Goal: Task Accomplishment & Management: Use online tool/utility

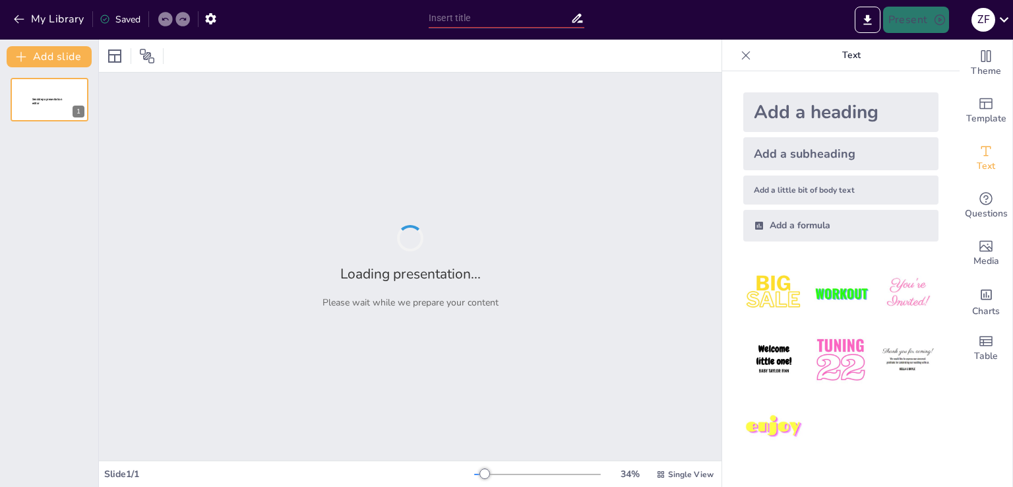
type input "Zat Padat Amorf dalam Mineralogi: Karakteristik dan Proses Pembentukan"
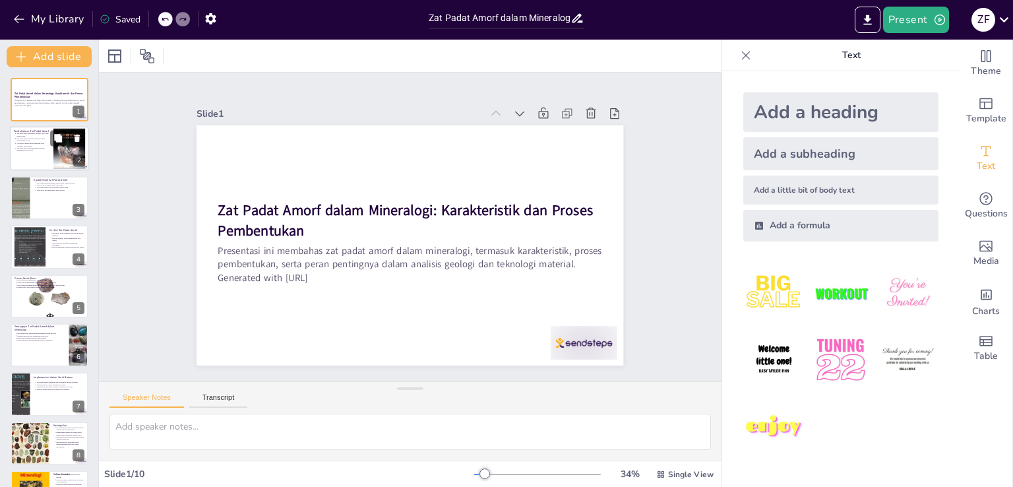
click at [36, 142] on p "Contoh zat padat amorf termasuk opal, obsidian, dan limonit." at bounding box center [32, 144] width 33 height 5
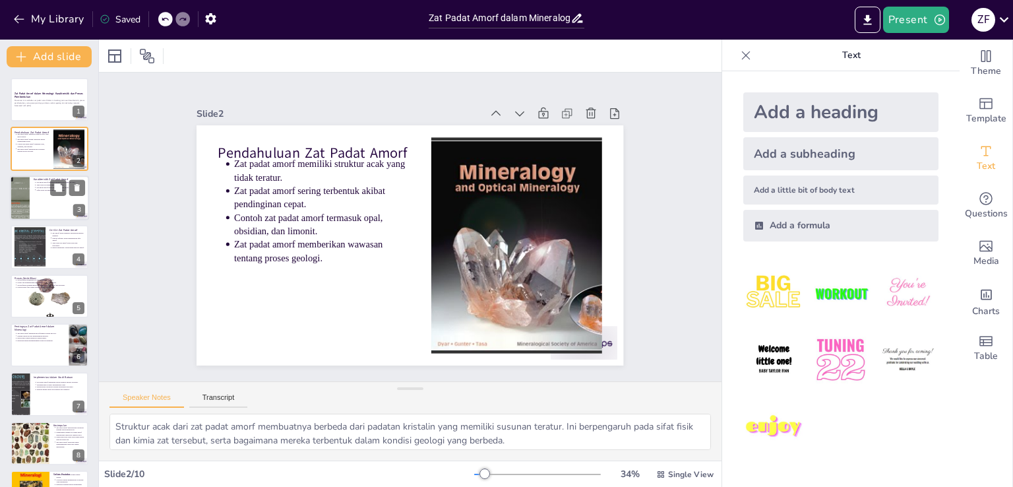
click at [44, 209] on div at bounding box center [49, 197] width 79 height 45
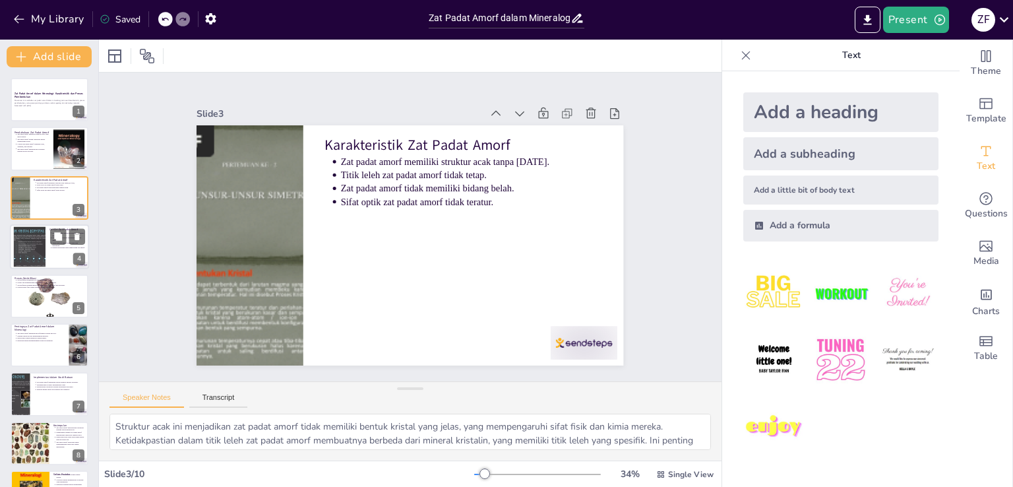
click at [34, 264] on div at bounding box center [29, 247] width 53 height 40
type textarea "Ketiadaan keteraturan jangka panjang ini membuat zat amorf tidak memiliki [DATE…"
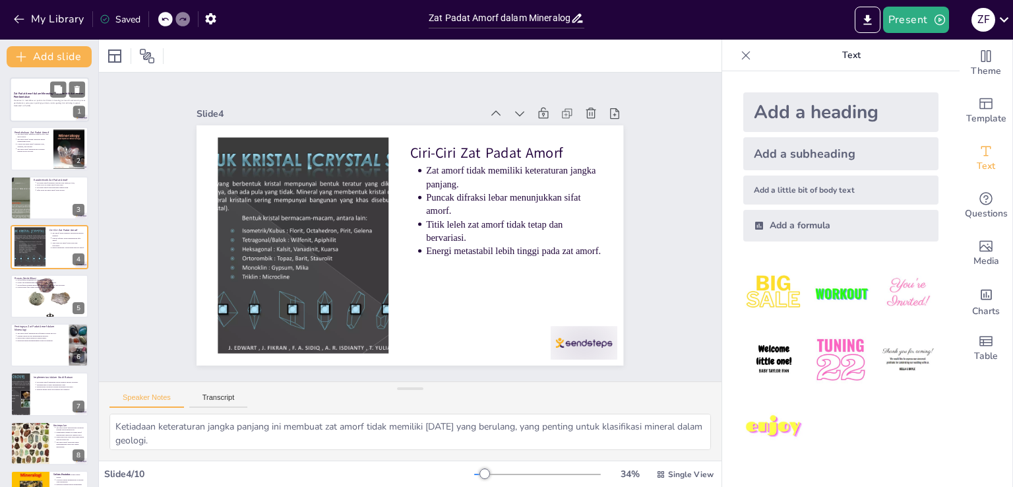
click at [32, 100] on p "Presentasi ini membahas zat padat amorf dalam mineralogi, termasuk karakteristi…" at bounding box center [49, 102] width 71 height 5
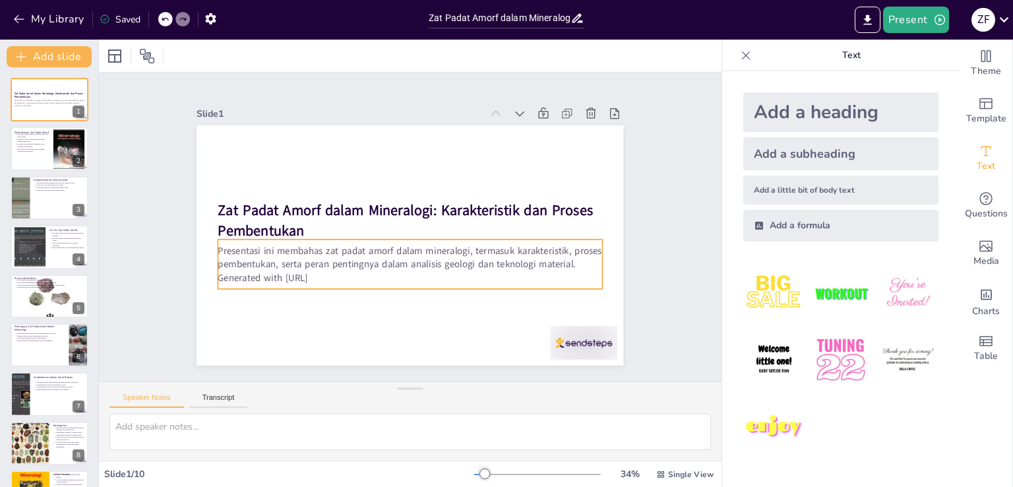
click at [332, 276] on p "Generated with [URL]" at bounding box center [399, 276] width 379 height 93
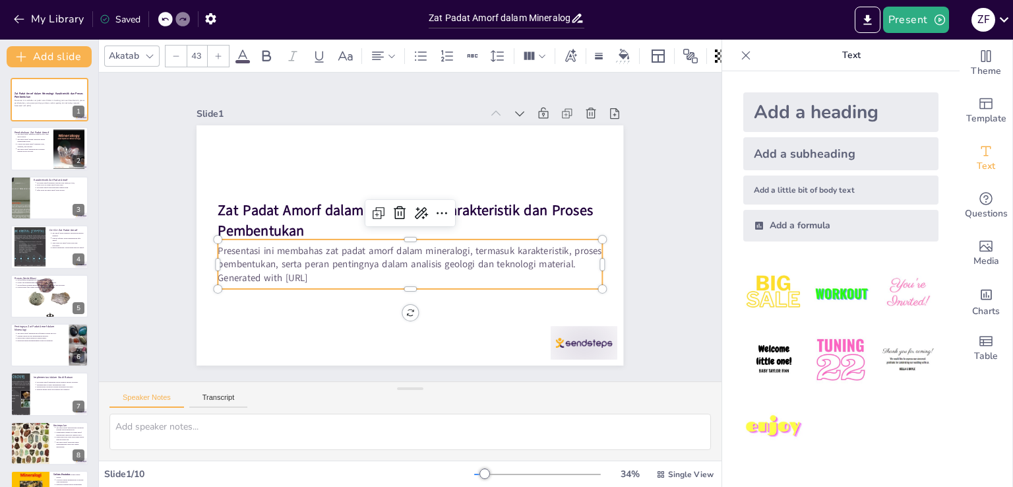
click at [327, 270] on p "Generated with [URL]" at bounding box center [394, 274] width 369 height 131
click at [331, 271] on p "Generated with [URL]" at bounding box center [394, 274] width 369 height 131
click at [331, 271] on p "Generated with [URL]" at bounding box center [399, 276] width 379 height 93
click at [340, 272] on p "Generated with [URL]" at bounding box center [410, 277] width 384 height 13
click at [435, 207] on icon at bounding box center [444, 216] width 18 height 18
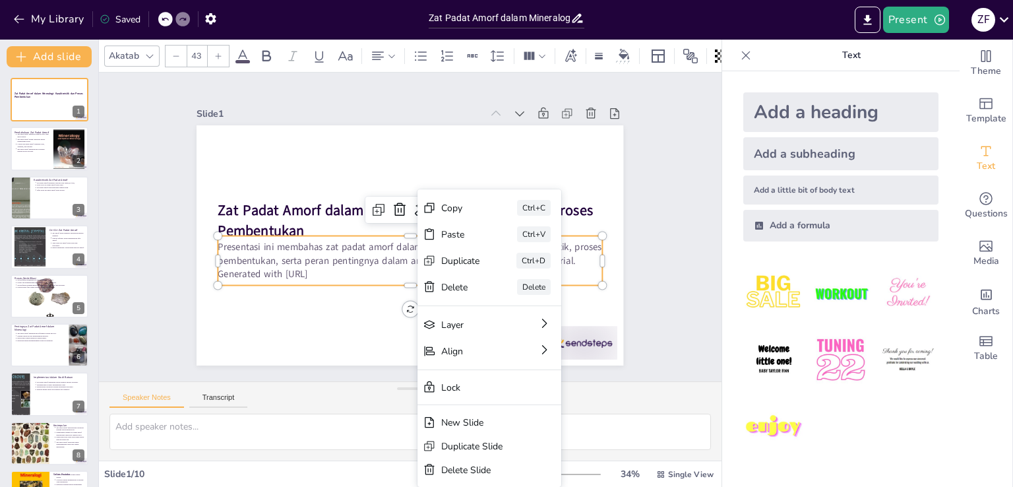
drag, startPoint x: 366, startPoint y: 273, endPoint x: 338, endPoint y: 274, distance: 27.7
click at [364, 273] on p "Generated with [URL]" at bounding box center [400, 272] width 379 height 93
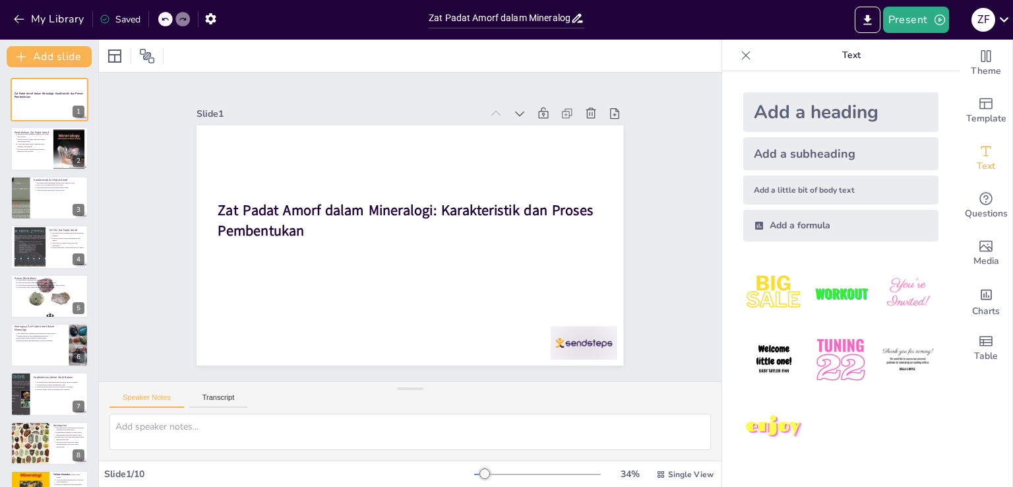
click at [167, 21] on icon at bounding box center [165, 19] width 8 height 8
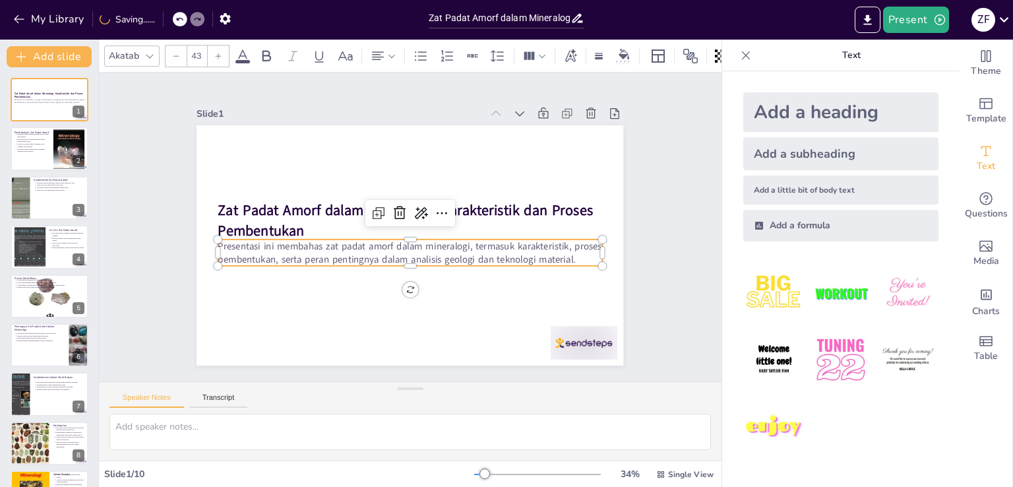
click at [496, 249] on p "Presentasi ini membahas zat padat amorf dalam mineralogi, termasuk karakteristi…" at bounding box center [388, 240] width 216 height 346
click at [567, 259] on p "Presentasi ini membahas zat padat amorf dalam mineralogi, termasuk karakteristi…" at bounding box center [407, 252] width 385 height 67
click at [566, 256] on p "Presentasi ini membahas zat padat amorf dalam mineralogi, termasuk karakteristi…" at bounding box center [407, 252] width 385 height 67
click at [566, 255] on p "Presentasi ini membahas zat padat amorf dalam mineralogi, termasuk karakteristi…" at bounding box center [402, 251] width 373 height 144
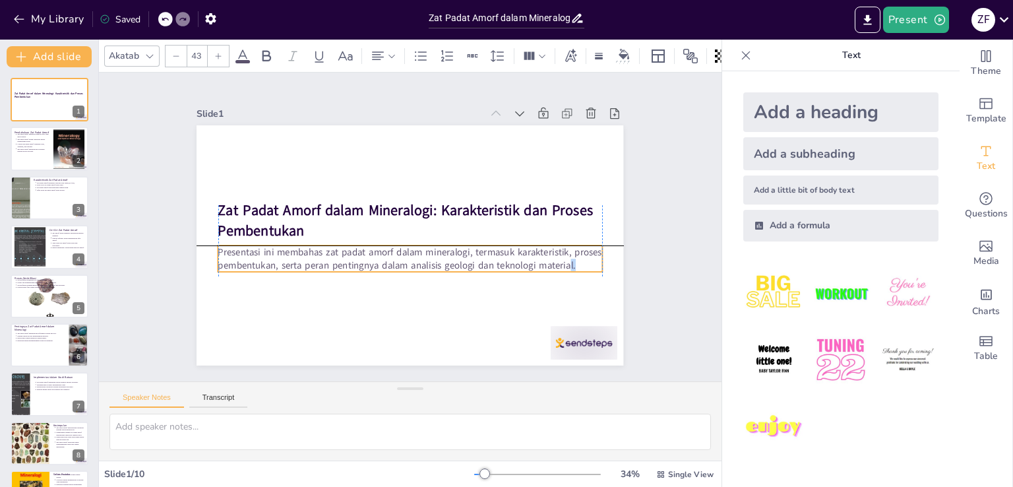
drag, startPoint x: 566, startPoint y: 253, endPoint x: 562, endPoint y: 263, distance: 11.3
click at [562, 263] on p "Presentasi ini membahas zat padat amorf dalam mineralogi, termasuk karakteristi…" at bounding box center [406, 258] width 385 height 67
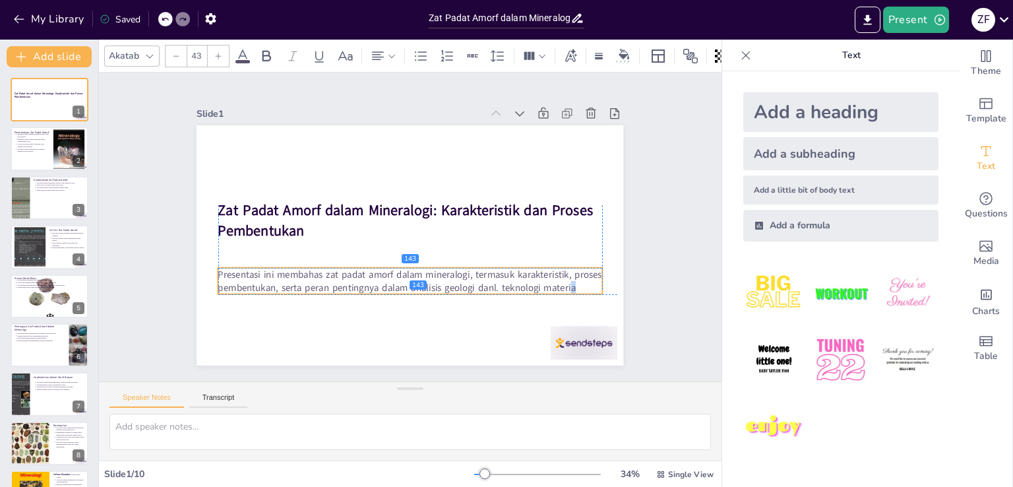
drag, startPoint x: 554, startPoint y: 262, endPoint x: 559, endPoint y: 280, distance: 18.6
click at [559, 280] on p "Presentasi ini membahas zat padat amorf dalam mineralogi, termasuk karakteristi…" at bounding box center [398, 280] width 381 height 106
drag, startPoint x: 557, startPoint y: 280, endPoint x: 569, endPoint y: 285, distance: 12.7
click at [560, 280] on p "Presentasi ini membahas zat padat amorf dalam mineralogi, termasuk karakteristi…" at bounding box center [387, 276] width 373 height 144
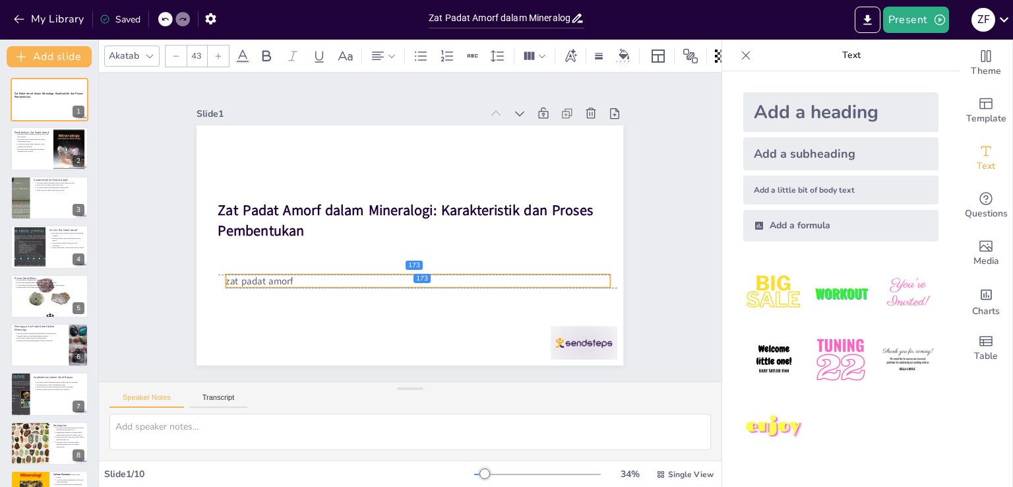
drag, startPoint x: 298, startPoint y: 241, endPoint x: 304, endPoint y: 283, distance: 42.7
click at [304, 283] on p "zat padat amorf" at bounding box center [364, 256] width 169 height 356
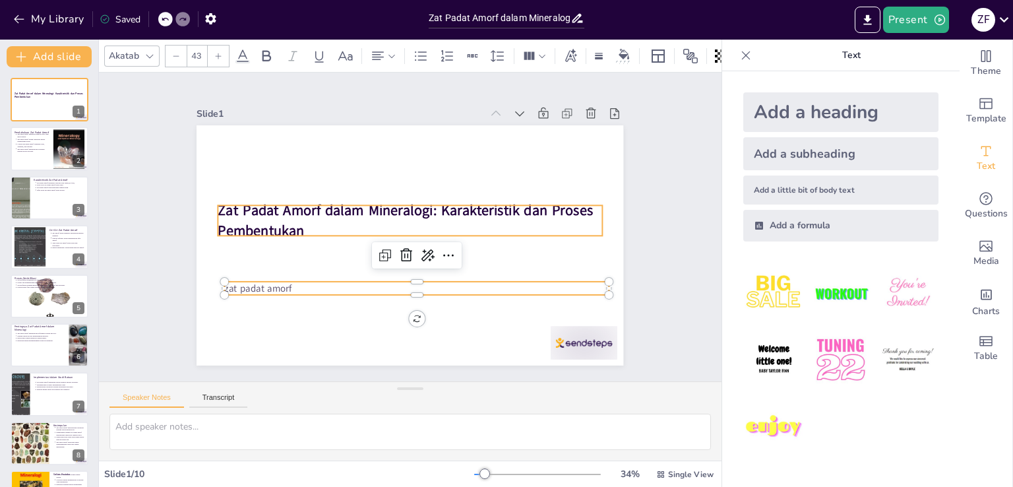
click at [301, 227] on p "Zat Padat Amorf dalam Mineralogi: Karakteristik dan Proses Pembentukan" at bounding box center [413, 220] width 378 height 156
type input "64"
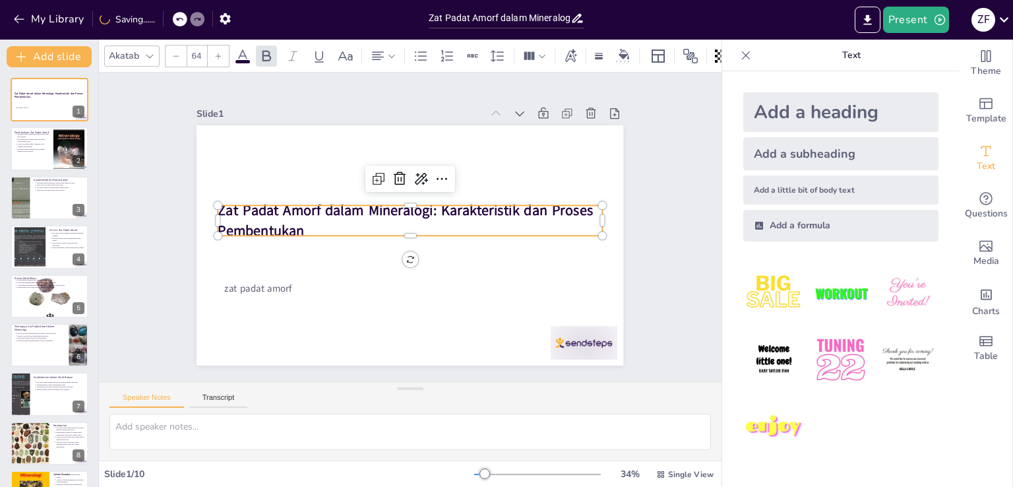
click at [301, 222] on p "Zat Padat Amorf dalam Mineralogi: Karakteristik dan Proses Pembentukan" at bounding box center [410, 221] width 384 height 40
click at [302, 223] on p "Zat Padat Amorf dalam Mineralogi: Karakteristik dan Proses Pembentukan" at bounding box center [413, 221] width 367 height 193
click at [302, 223] on p "Zat Padat Amorf dalam Mineralogi: Karakteristik dan Proses Pembentukan" at bounding box center [412, 219] width 384 height 119
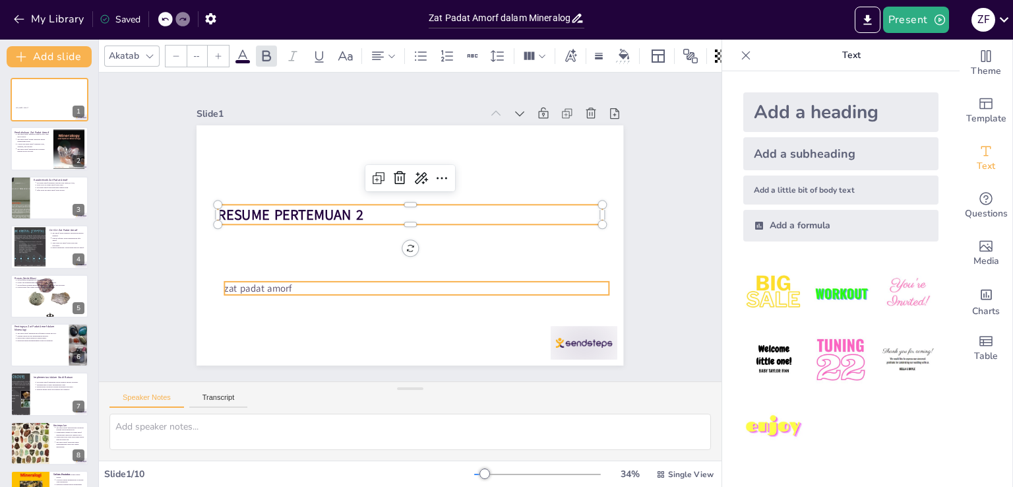
type input "43"
click at [286, 282] on p "zat padat amorf" at bounding box center [404, 288] width 379 height 93
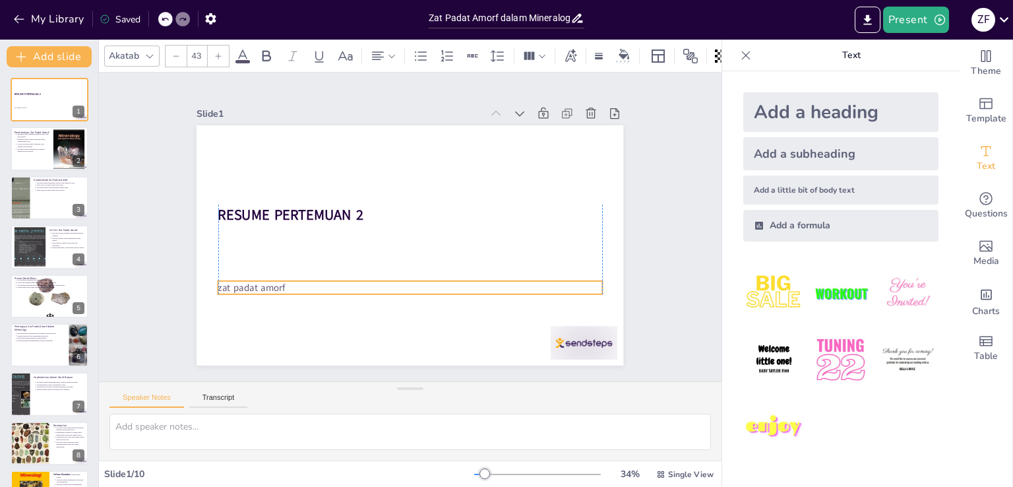
drag, startPoint x: 286, startPoint y: 282, endPoint x: 277, endPoint y: 282, distance: 8.6
click at [277, 282] on p "zat padat amorf" at bounding box center [385, 282] width 356 height 168
click at [284, 280] on p "zat padat amorf" at bounding box center [403, 287] width 383 height 53
click at [279, 282] on p "zat padat amorf" at bounding box center [390, 284] width 369 height 131
drag, startPoint x: 277, startPoint y: 282, endPoint x: 255, endPoint y: 283, distance: 22.5
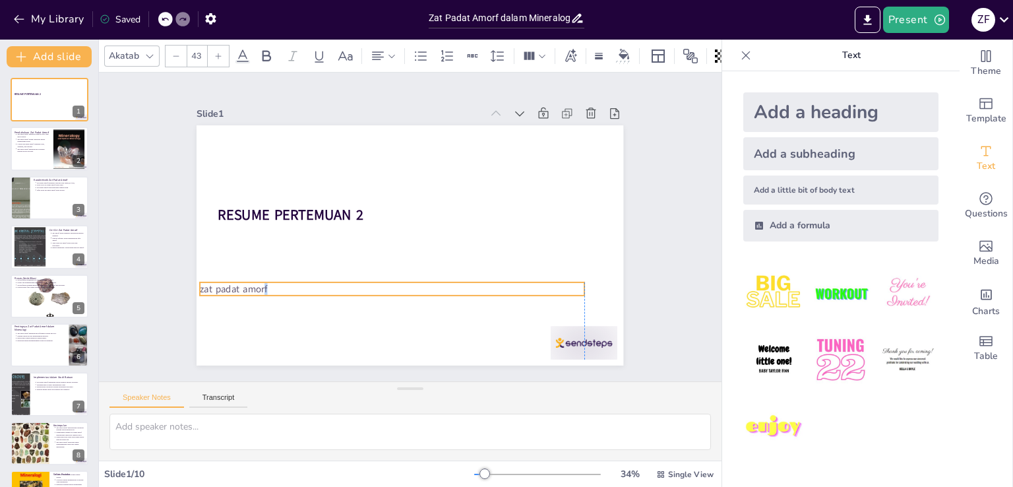
click at [255, 283] on p "zat padat amorf" at bounding box center [364, 272] width 340 height 204
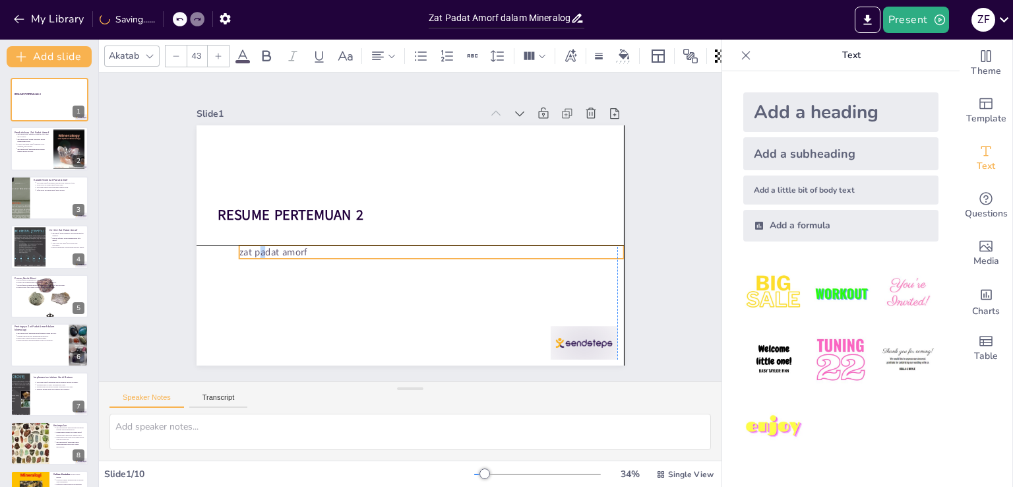
drag, startPoint x: 237, startPoint y: 282, endPoint x: 251, endPoint y: 249, distance: 34.9
click at [251, 249] on p "zat padat amorf" at bounding box center [426, 255] width 379 height 93
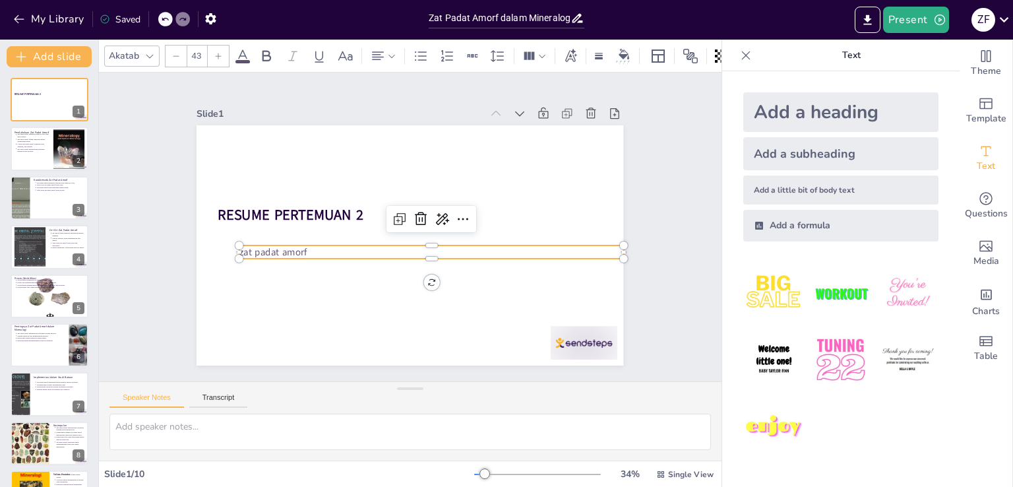
click at [297, 250] on p "zat padat amorf" at bounding box center [426, 255] width 379 height 93
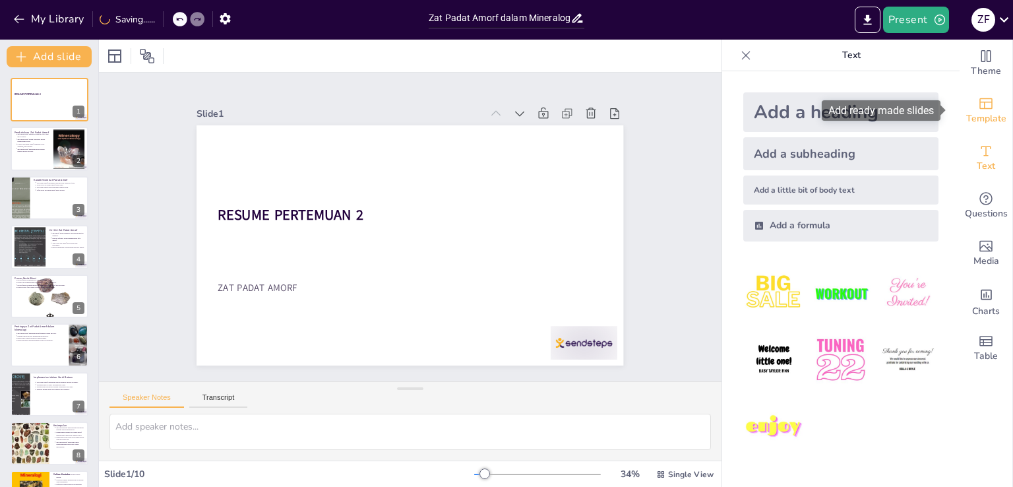
click at [982, 114] on span "Template" at bounding box center [986, 118] width 40 height 15
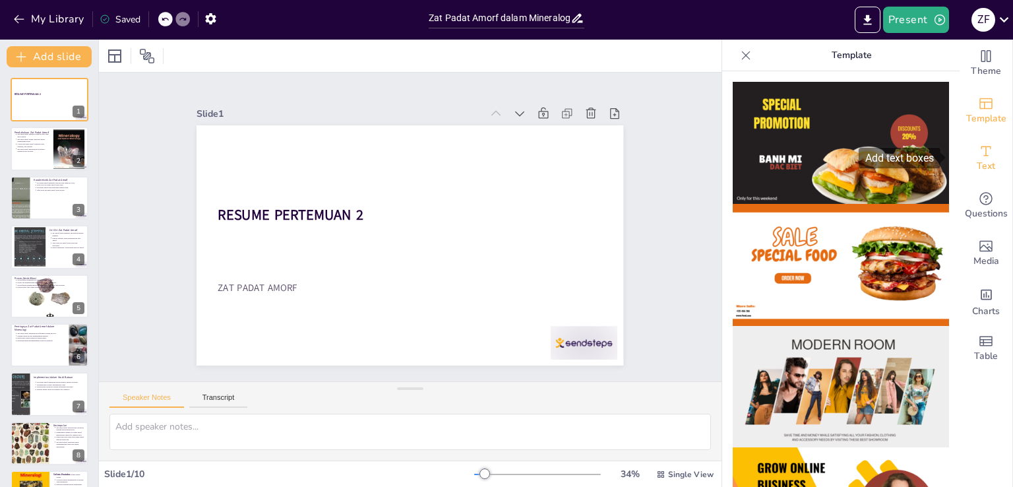
click at [981, 151] on icon "Add text boxes" at bounding box center [986, 151] width 16 height 16
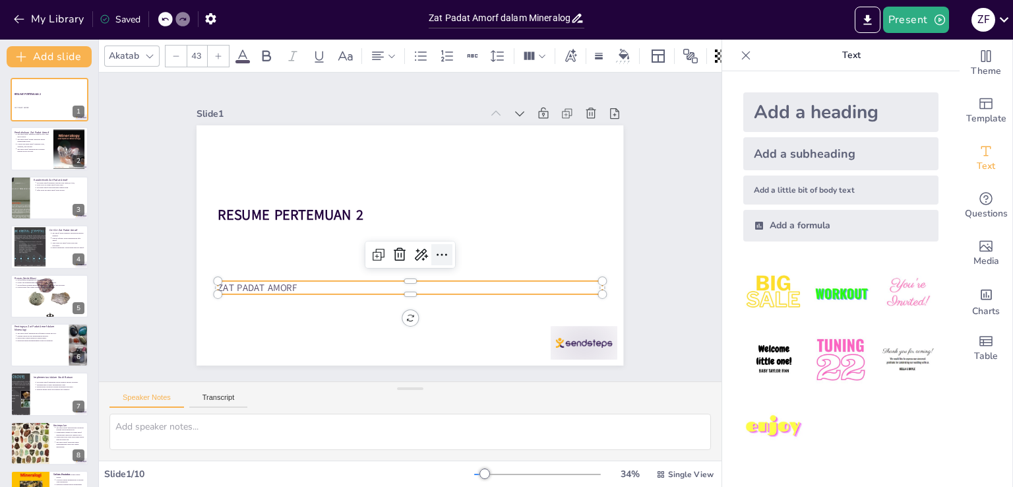
click at [435, 251] on icon at bounding box center [435, 260] width 18 height 18
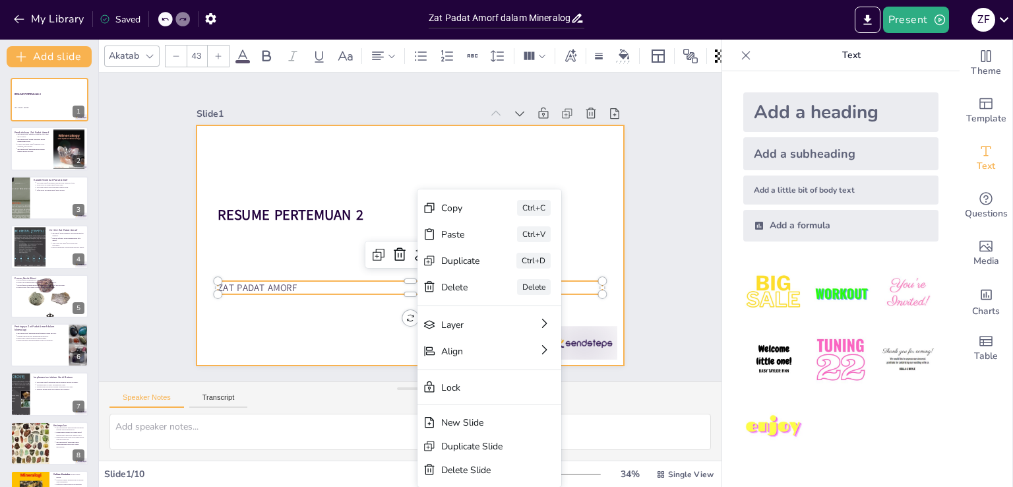
click at [360, 307] on div at bounding box center [407, 245] width 468 height 324
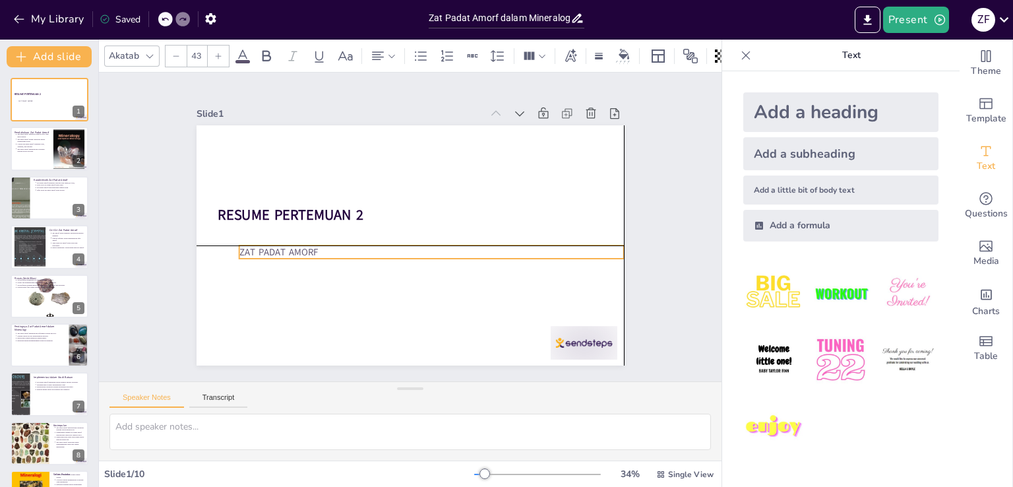
drag, startPoint x: 270, startPoint y: 281, endPoint x: 292, endPoint y: 243, distance: 44.0
click at [292, 243] on p "ZAT PADAT AMORF" at bounding box center [419, 258] width 356 height 168
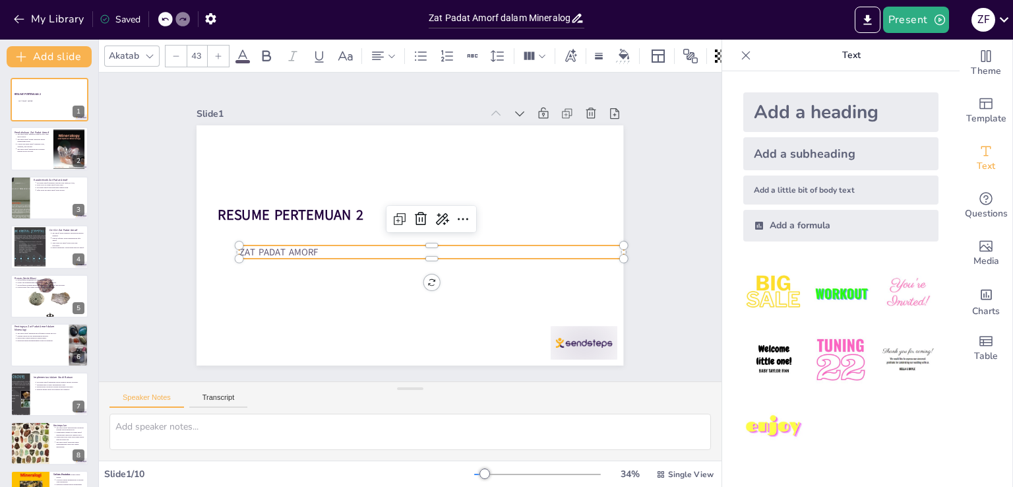
click at [292, 236] on div at bounding box center [422, 248] width 338 height 201
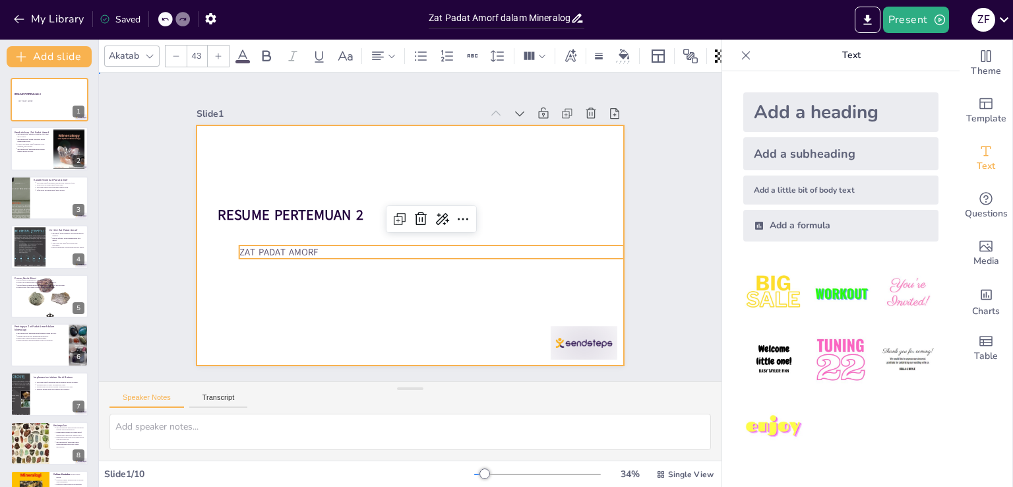
click at [317, 276] on div at bounding box center [404, 245] width 480 height 360
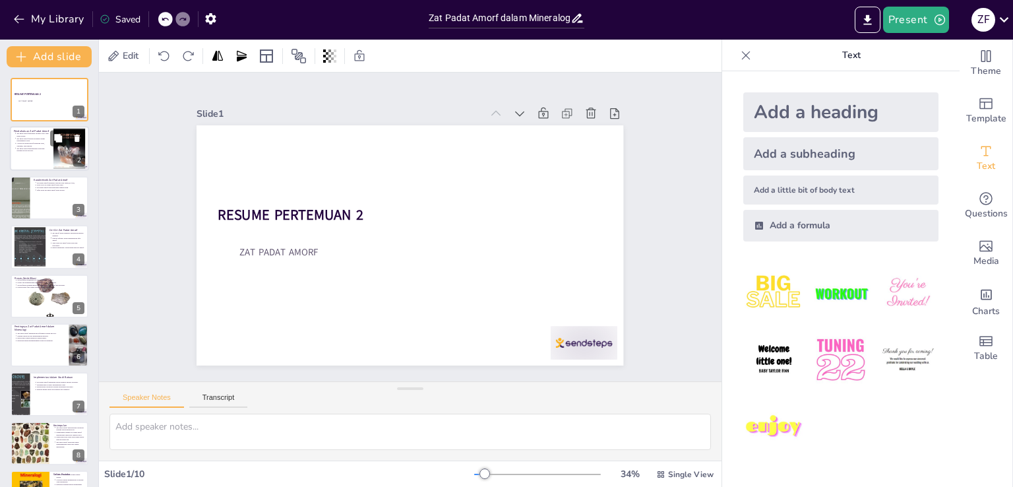
click at [33, 147] on p "Zat padat amorf memberikan wawasan tentang proses geologi." at bounding box center [32, 149] width 33 height 5
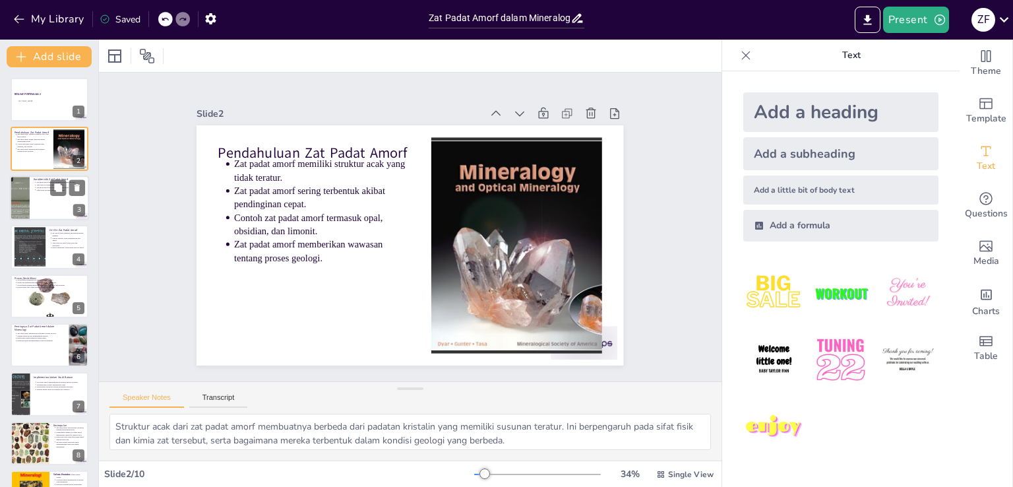
click at [42, 203] on div at bounding box center [49, 197] width 79 height 45
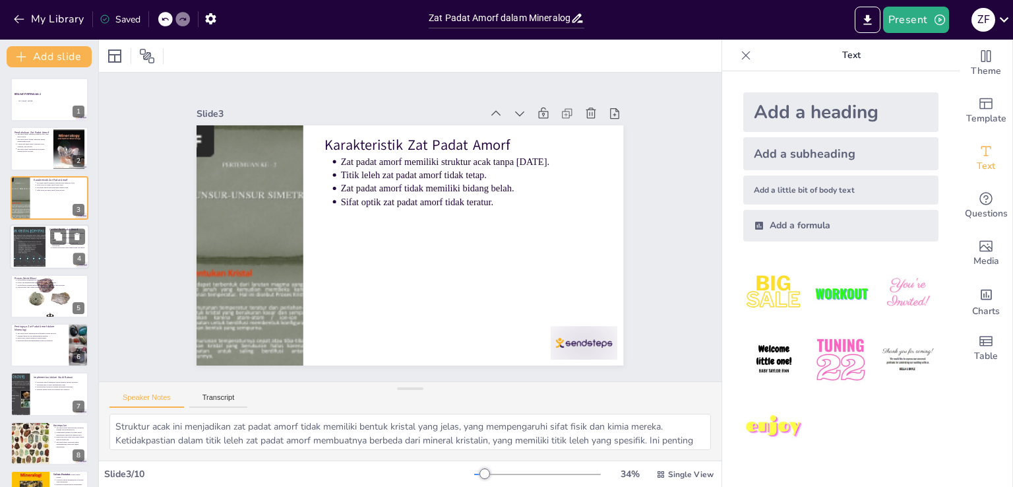
click at [39, 241] on div at bounding box center [29, 247] width 53 height 40
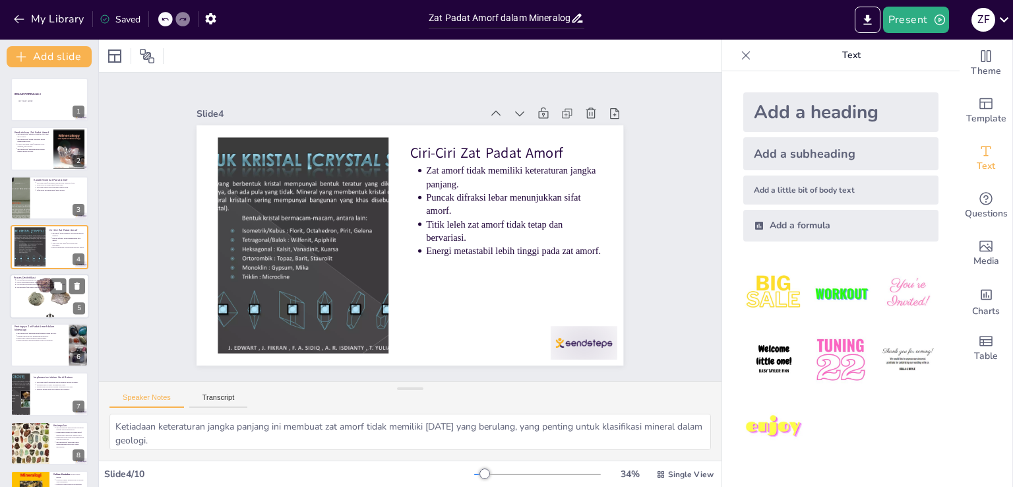
click at [34, 276] on p "Proses Devitrifikasi" at bounding box center [49, 278] width 71 height 4
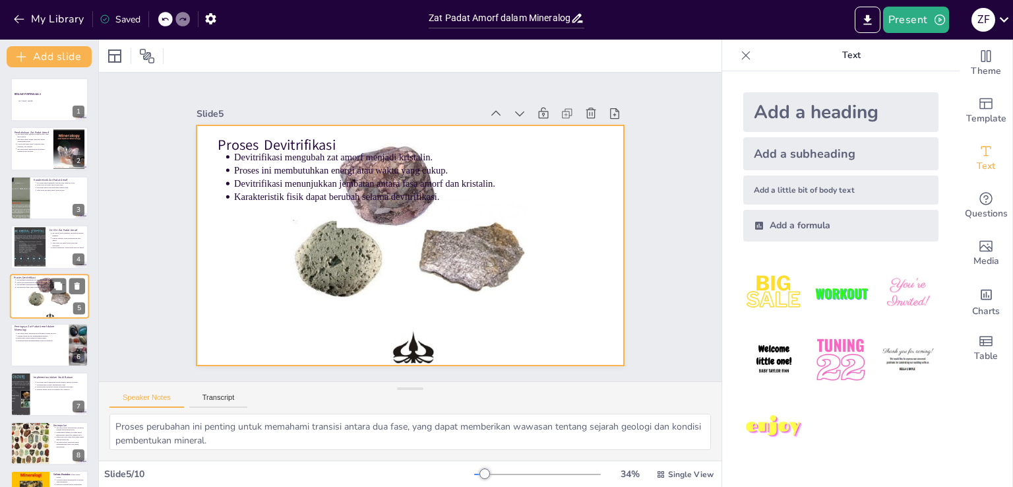
scroll to position [18, 0]
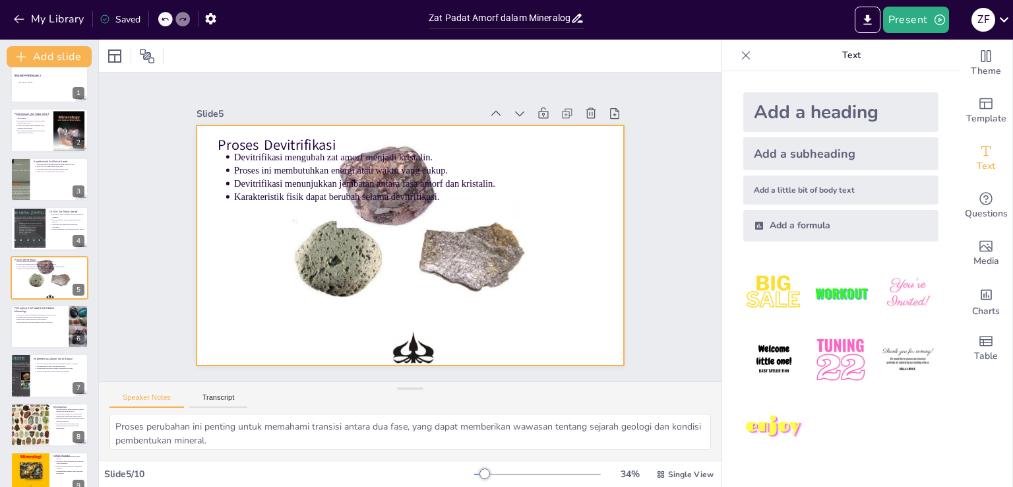
click at [369, 217] on div at bounding box center [404, 244] width 582 height 673
click at [389, 212] on div at bounding box center [407, 244] width 536 height 645
click at [349, 237] on div at bounding box center [408, 245] width 484 height 611
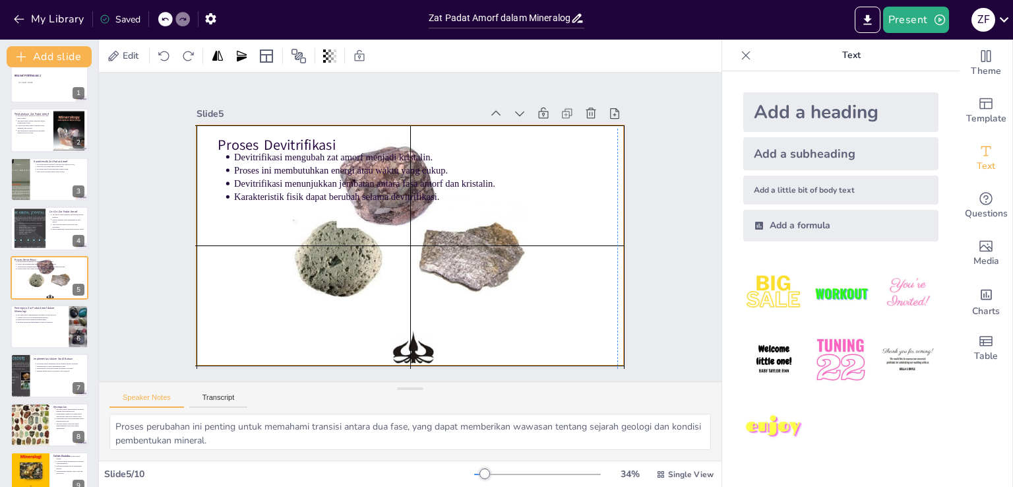
click at [348, 241] on div at bounding box center [408, 245] width 484 height 611
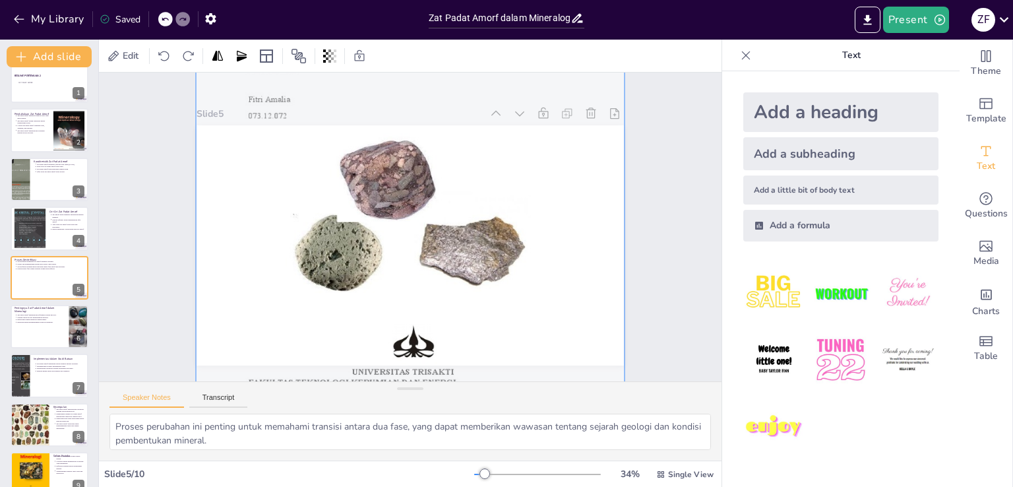
click at [361, 237] on div at bounding box center [408, 239] width 555 height 664
click at [472, 234] on div at bounding box center [408, 239] width 501 height 628
click at [474, 252] on div at bounding box center [408, 239] width 501 height 628
click at [261, 202] on div at bounding box center [407, 238] width 602 height 693
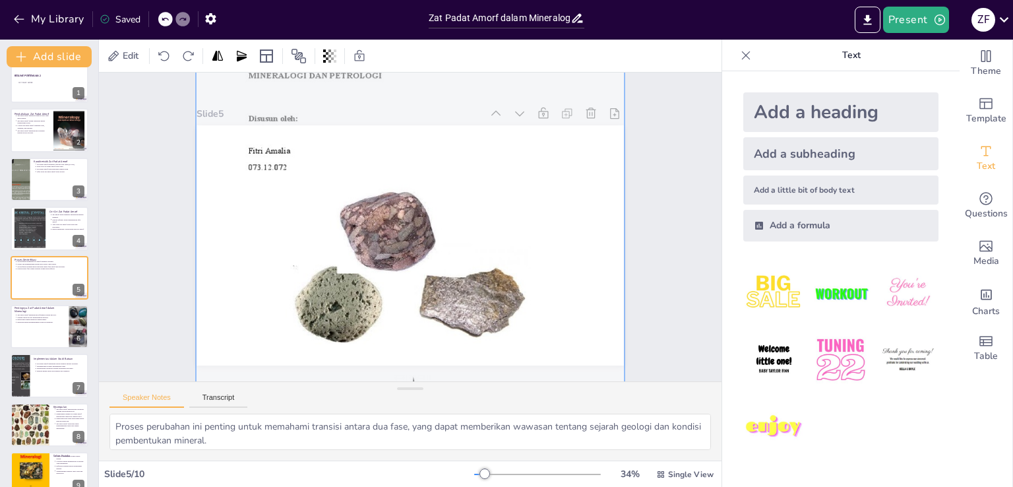
drag, startPoint x: 243, startPoint y: 185, endPoint x: 246, endPoint y: 257, distance: 72.6
click at [246, 257] on div at bounding box center [396, 289] width 555 height 664
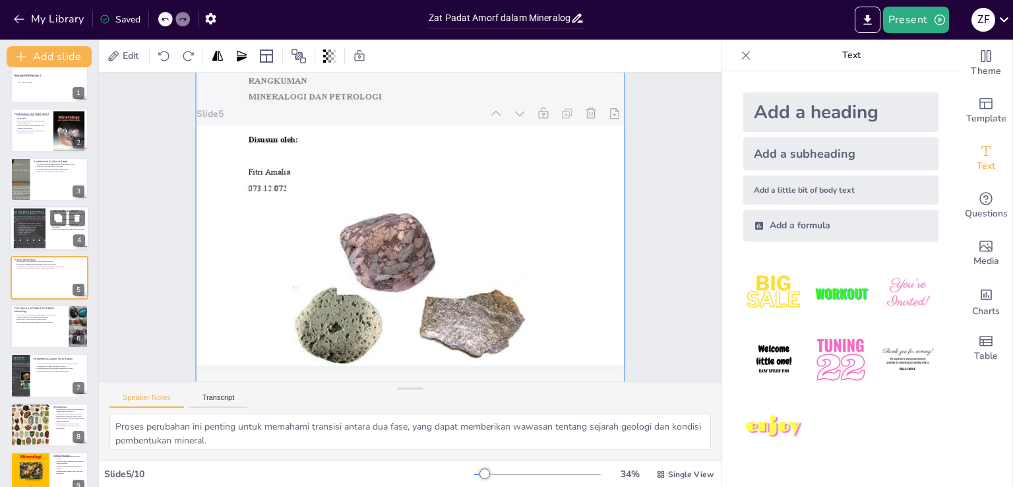
click at [71, 229] on p "Energi metastabil lebih tinggi pada zat amorf." at bounding box center [69, 229] width 33 height 3
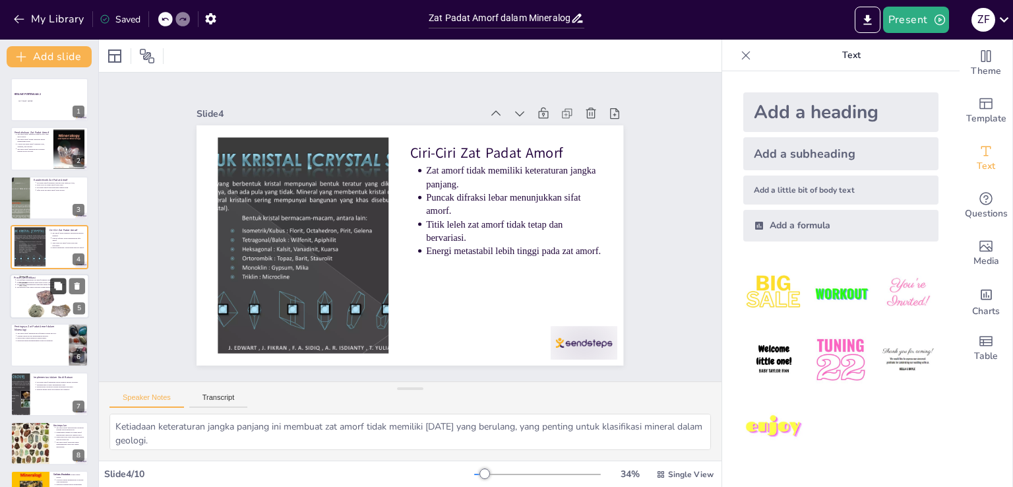
click at [55, 278] on button at bounding box center [58, 286] width 16 height 16
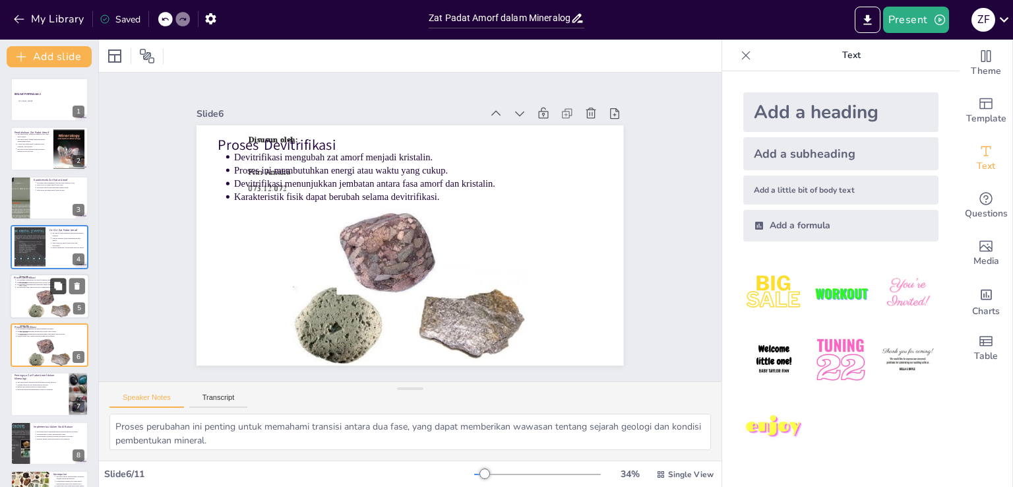
scroll to position [68, 0]
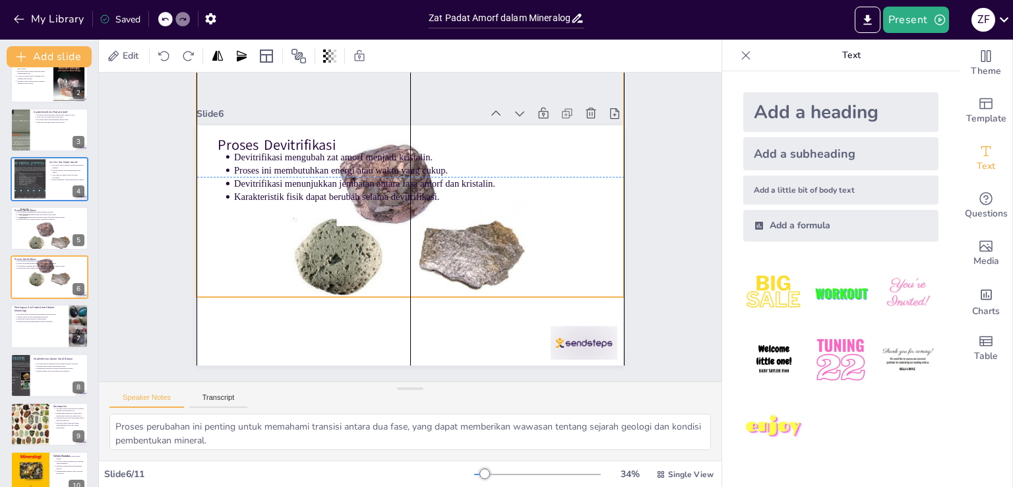
drag, startPoint x: 345, startPoint y: 235, endPoint x: 346, endPoint y: 164, distance: 71.2
click at [346, 164] on div "Proses Devitrifikasi Devitrifikasi mengubah zat amorf menjadi kristalin. Proses…" at bounding box center [442, 131] width 406 height 132
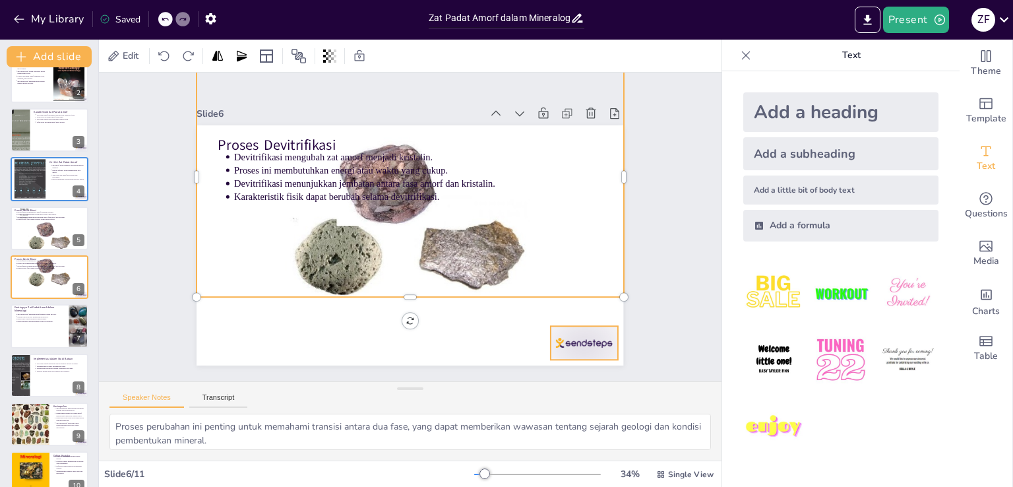
click at [571, 365] on div at bounding box center [540, 391] width 74 height 52
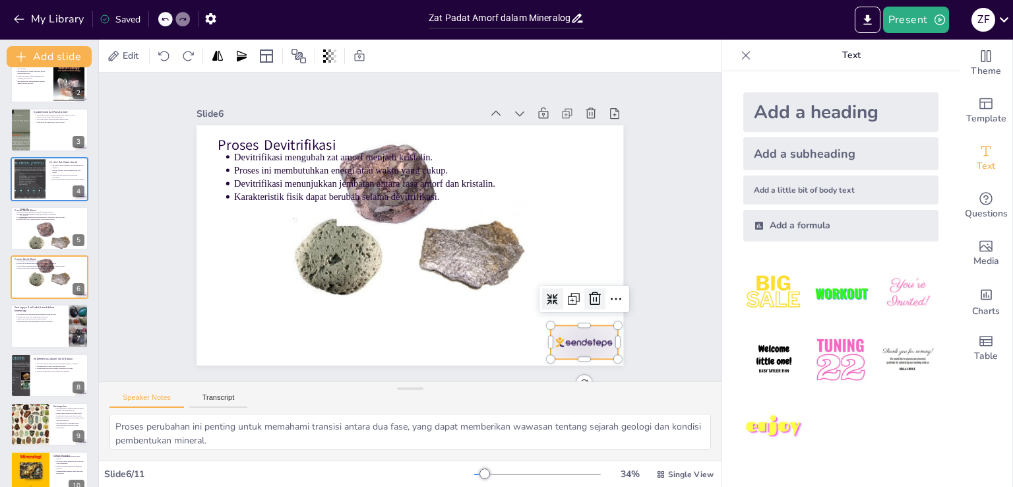
click at [586, 306] on div at bounding box center [586, 317] width 23 height 23
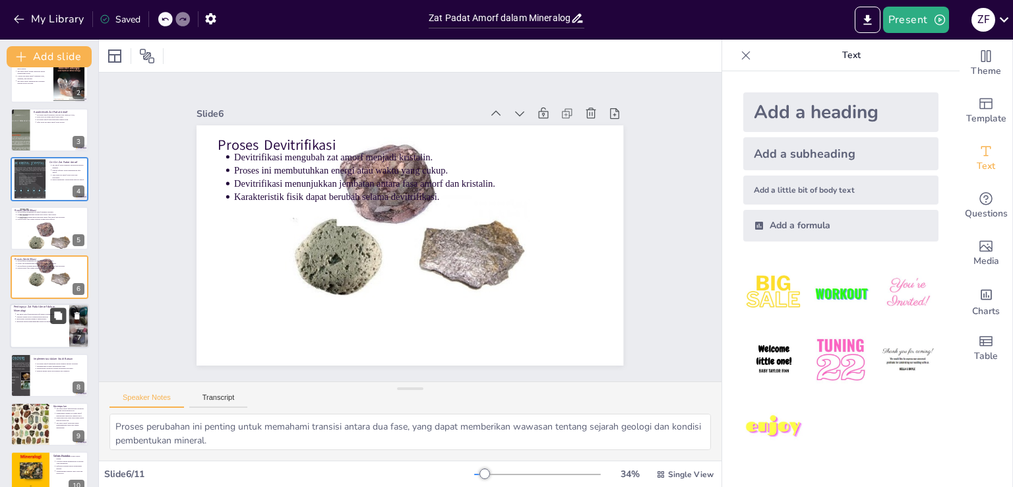
click at [58, 308] on button at bounding box center [58, 316] width 16 height 16
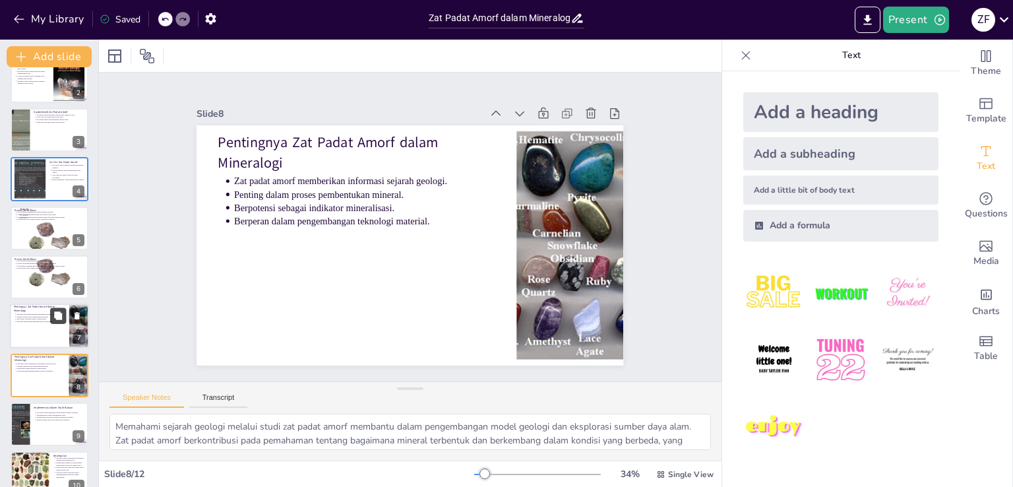
scroll to position [166, 0]
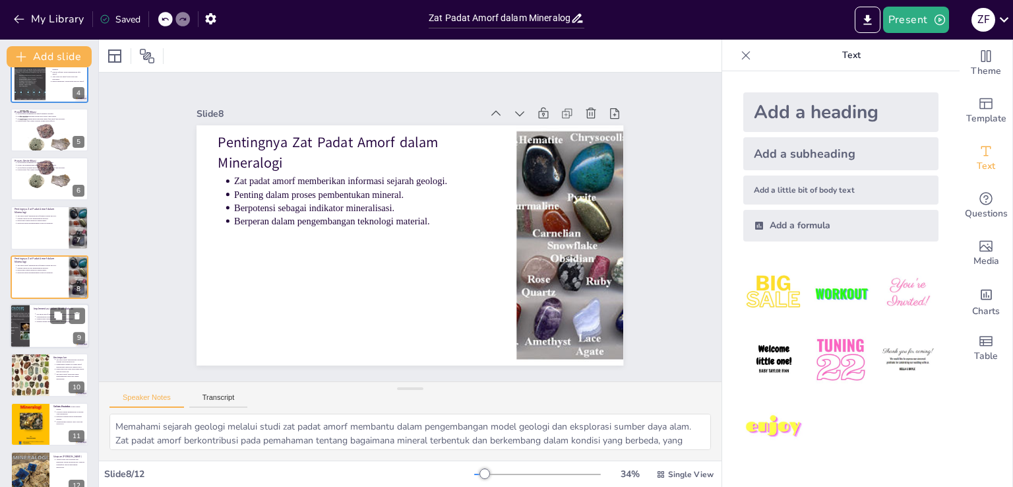
click at [32, 323] on div at bounding box center [49, 325] width 79 height 45
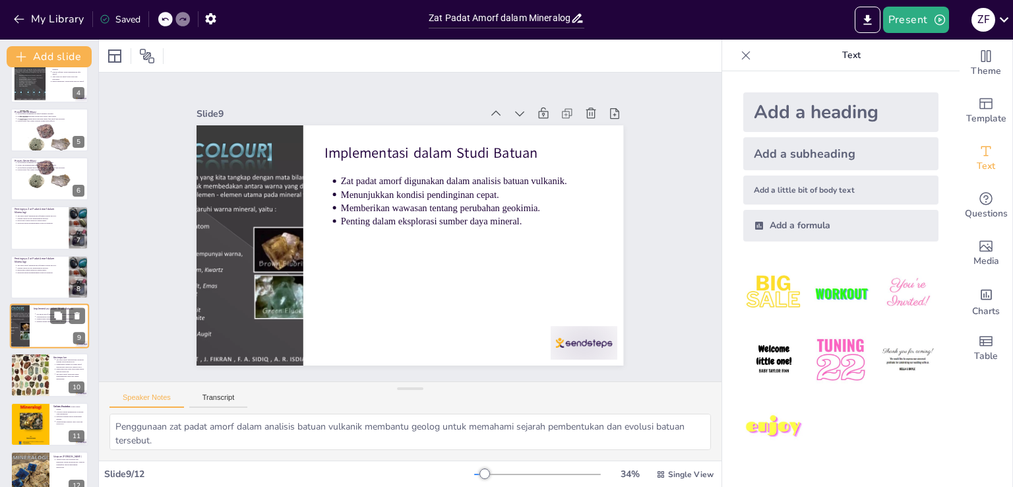
scroll to position [185, 0]
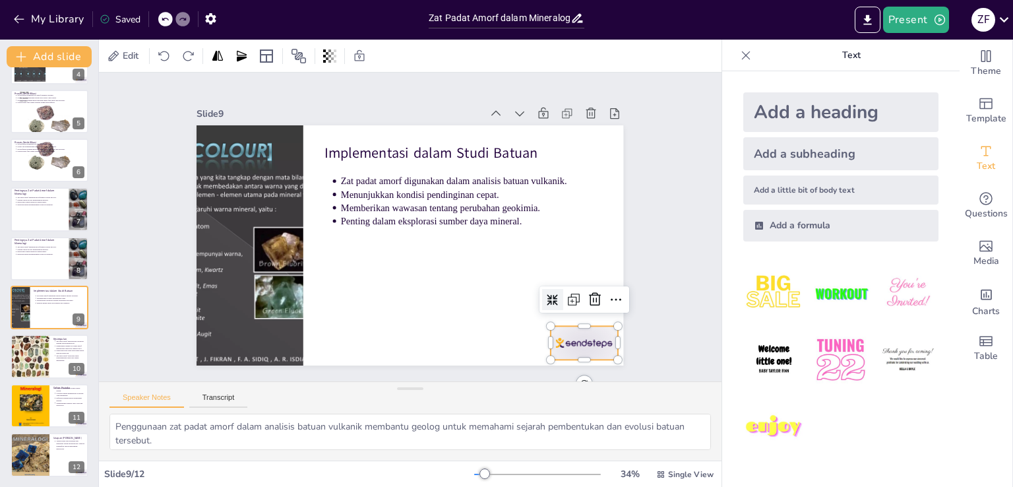
click at [563, 340] on div at bounding box center [571, 360] width 70 height 40
click at [584, 310] on icon at bounding box center [586, 318] width 17 height 17
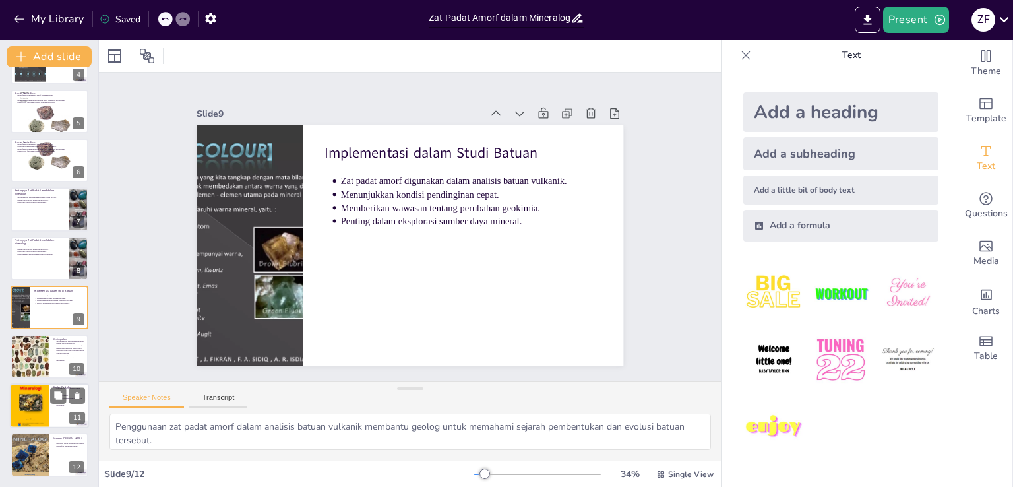
click at [37, 396] on div at bounding box center [30, 405] width 40 height 56
type textarea "Menggunakan jurnal ilmiah terkini membantu memastikan bahwa informasi yang disa…"
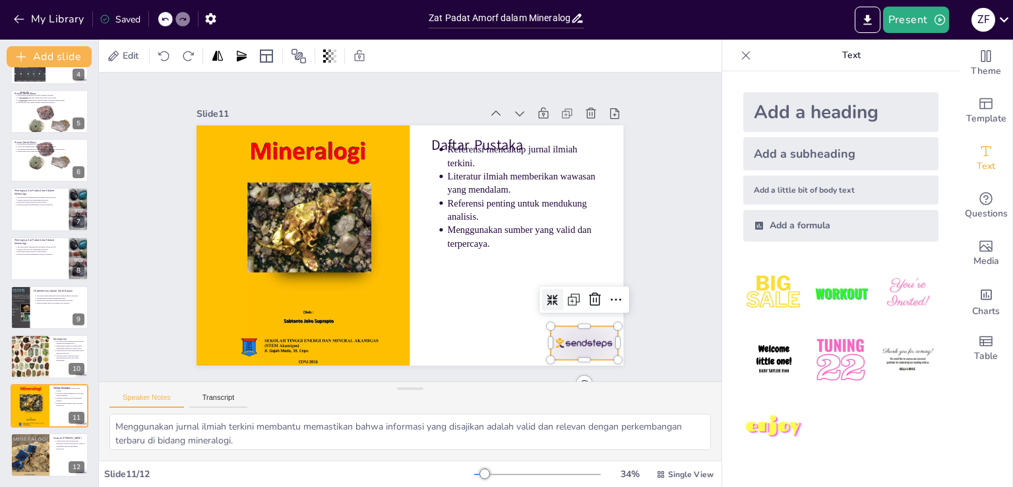
click at [570, 340] on div at bounding box center [571, 360] width 70 height 40
click at [583, 327] on icon at bounding box center [576, 336] width 18 height 18
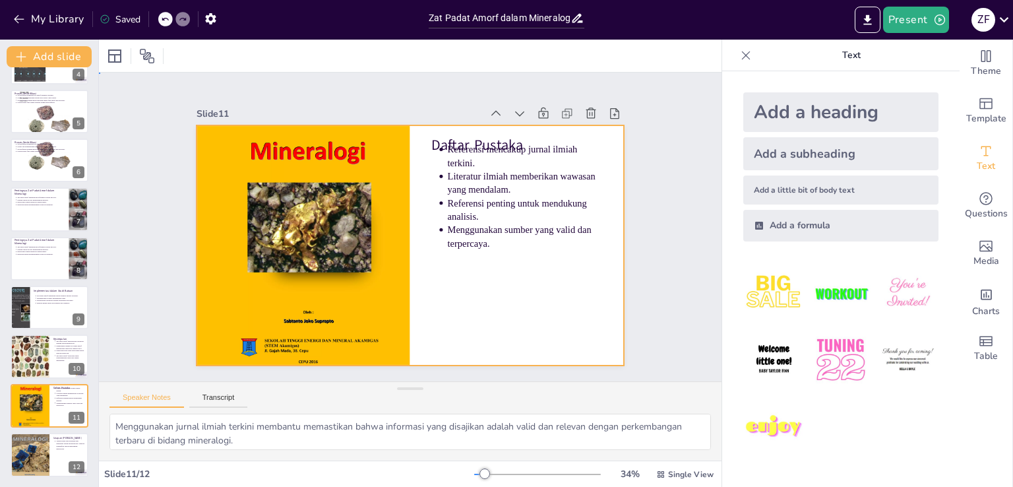
click at [421, 292] on div at bounding box center [407, 245] width 468 height 324
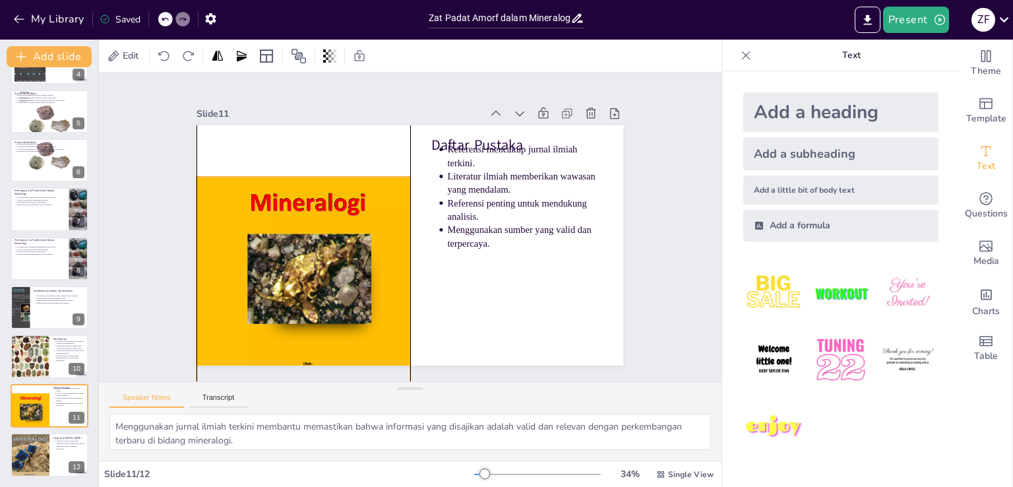
drag, startPoint x: 385, startPoint y: 270, endPoint x: 389, endPoint y: 321, distance: 51.6
click at [389, 321] on div at bounding box center [287, 260] width 296 height 353
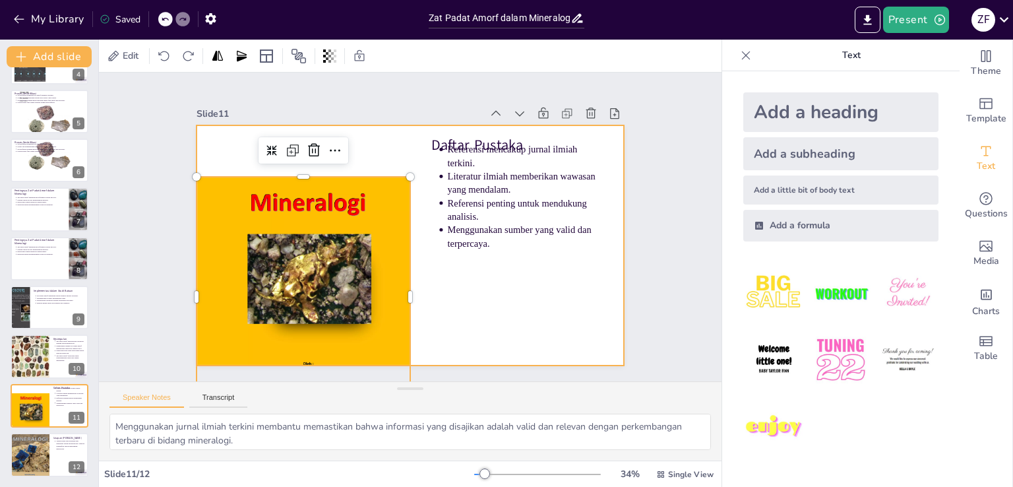
click at [454, 274] on div at bounding box center [407, 245] width 468 height 324
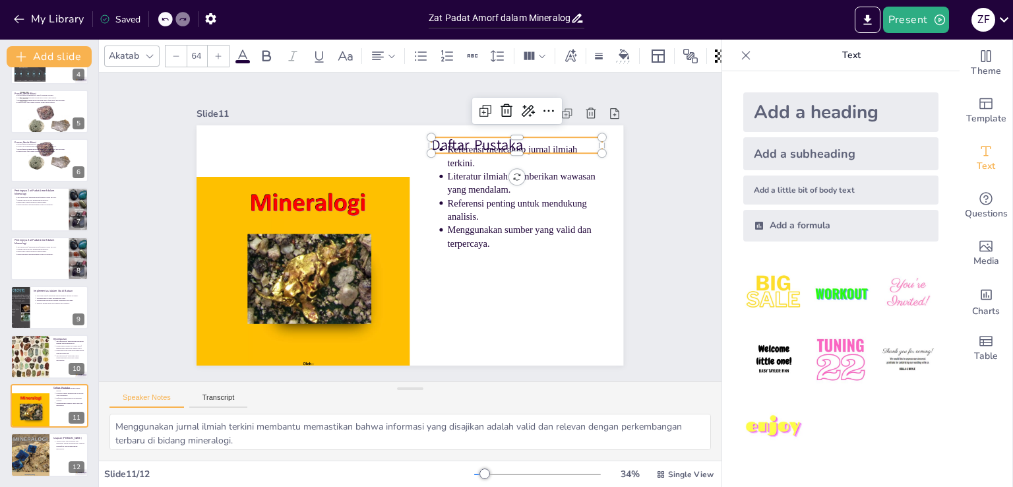
click at [453, 146] on p "Daftar Pustaka" at bounding box center [537, 182] width 169 height 72
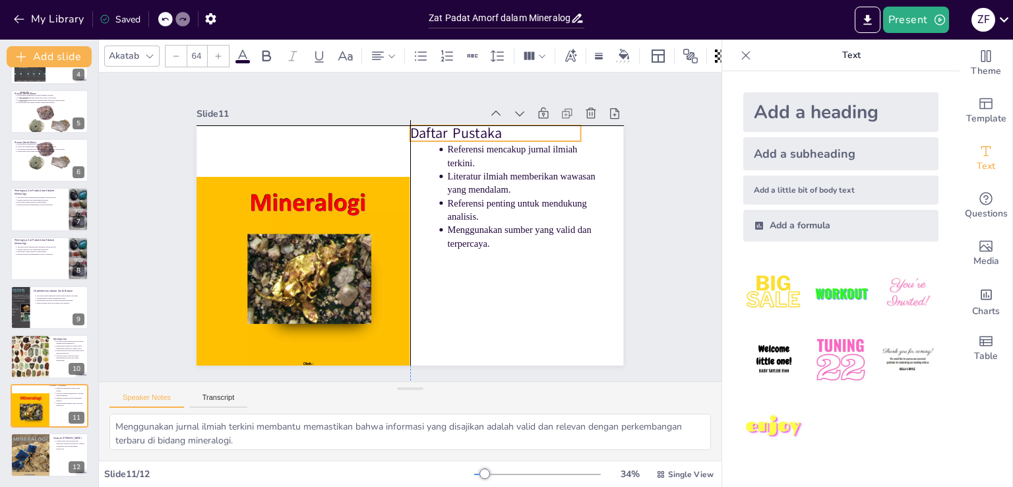
drag, startPoint x: 445, startPoint y: 136, endPoint x: 424, endPoint y: 122, distance: 25.2
click at [427, 125] on p "Daftar Pustaka" at bounding box center [512, 152] width 171 height 55
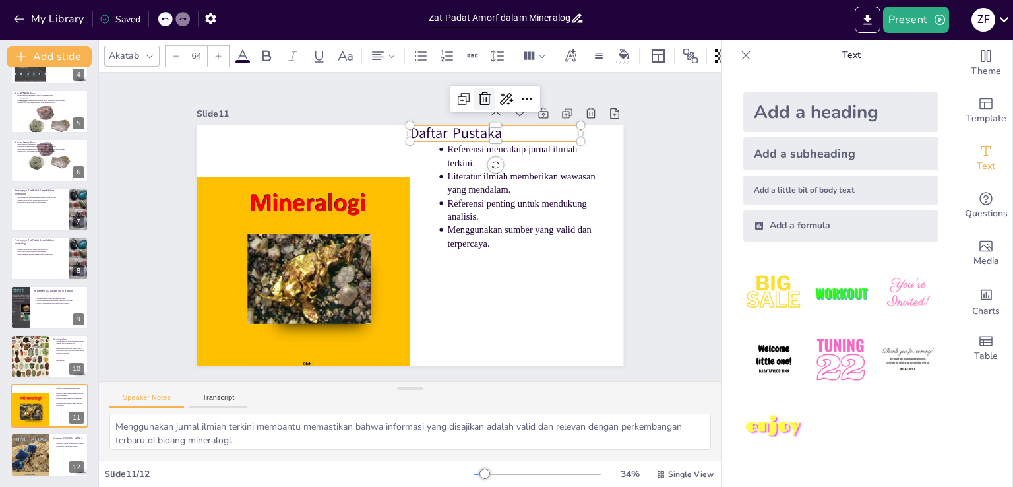
click at [520, 130] on icon at bounding box center [530, 140] width 21 height 21
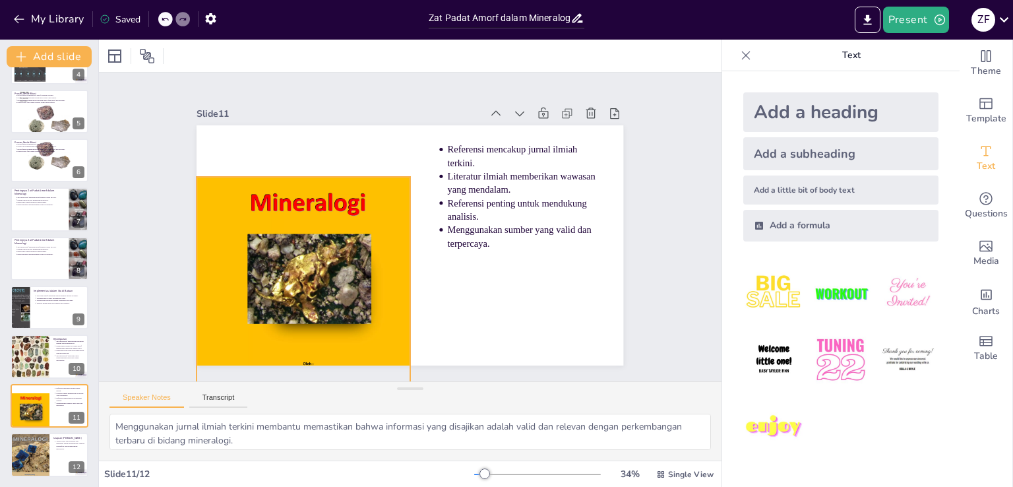
click at [367, 229] on div at bounding box center [296, 285] width 243 height 323
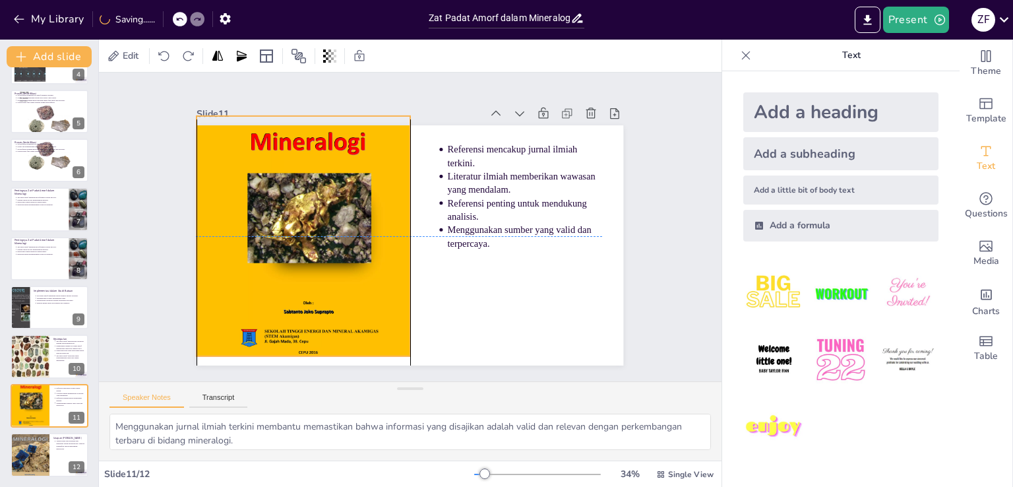
drag, startPoint x: 367, startPoint y: 229, endPoint x: 366, endPoint y: 171, distance: 58.1
click at [366, 171] on div at bounding box center [313, 181] width 336 height 368
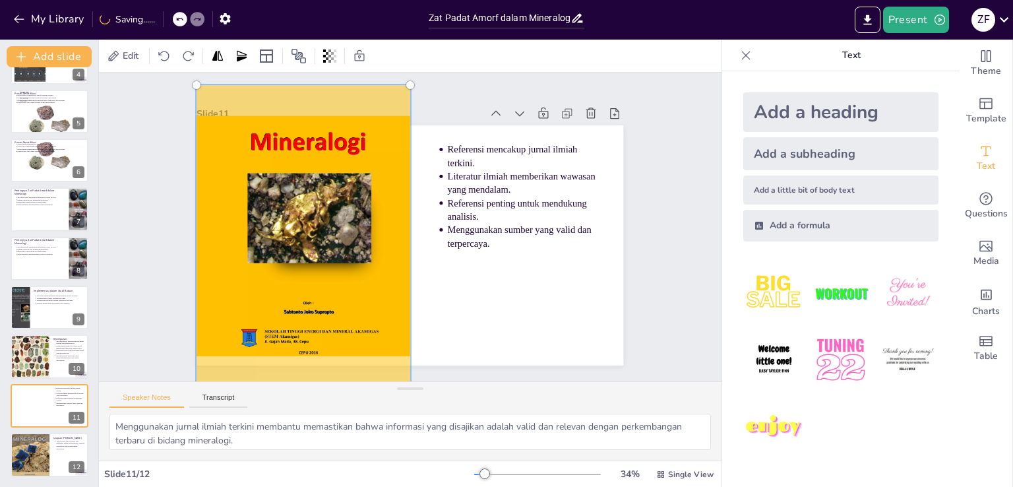
click at [303, 308] on div at bounding box center [304, 213] width 290 height 358
click at [298, 304] on div at bounding box center [306, 202] width 316 height 373
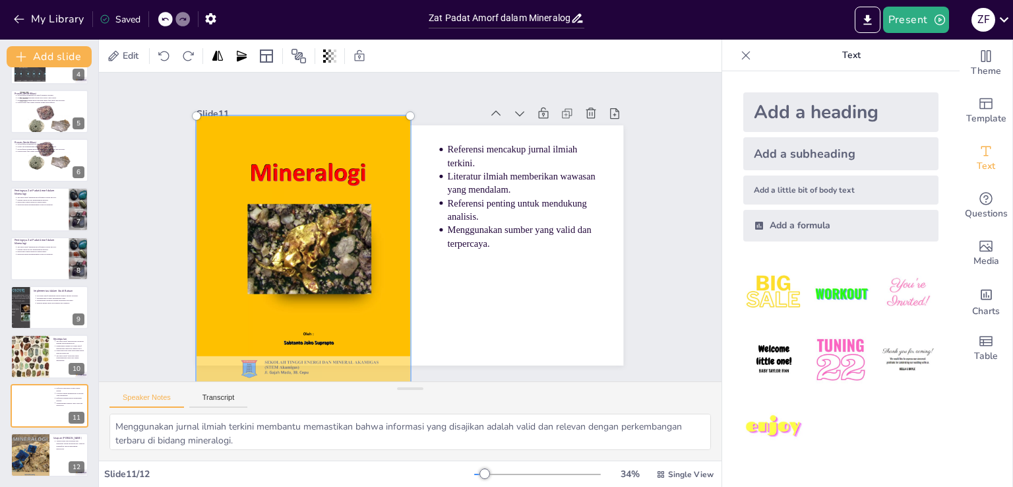
drag, startPoint x: 361, startPoint y: 214, endPoint x: 369, endPoint y: 284, distance: 70.4
click at [369, 284] on div at bounding box center [297, 244] width 290 height 358
click at [379, 228] on div at bounding box center [314, 288] width 290 height 358
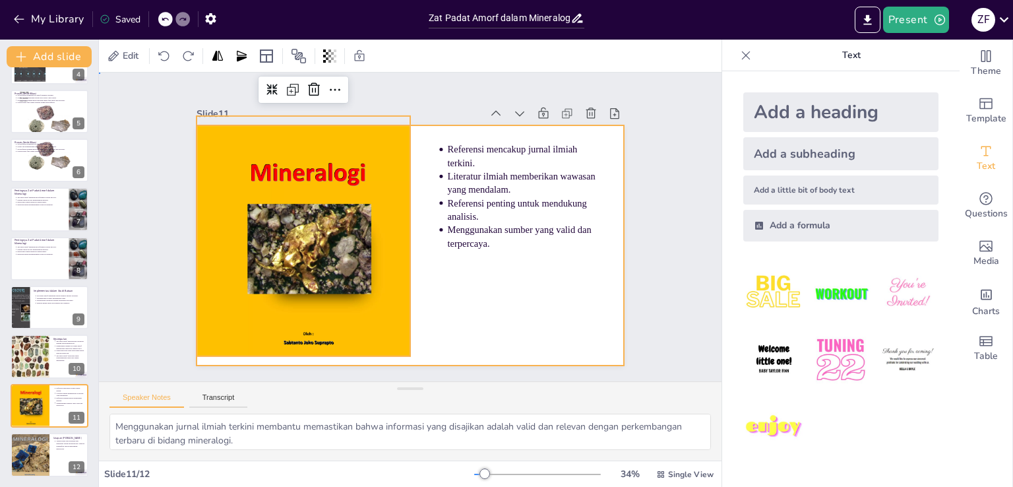
click at [457, 253] on div at bounding box center [407, 245] width 468 height 324
click at [357, 225] on div at bounding box center [298, 244] width 272 height 340
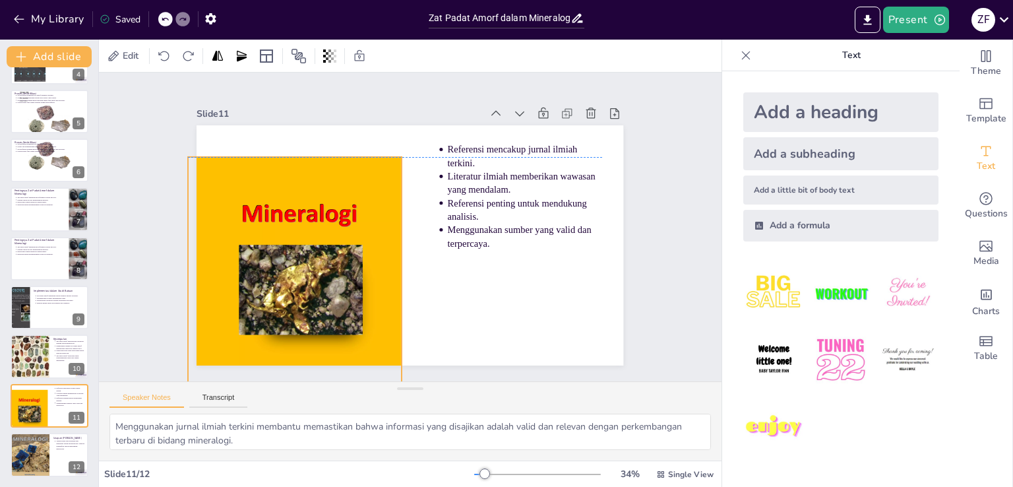
drag, startPoint x: 371, startPoint y: 210, endPoint x: 363, endPoint y: 248, distance: 38.6
click at [363, 248] on div at bounding box center [287, 295] width 243 height 323
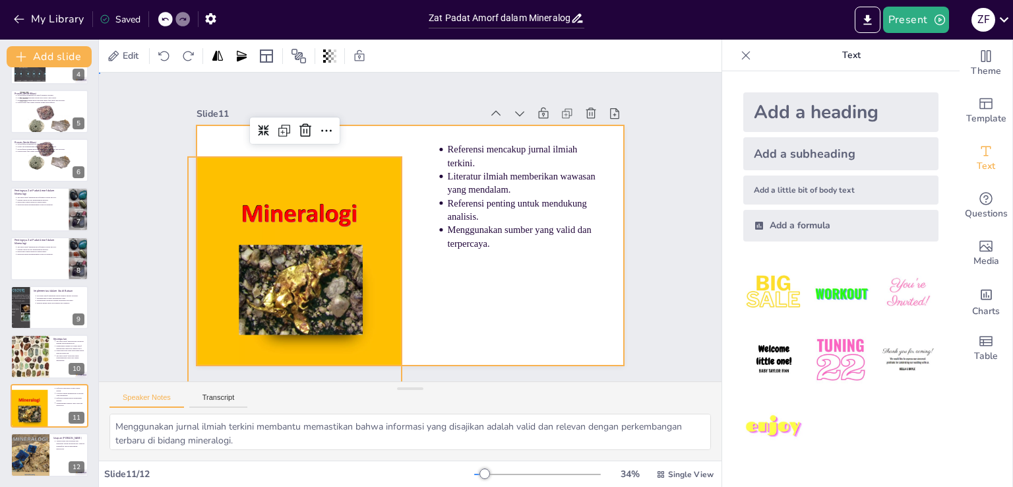
click at [451, 253] on div at bounding box center [403, 243] width 488 height 393
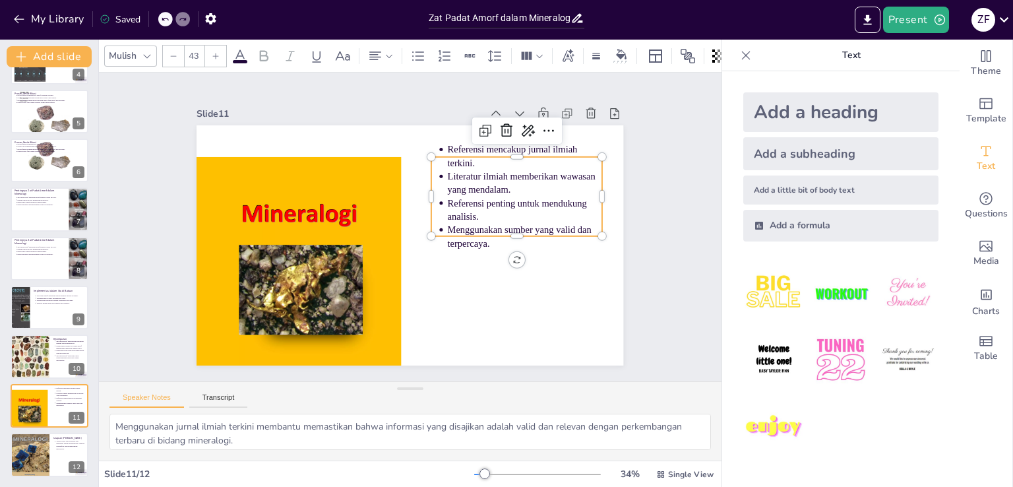
click at [467, 184] on p "Literatur ilmiah memberikan wawasan yang mendalam." at bounding box center [532, 220] width 155 height 73
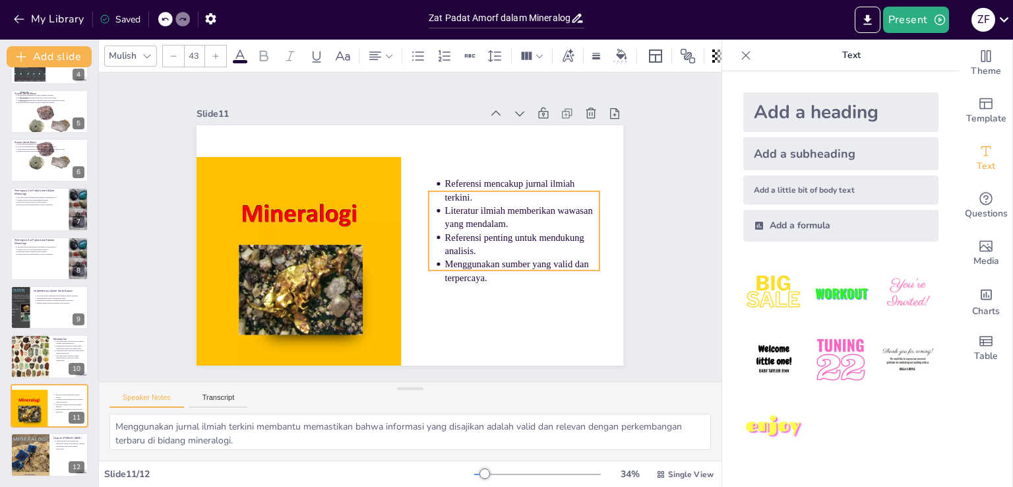
drag, startPoint x: 467, startPoint y: 167, endPoint x: 464, endPoint y: 201, distance: 34.4
click at [464, 212] on p "Literatur ilmiah memberikan wawasan yang mendalam." at bounding box center [522, 241] width 157 height 58
click at [49, 437] on div at bounding box center [30, 454] width 40 height 53
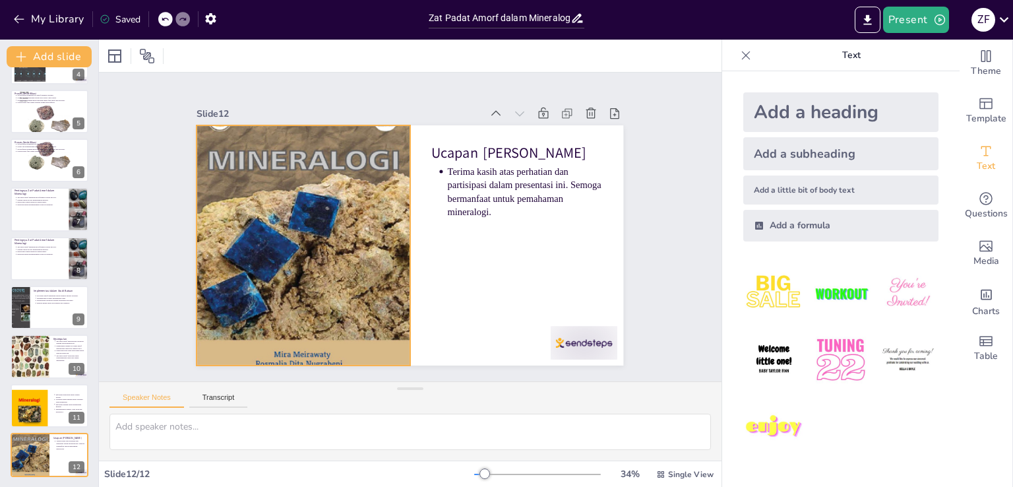
click at [325, 205] on div at bounding box center [302, 222] width 268 height 323
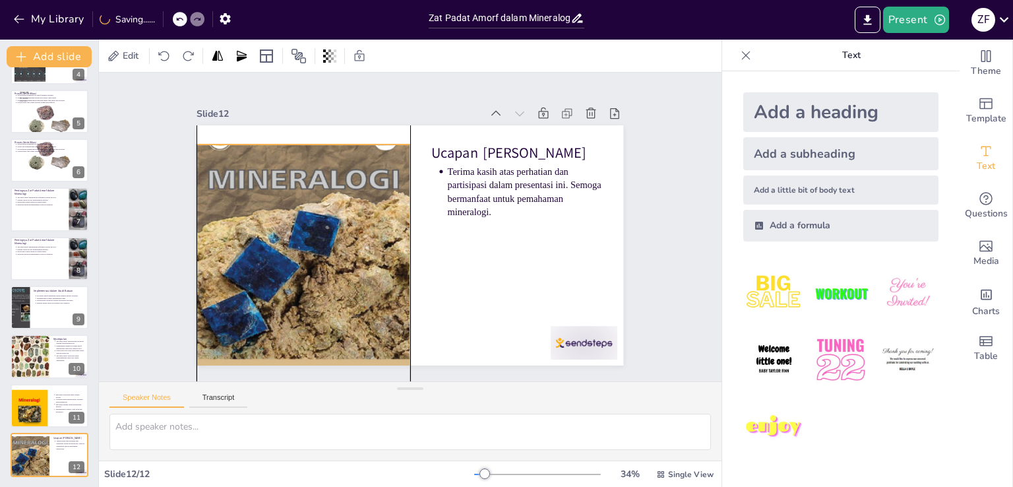
drag, startPoint x: 325, startPoint y: 205, endPoint x: 325, endPoint y: 224, distance: 19.1
click at [325, 224] on div at bounding box center [443, 119] width 356 height 340
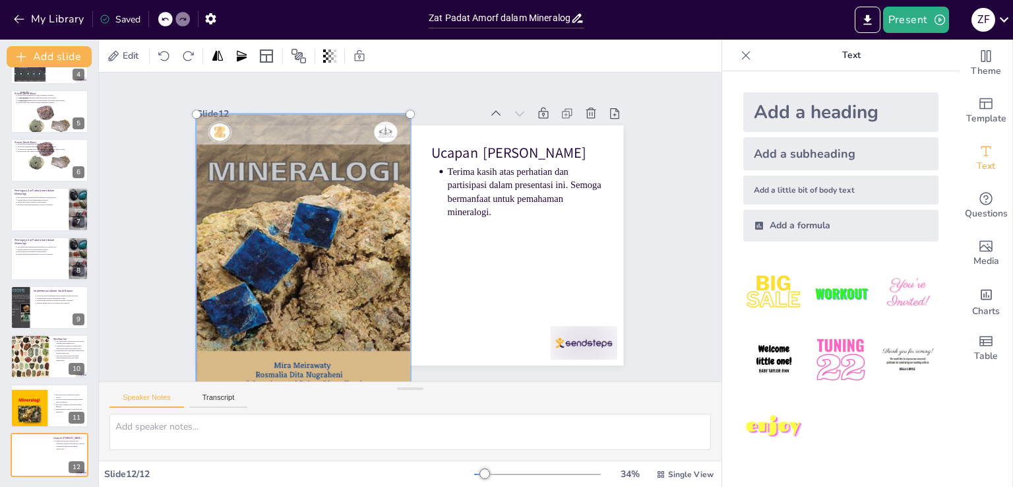
drag, startPoint x: 327, startPoint y: 220, endPoint x: 326, endPoint y: 212, distance: 8.0
click at [326, 212] on div at bounding box center [299, 234] width 287 height 342
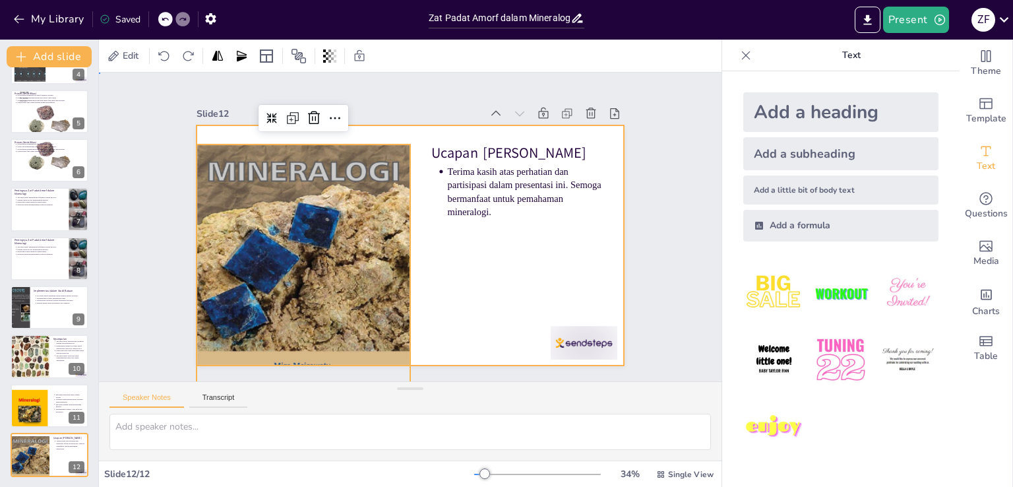
click at [465, 246] on div at bounding box center [408, 246] width 450 height 284
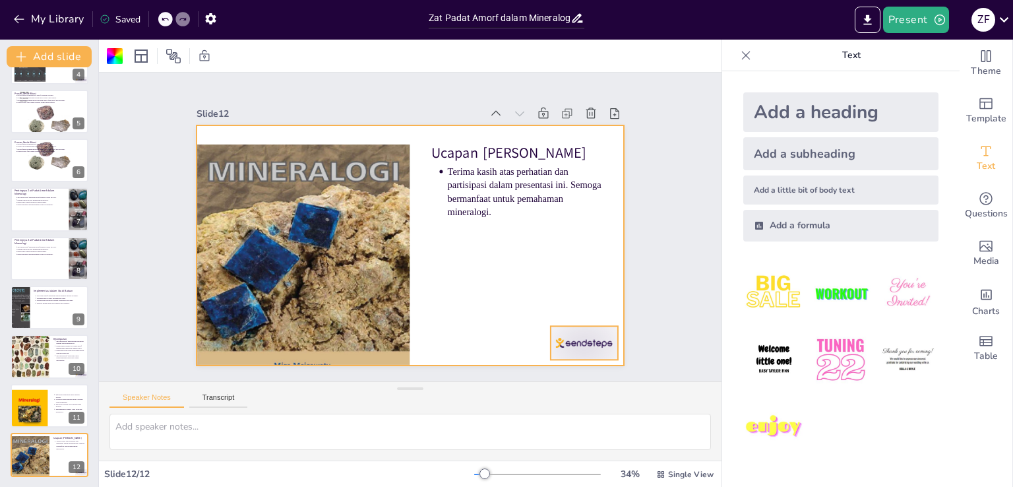
click at [559, 375] on div at bounding box center [522, 403] width 75 height 57
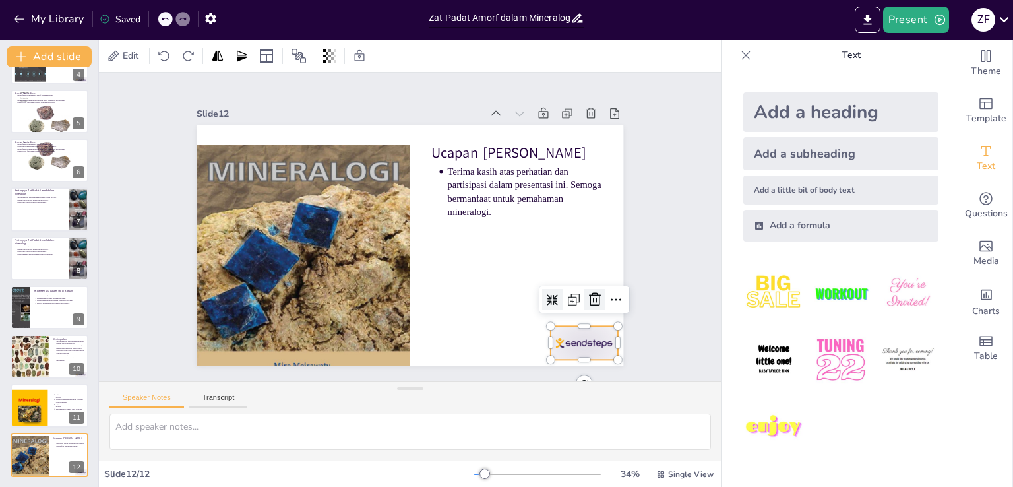
click at [582, 327] on icon at bounding box center [576, 336] width 18 height 18
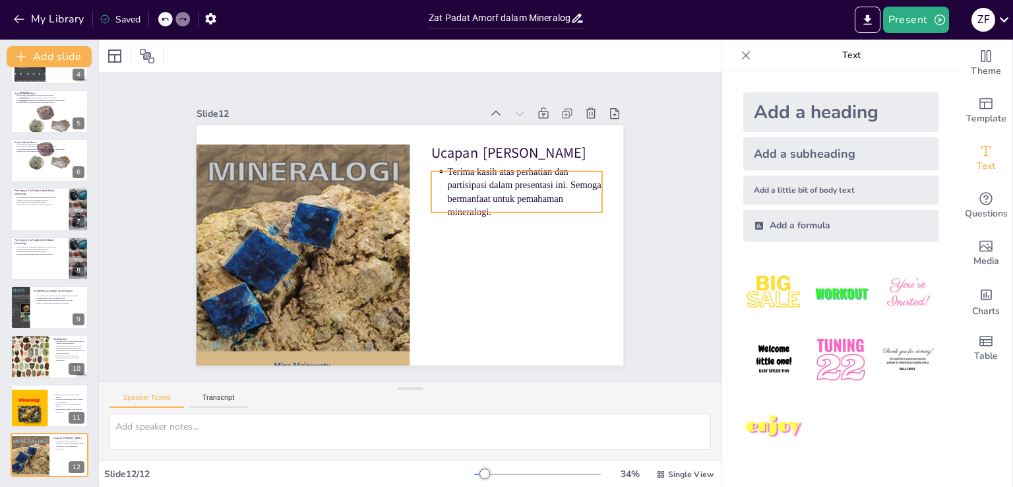
click at [487, 181] on p "Terima kasih atas perhatian dan partisipasi dalam presentasi ini. Semoga berman…" at bounding box center [531, 228] width 164 height 99
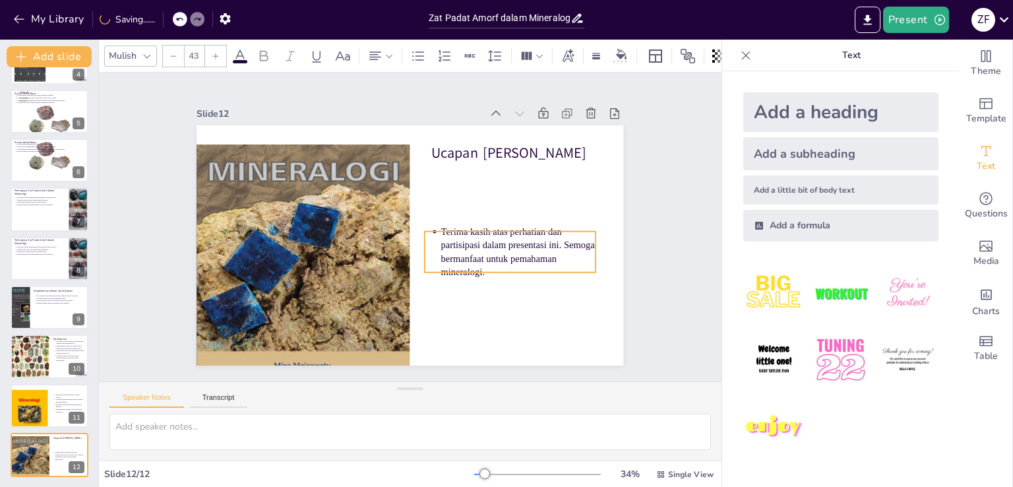
drag, startPoint x: 486, startPoint y: 181, endPoint x: 480, endPoint y: 249, distance: 68.3
click at [480, 249] on p "Terima kasih atas perhatian dan partisipasi dalam presentasi ini. Semoga berman…" at bounding box center [511, 274] width 162 height 84
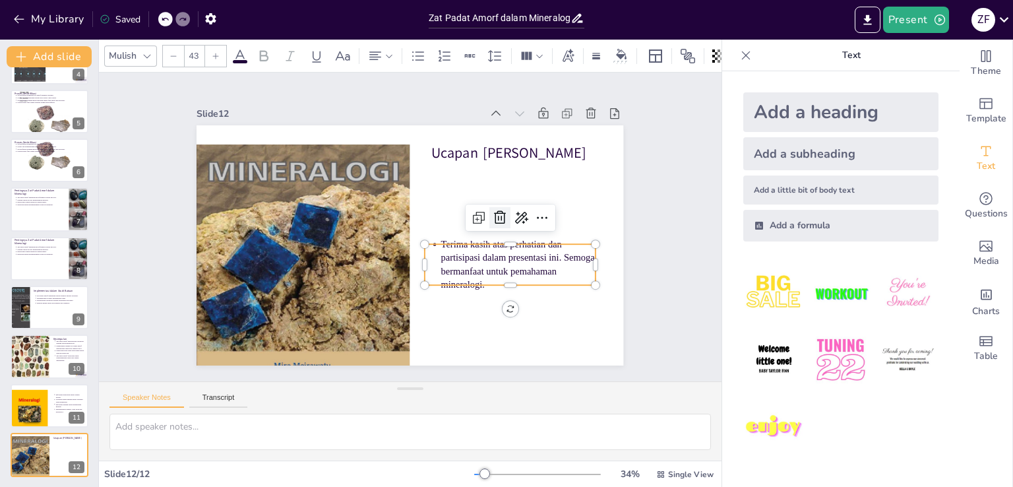
click at [495, 218] on icon at bounding box center [499, 226] width 17 height 17
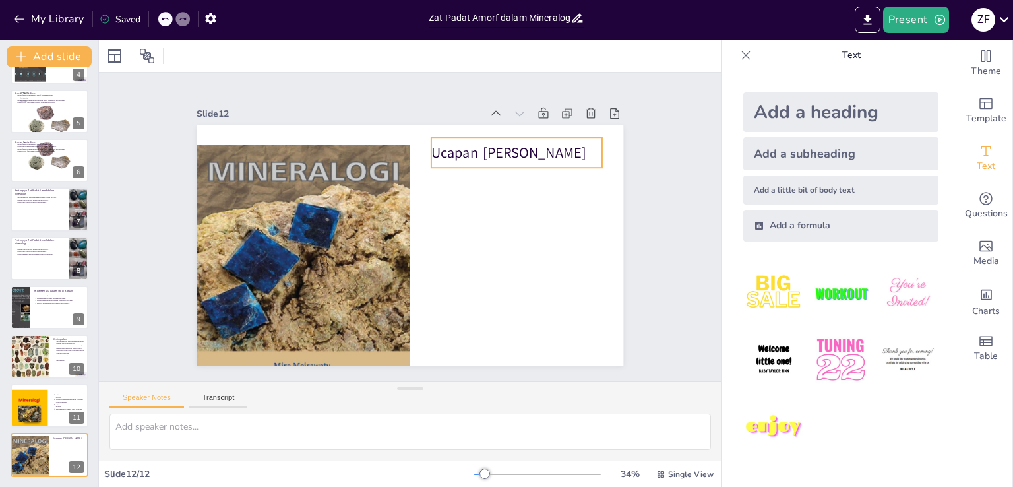
click at [472, 172] on p "Ucapan [PERSON_NAME]" at bounding box center [541, 230] width 150 height 117
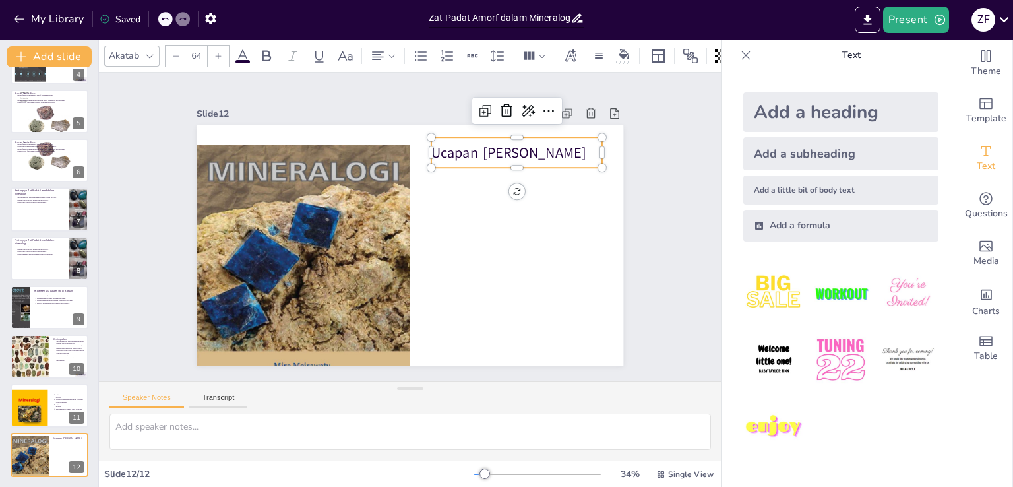
click at [471, 148] on p "Ucapan [PERSON_NAME]" at bounding box center [524, 164] width 172 height 38
click at [472, 153] on p "Ucapan [PERSON_NAME]" at bounding box center [535, 189] width 169 height 72
click at [591, 149] on p "Ucapan [PERSON_NAME]" at bounding box center [530, 176] width 171 height 55
click at [561, 149] on p "Ucapan [PERSON_NAME]" at bounding box center [530, 176] width 171 height 55
click at [554, 149] on p "Ucapan [PERSON_NAME]" at bounding box center [530, 176] width 171 height 55
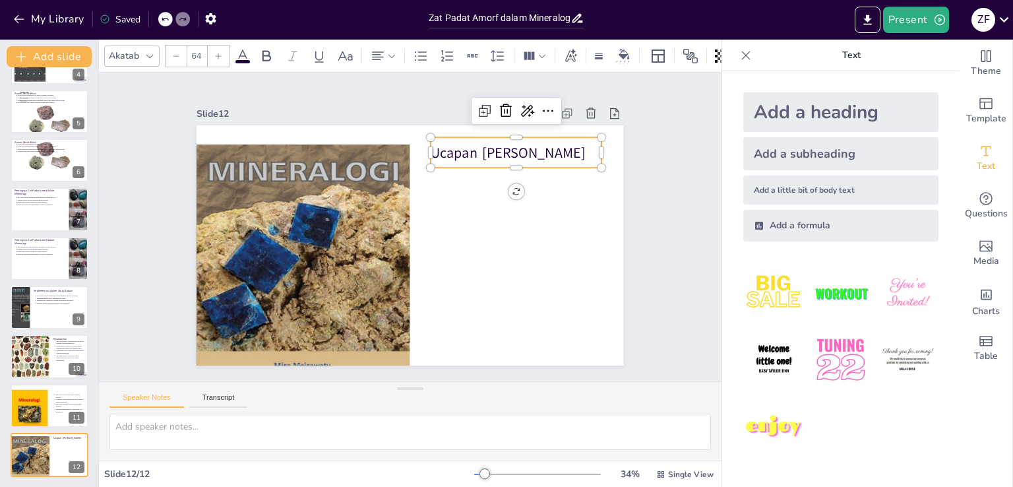
click at [552, 149] on p "Ucapan [PERSON_NAME]" at bounding box center [529, 175] width 171 height 55
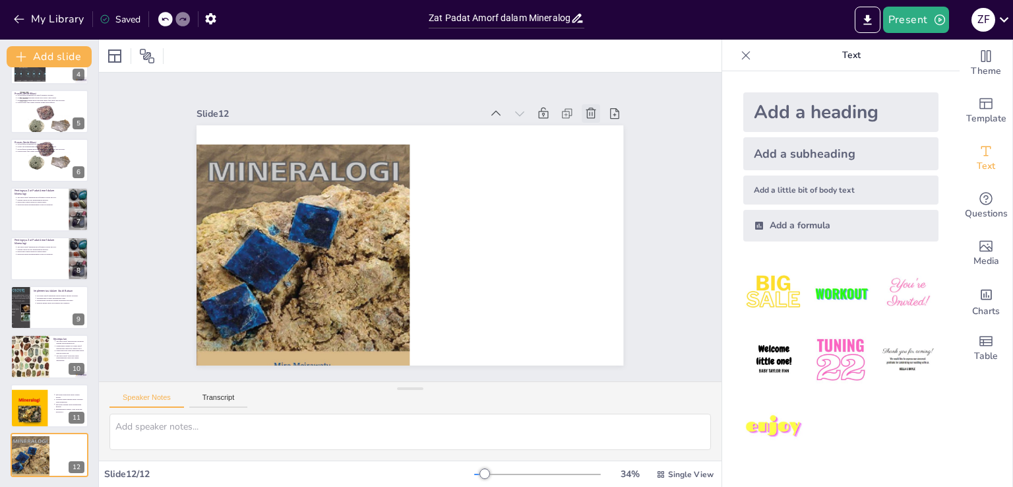
click at [602, 146] on icon at bounding box center [610, 154] width 16 height 16
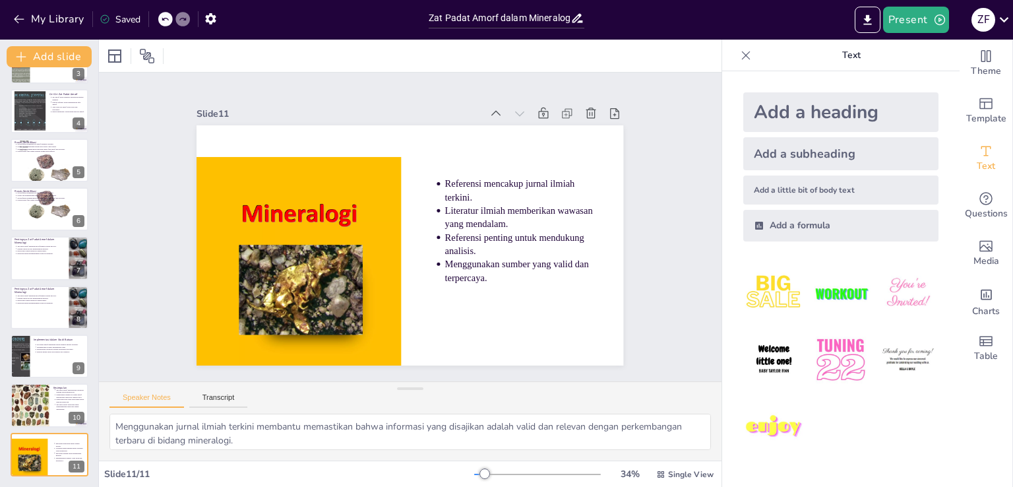
scroll to position [136, 0]
click at [36, 393] on div at bounding box center [30, 405] width 40 height 55
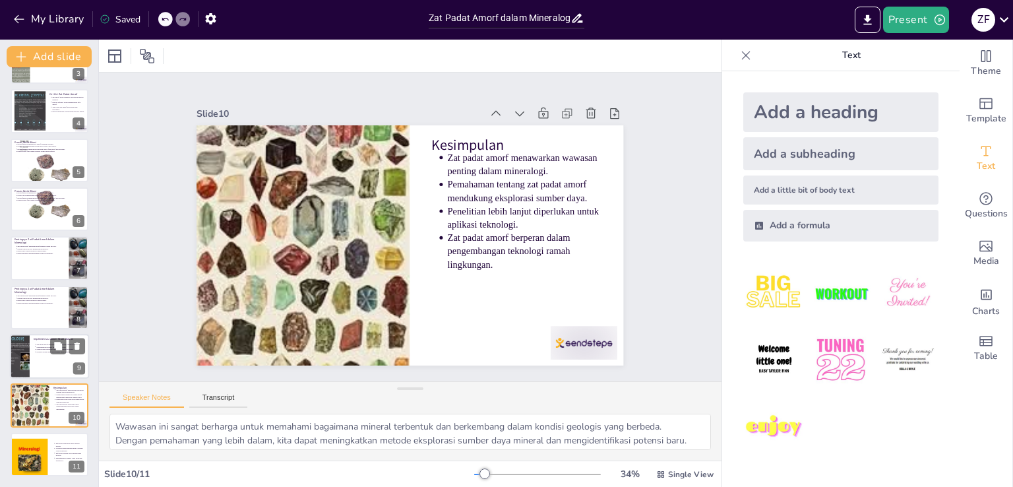
click at [41, 356] on div at bounding box center [49, 356] width 79 height 45
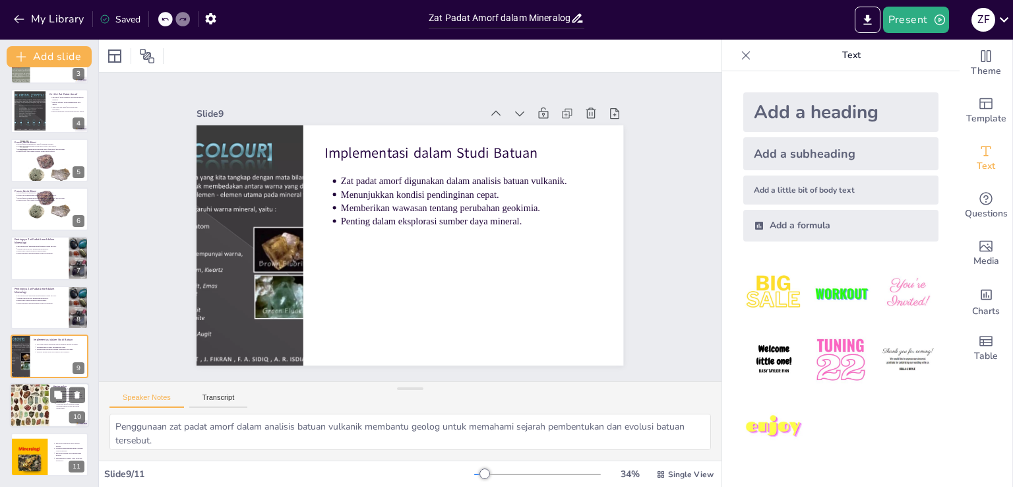
click at [40, 404] on div at bounding box center [30, 405] width 40 height 55
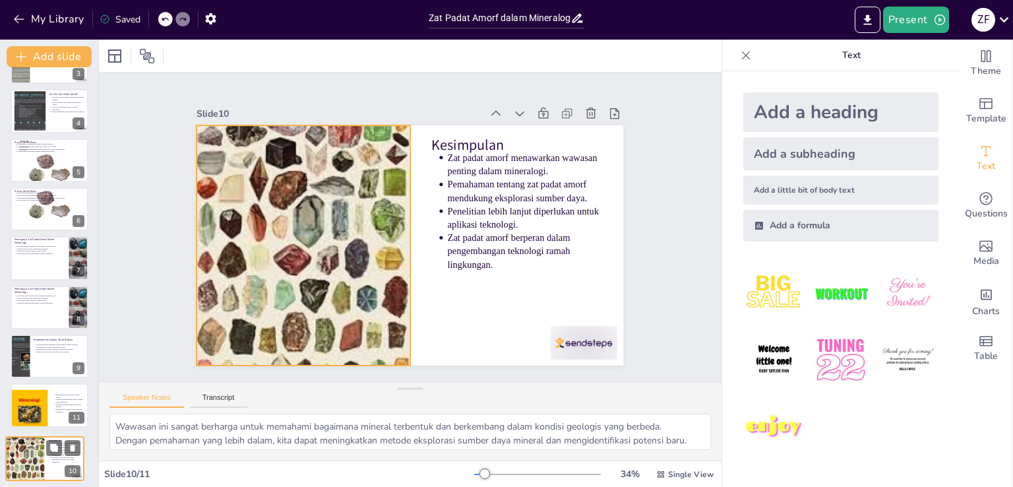
drag, startPoint x: 49, startPoint y: 405, endPoint x: 51, endPoint y: 452, distance: 46.9
click at [44, 460] on div at bounding box center [25, 458] width 39 height 54
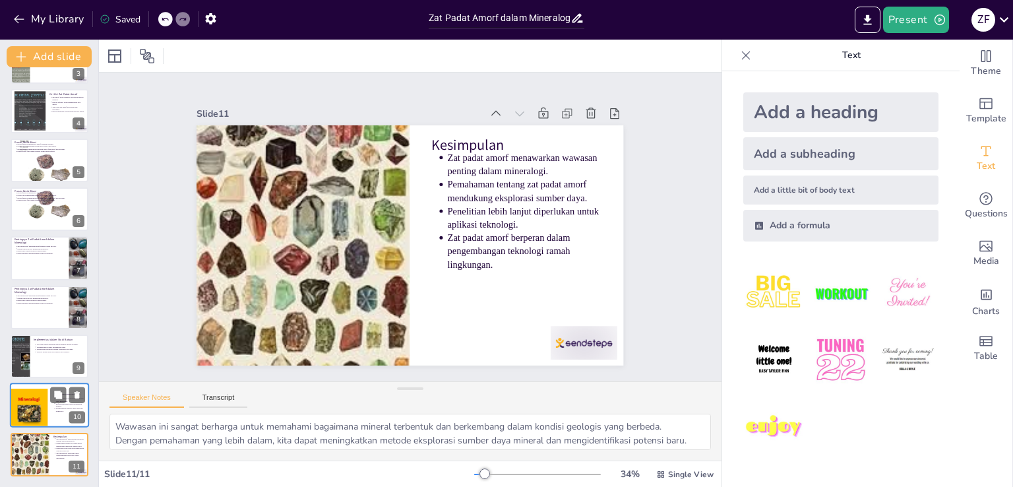
click at [53, 413] on div at bounding box center [49, 405] width 79 height 45
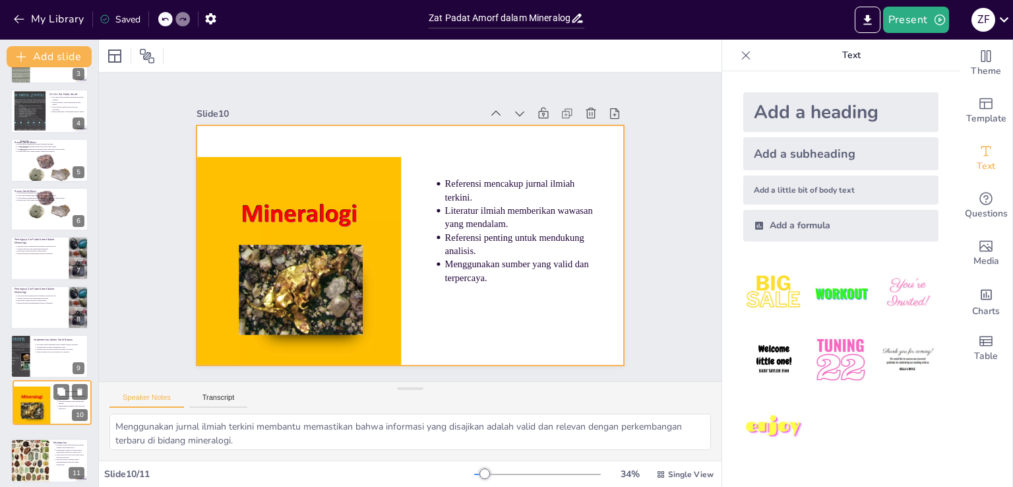
click at [56, 412] on div at bounding box center [52, 403] width 78 height 44
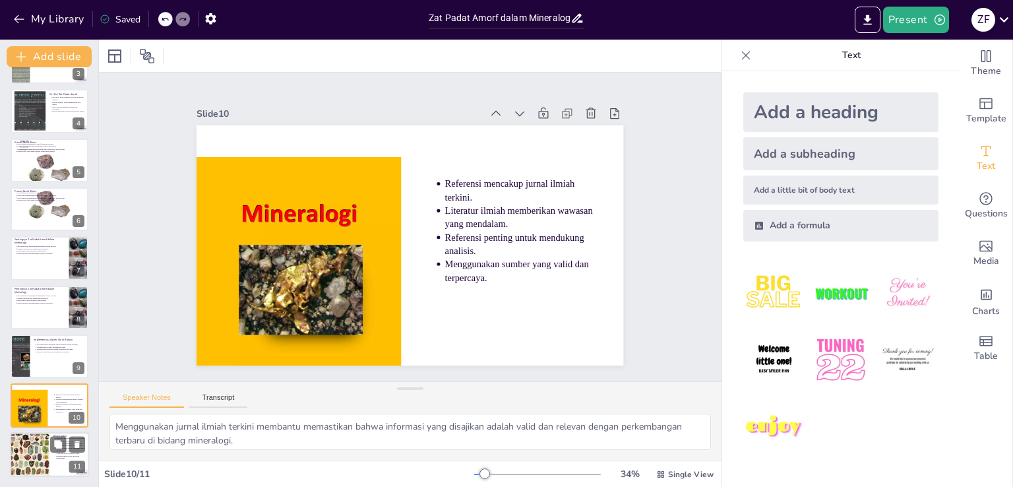
click at [36, 449] on div at bounding box center [30, 454] width 40 height 55
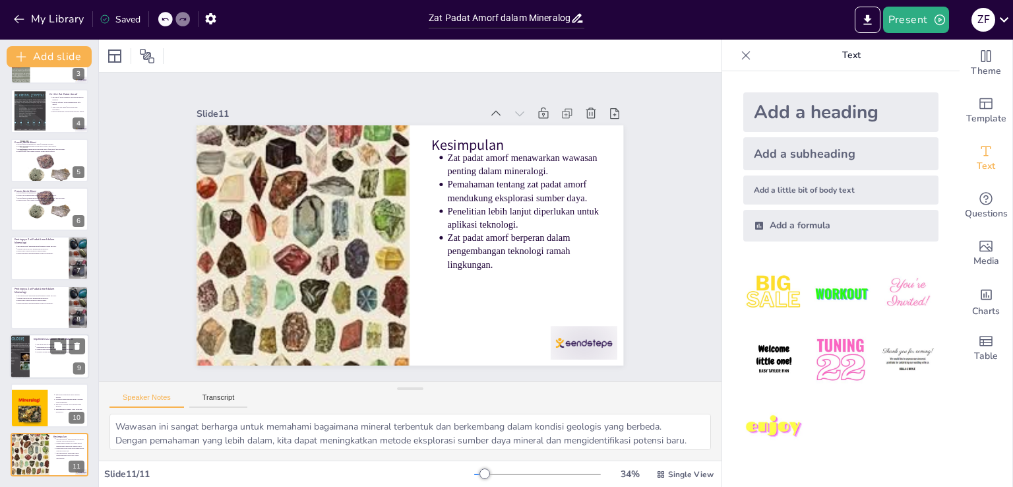
click at [37, 346] on p "Menunjukkan kondisi pendinginan cepat." at bounding box center [61, 347] width 49 height 3
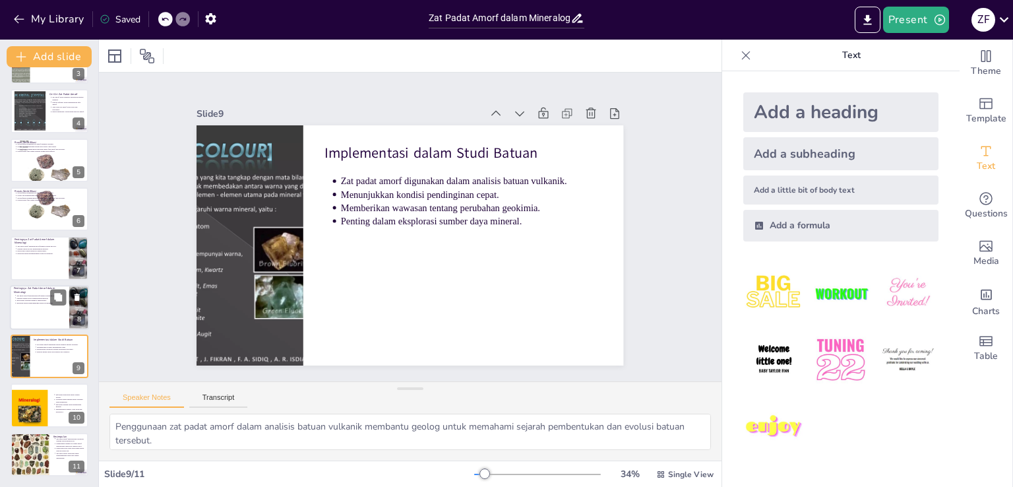
click at [39, 308] on div at bounding box center [49, 307] width 79 height 45
type textarea "Memahami sejarah geologi melalui studi zat padat amorf membantu dalam pengemban…"
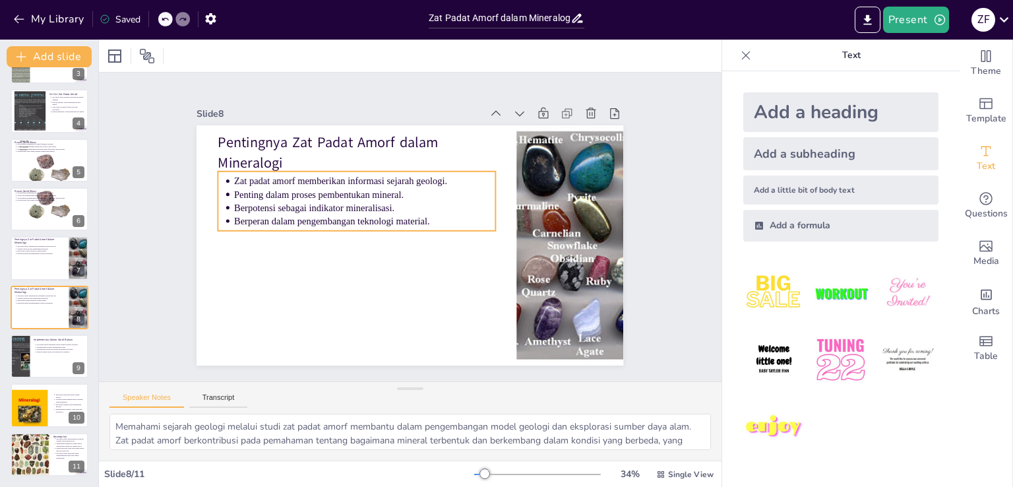
click at [259, 187] on p "Penting dalam proses pembentukan mineral." at bounding box center [372, 185] width 259 height 67
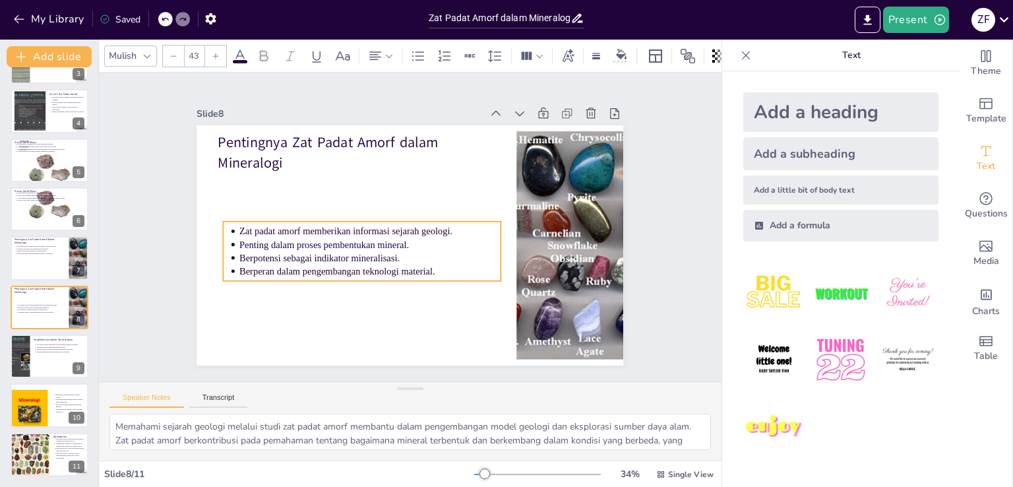
drag, startPoint x: 259, startPoint y: 187, endPoint x: 265, endPoint y: 238, distance: 51.8
click at [265, 238] on p "Penting dalam proses pembentukan mineral." at bounding box center [367, 235] width 259 height 67
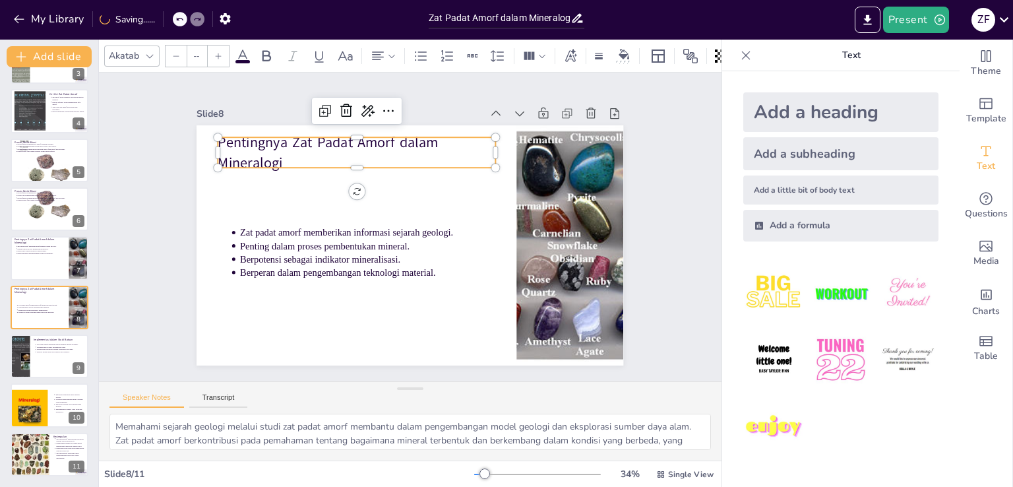
type input "64"
click at [267, 151] on p "Pentingnya Zat Padat Amorf dalam Mineralogi" at bounding box center [365, 147] width 280 height 69
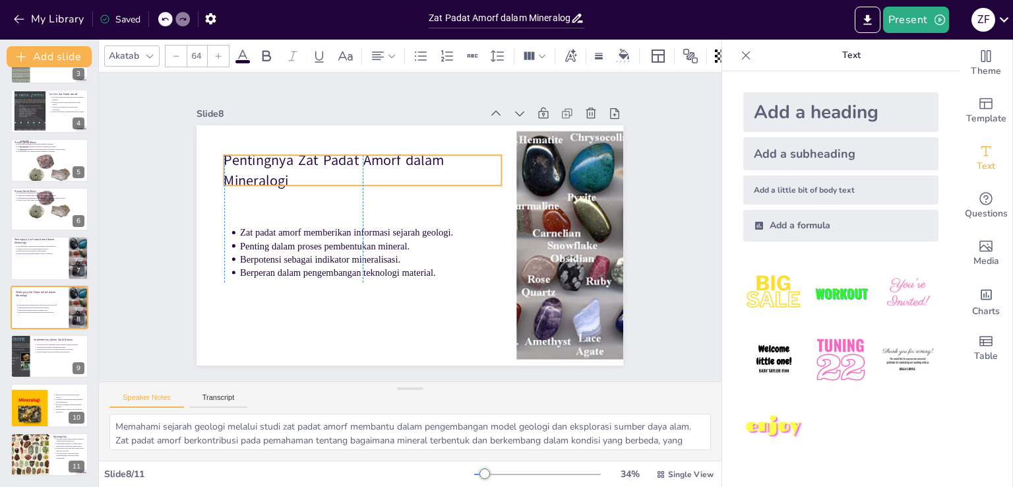
drag, startPoint x: 267, startPoint y: 150, endPoint x: 269, endPoint y: 168, distance: 18.0
click at [269, 168] on p "Pentingnya Zat Padat Amorf dalam Mineralogi" at bounding box center [383, 158] width 276 height 123
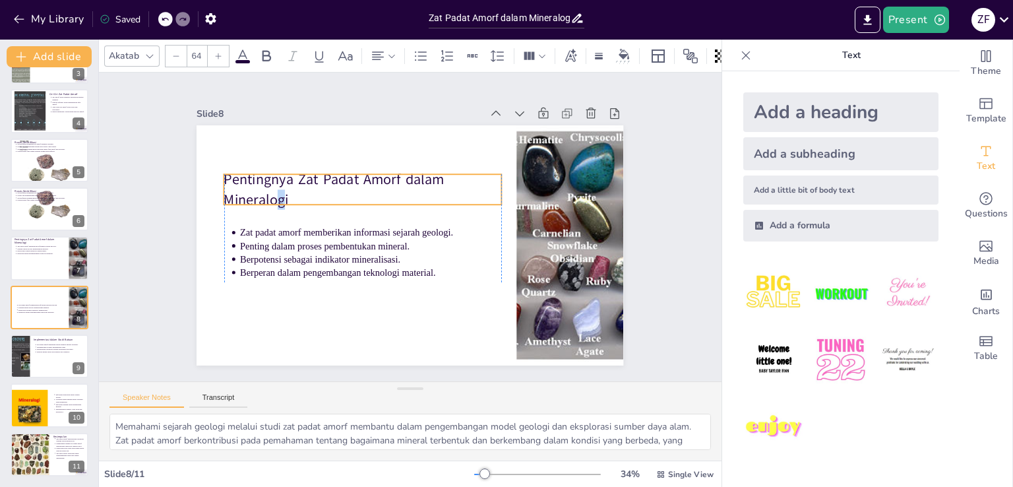
drag, startPoint x: 269, startPoint y: 168, endPoint x: 273, endPoint y: 187, distance: 19.5
click at [273, 187] on p "Pentingnya Zat Padat Amorf dalam Mineralogi" at bounding box center [372, 180] width 280 height 96
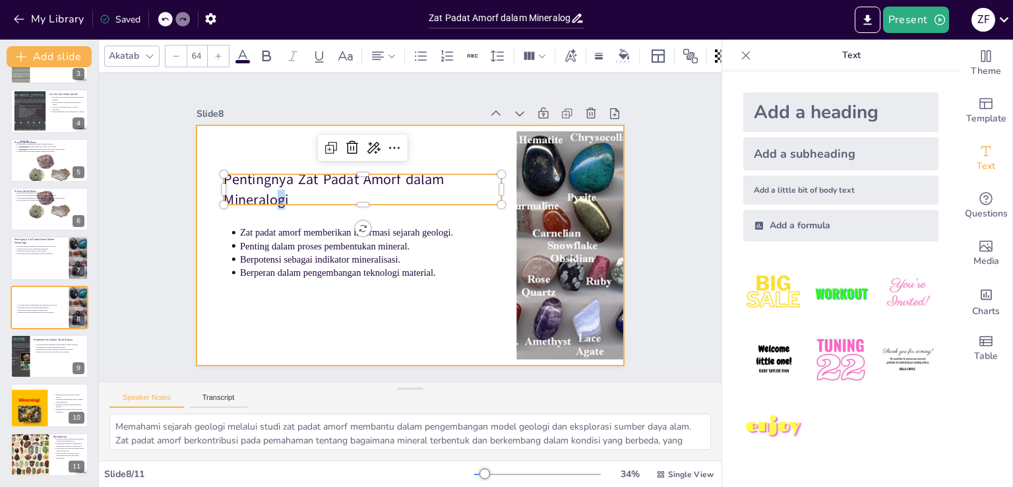
click at [299, 317] on div at bounding box center [404, 245] width 480 height 360
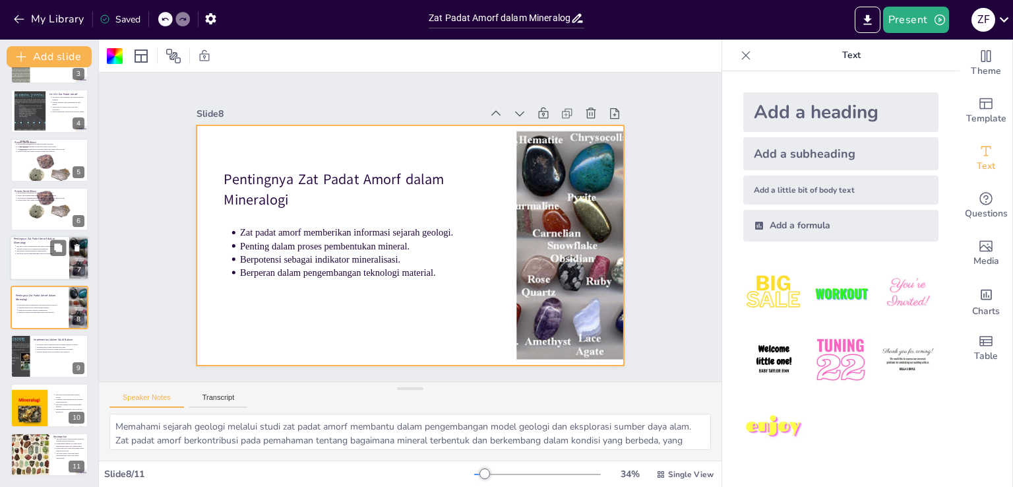
click at [43, 261] on div at bounding box center [49, 258] width 79 height 45
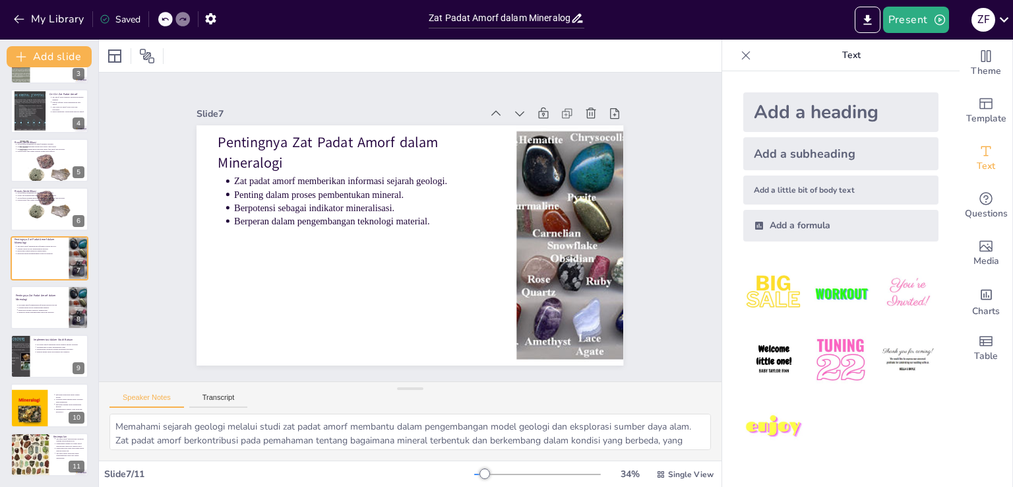
scroll to position [117, 0]
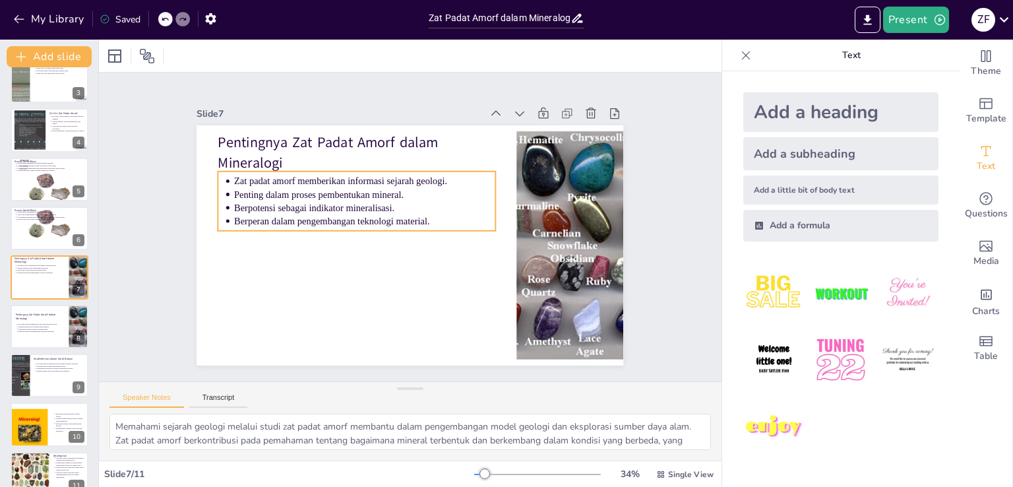
click at [251, 195] on ul "Zat padat amorf memberikan informasi sejarah geologi. Penting dalam proses pemb…" at bounding box center [363, 191] width 282 height 110
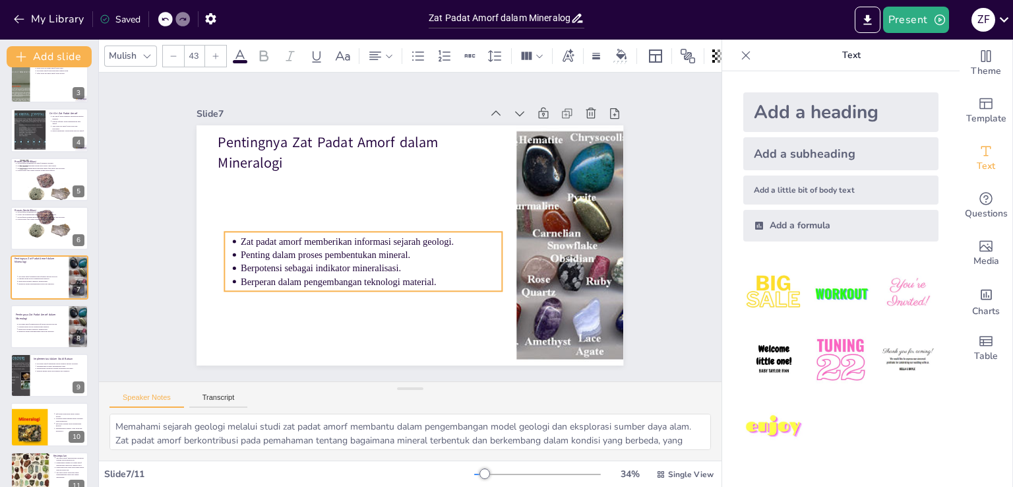
drag, startPoint x: 251, startPoint y: 195, endPoint x: 257, endPoint y: 259, distance: 64.3
click at [257, 259] on p "Berpotensi sebagai indikator mineralisasi." at bounding box center [364, 259] width 259 height 67
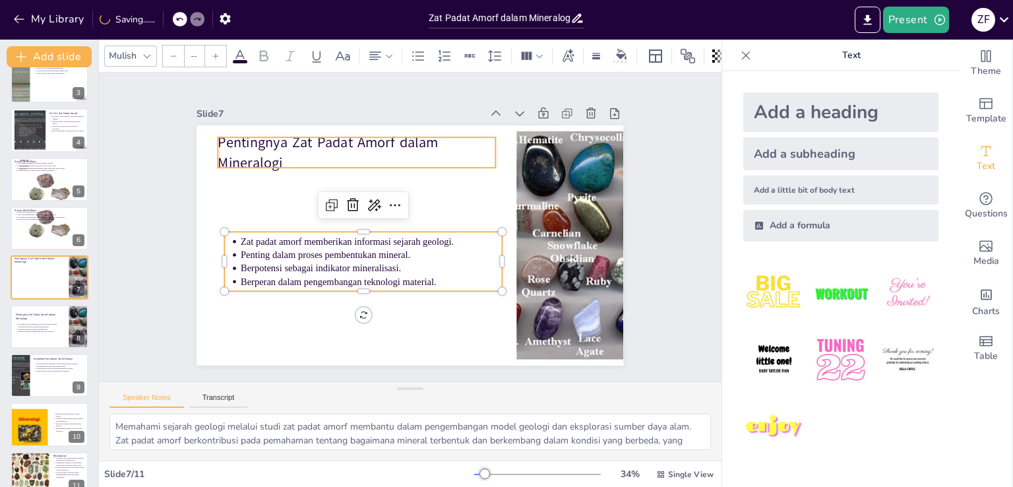
type input "64"
click at [257, 144] on p "Pentingnya Zat Padat Amorf dalam Mineralogi" at bounding box center [365, 147] width 280 height 69
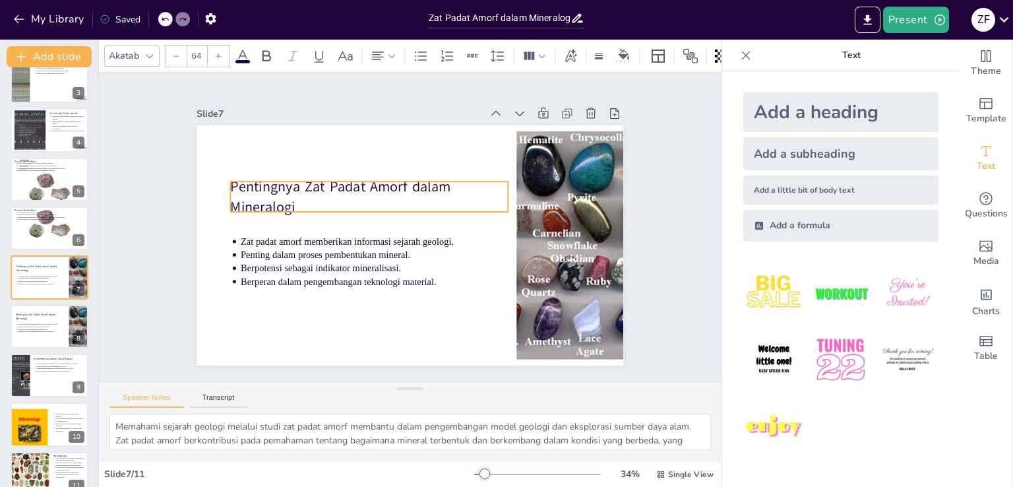
drag, startPoint x: 257, startPoint y: 144, endPoint x: 270, endPoint y: 189, distance: 45.9
click at [270, 189] on p "Pentingnya Zat Padat Amorf dalam Mineralogi" at bounding box center [381, 185] width 276 height 123
click at [42, 320] on div at bounding box center [49, 326] width 79 height 45
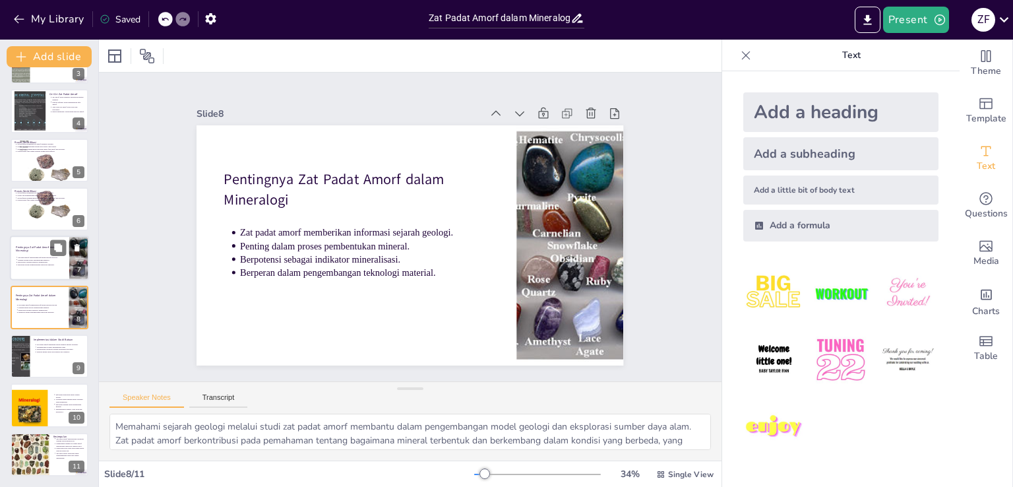
click at [49, 257] on p "Zat padat amorf memberikan informasi sejarah geologi." at bounding box center [42, 257] width 49 height 3
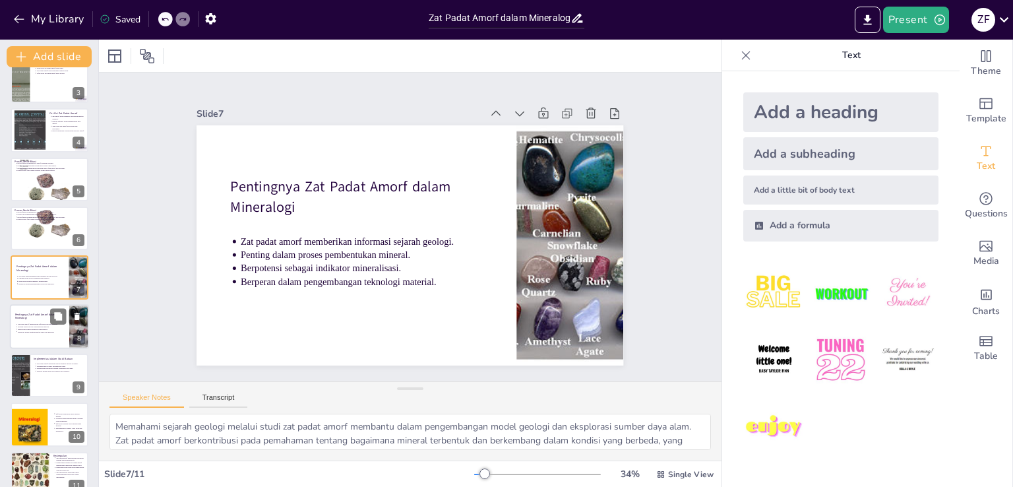
click at [53, 326] on p "Penting dalam proses pembentukan mineral." at bounding box center [42, 326] width 49 height 3
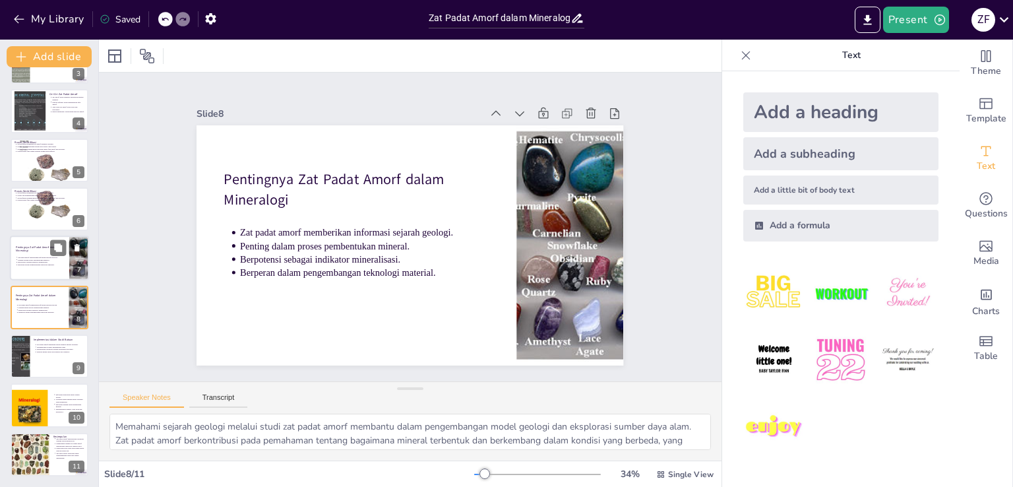
click at [61, 264] on p "Berperan dalam pengembangan teknologi material." at bounding box center [42, 265] width 49 height 3
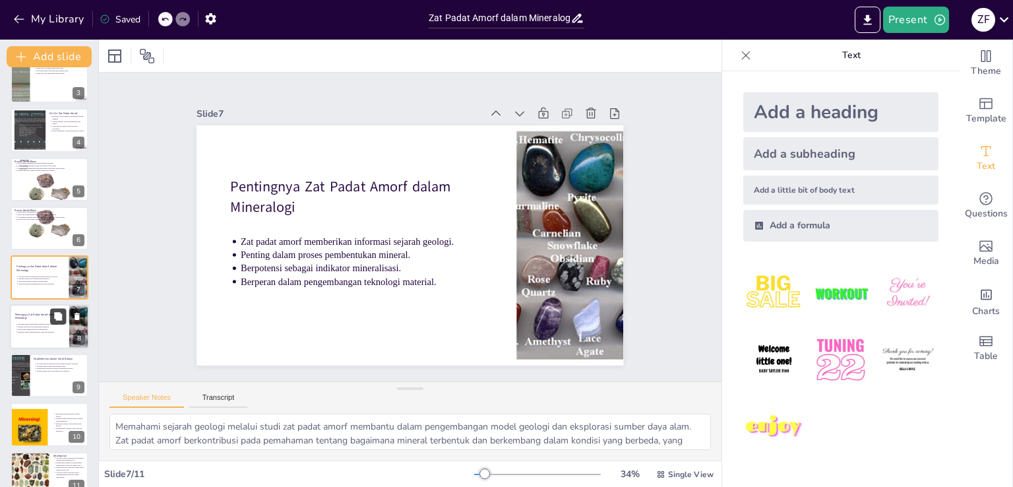
click at [60, 312] on icon at bounding box center [58, 316] width 8 height 8
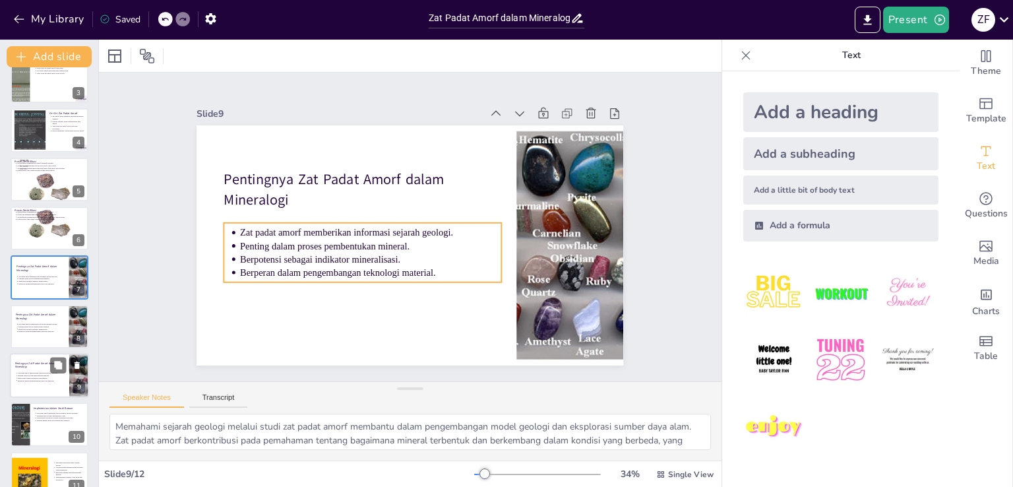
scroll to position [185, 0]
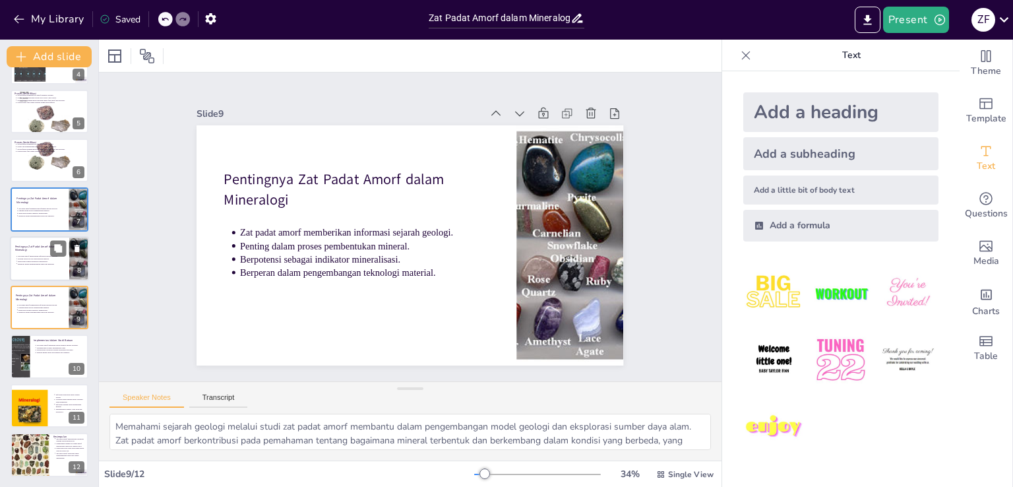
click at [40, 244] on p "Pentingnya Zat Padat Amorf dalam Mineralogi" at bounding box center [40, 247] width 51 height 7
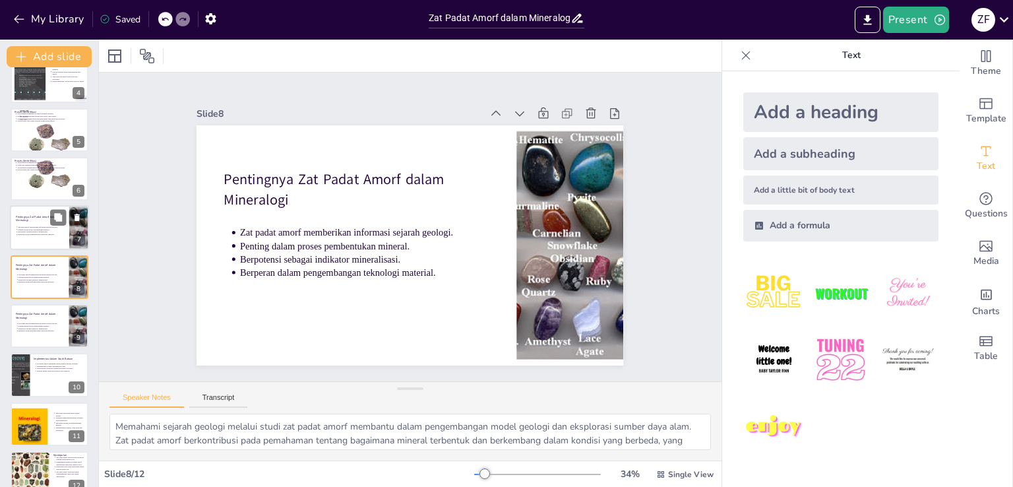
click at [36, 218] on p "Pentingnya Zat Padat Amorf dalam Mineralogi" at bounding box center [41, 218] width 51 height 7
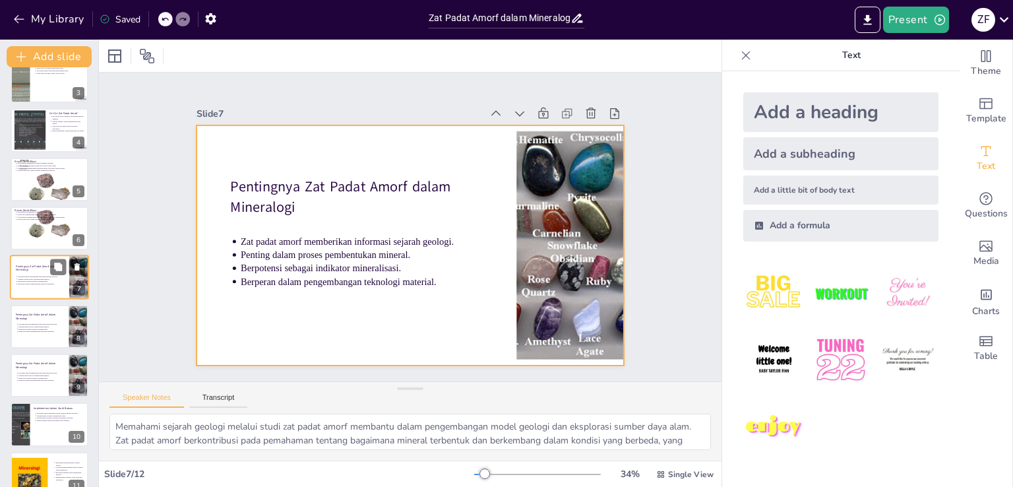
click at [30, 286] on div at bounding box center [49, 277] width 79 height 45
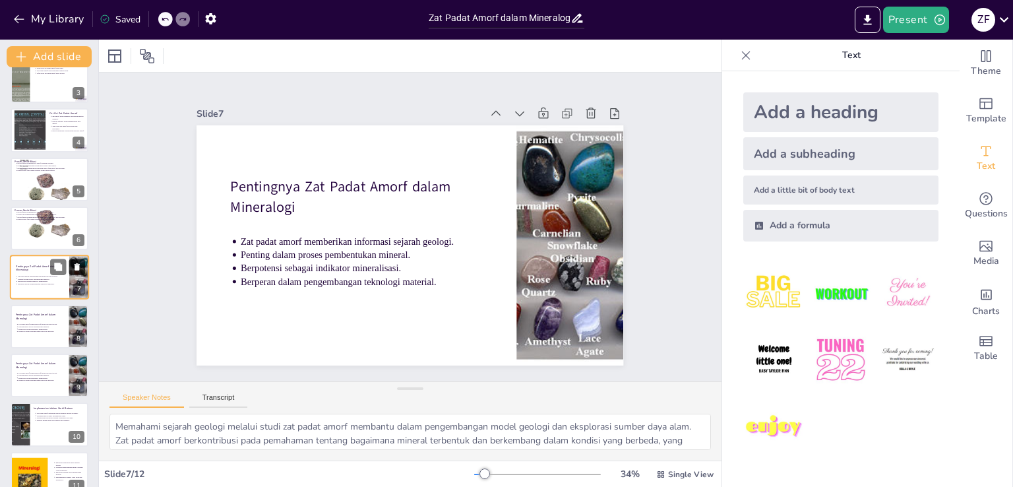
click at [77, 264] on icon at bounding box center [77, 267] width 9 height 9
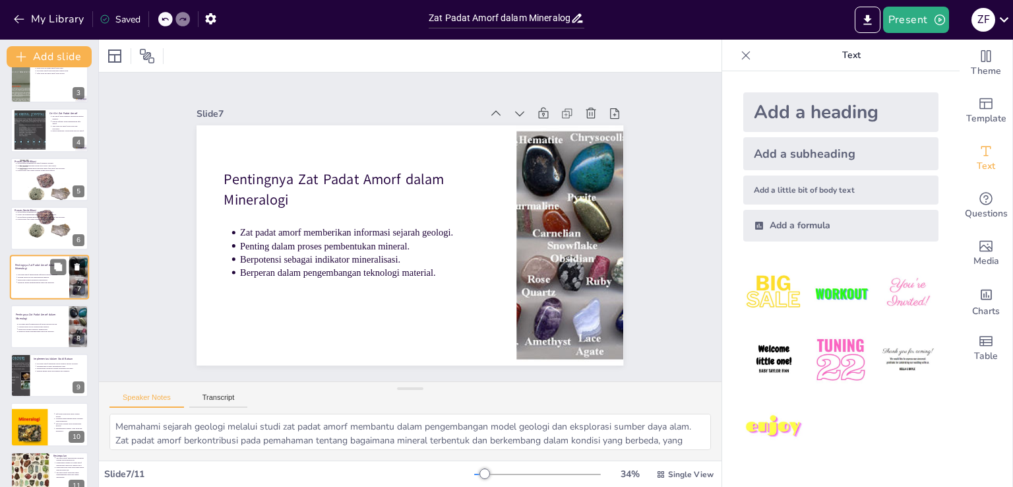
click at [79, 268] on icon at bounding box center [77, 267] width 9 height 9
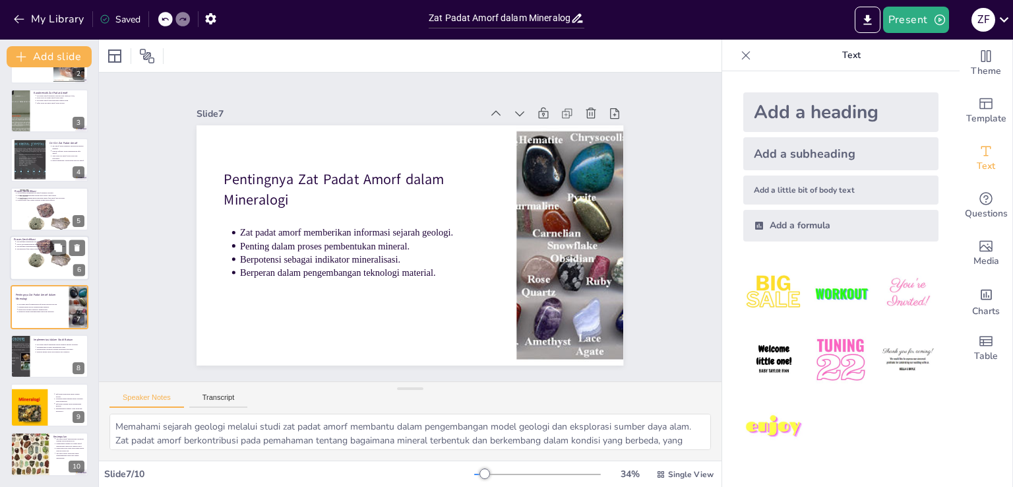
click at [42, 257] on div at bounding box center [49, 258] width 79 height 106
type textarea "Proses perubahan ini penting untuk memahami transisi antara dua fase, yang dapa…"
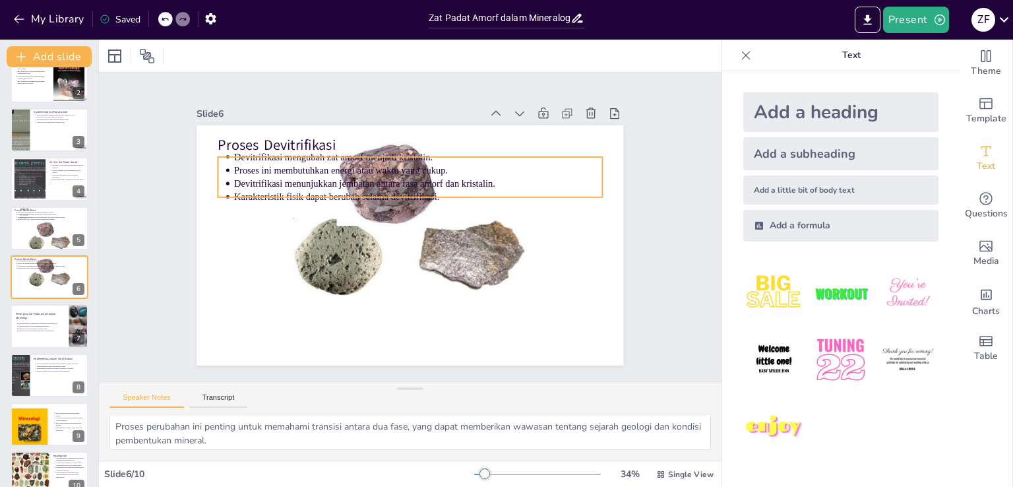
click at [259, 162] on p "Proses ini membutuhkan energi atau waktu yang cukup." at bounding box center [424, 171] width 367 height 51
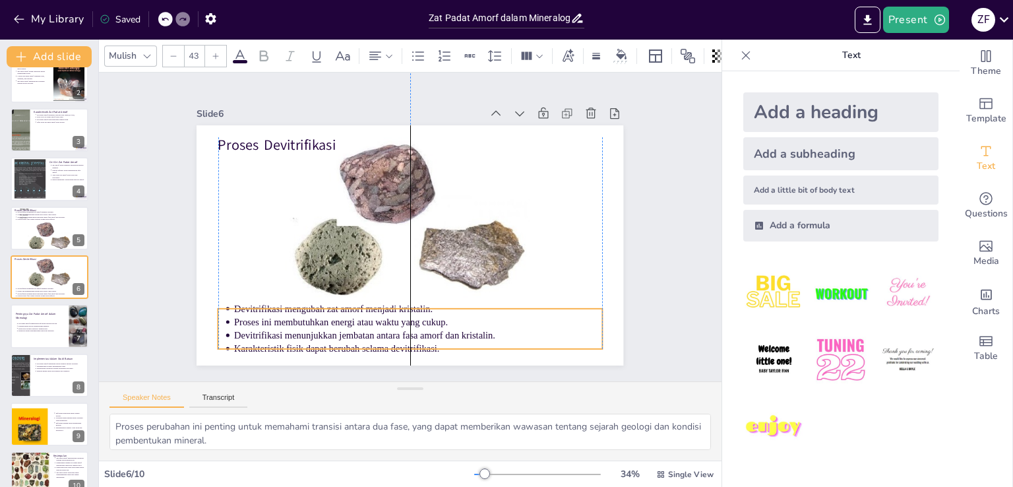
drag, startPoint x: 259, startPoint y: 162, endPoint x: 259, endPoint y: 313, distance: 151.7
click at [259, 313] on p "Proses ini membutuhkan energi atau waktu yang cukup." at bounding box center [408, 322] width 367 height 52
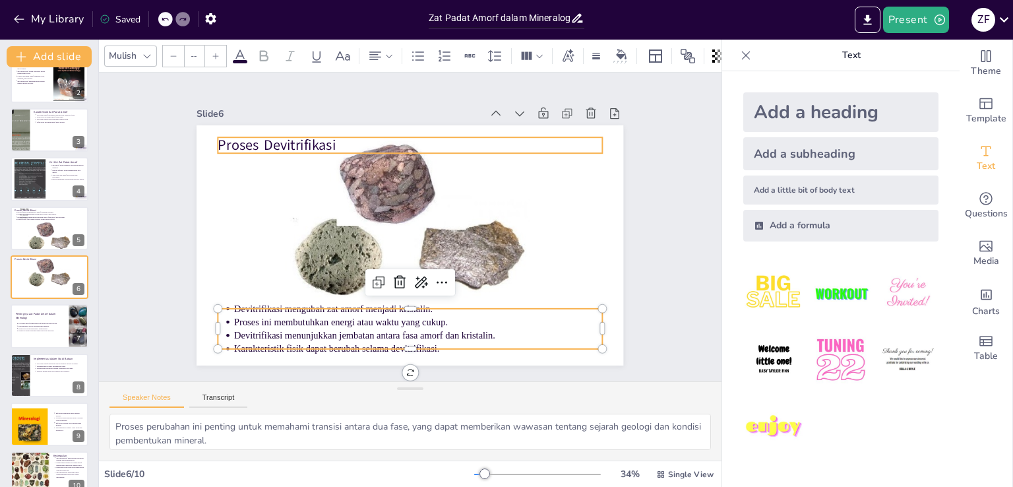
type input "64"
click at [256, 141] on p "Proses Devitrifikasi" at bounding box center [419, 145] width 384 height 60
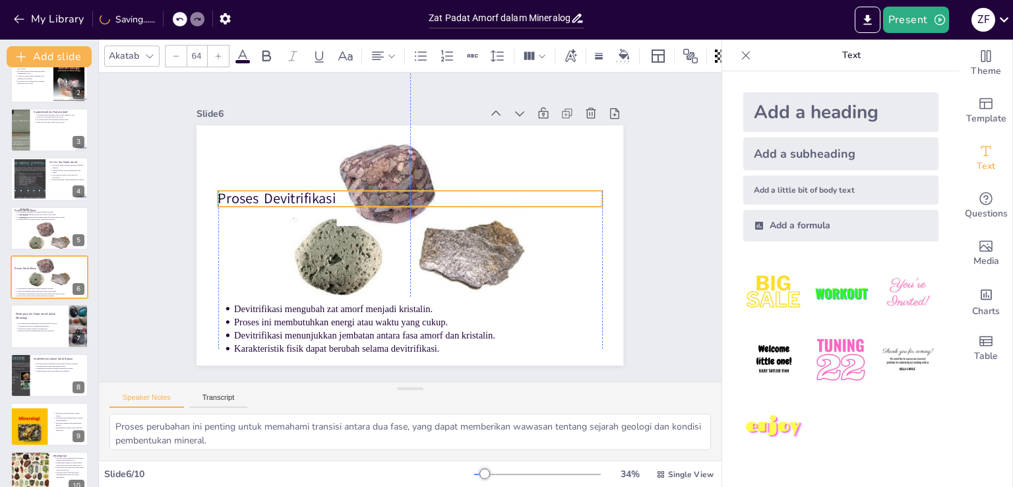
drag, startPoint x: 256, startPoint y: 141, endPoint x: 253, endPoint y: 195, distance: 53.5
click at [253, 195] on p "Proses Devitrifikasi" at bounding box center [413, 199] width 384 height 60
click at [50, 220] on div at bounding box center [67, 218] width 35 height 16
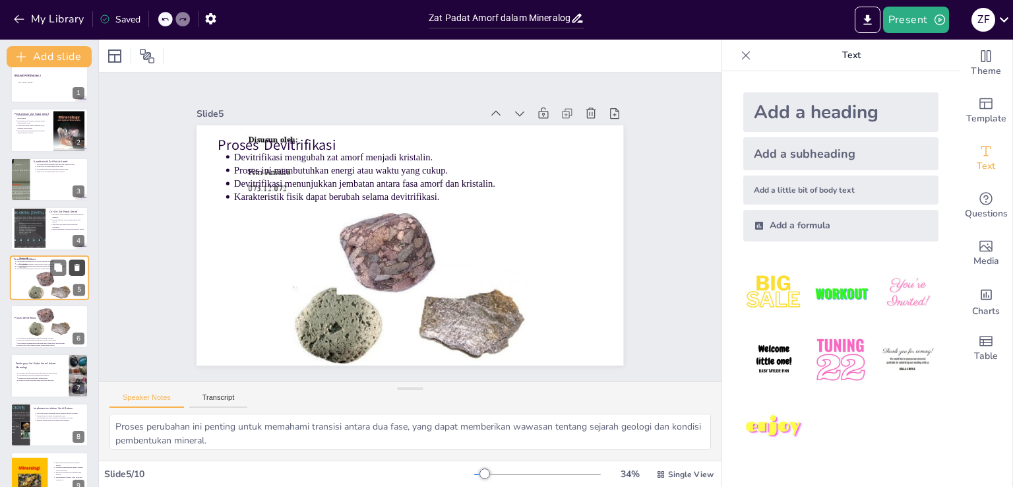
click at [80, 265] on icon at bounding box center [77, 267] width 9 height 9
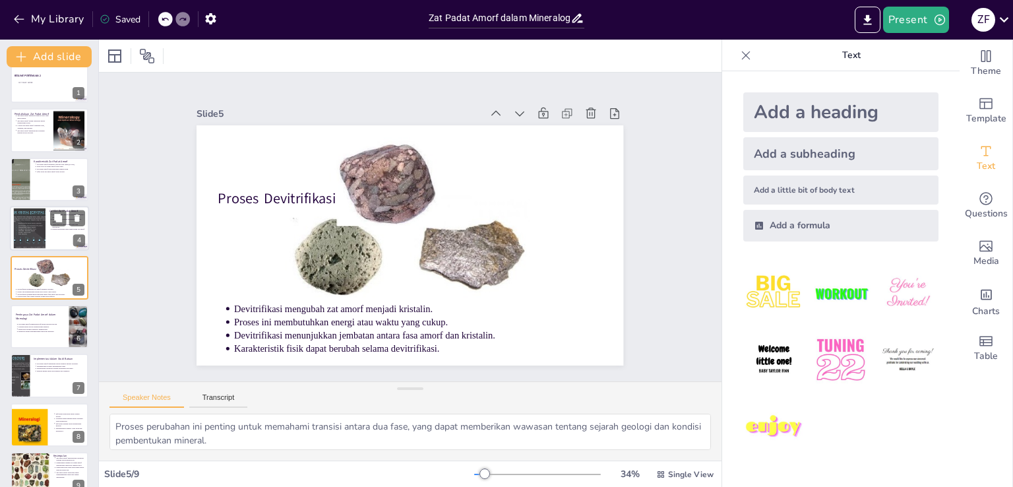
click at [46, 225] on div at bounding box center [49, 228] width 79 height 45
type textarea "Ketiadaan keteraturan jangka panjang ini membuat zat amorf tidak memiliki [DATE…"
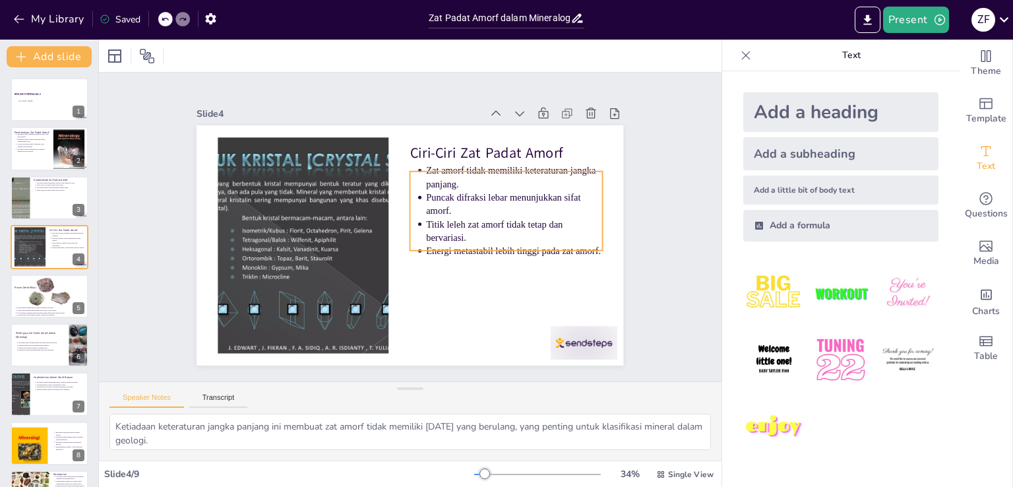
click at [425, 245] on p "Puncak difraksi lebar menunjukkan sifat amorf." at bounding box center [410, 333] width 63 height 177
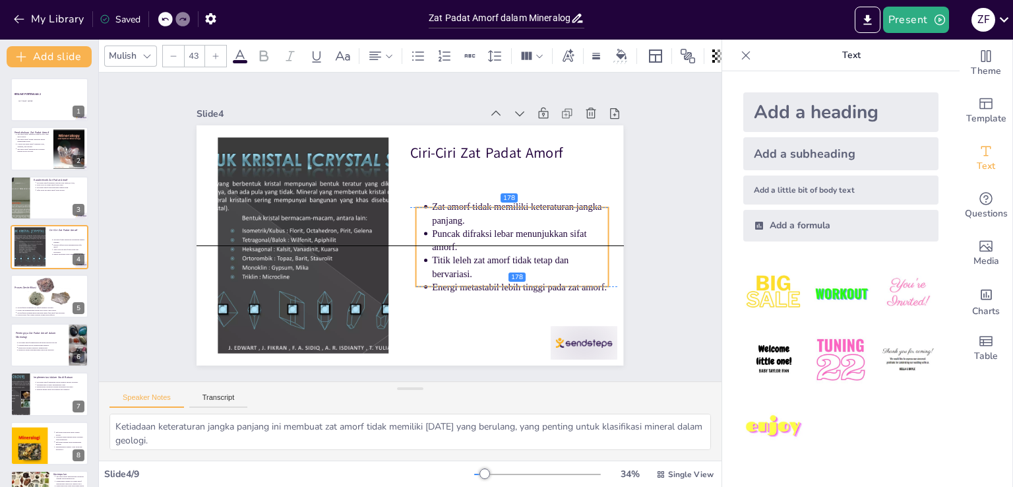
drag, startPoint x: 446, startPoint y: 204, endPoint x: 452, endPoint y: 243, distance: 40.0
click at [452, 243] on p "Puncak difraksi lebar menunjukkan sifat amorf." at bounding box center [517, 251] width 177 height 45
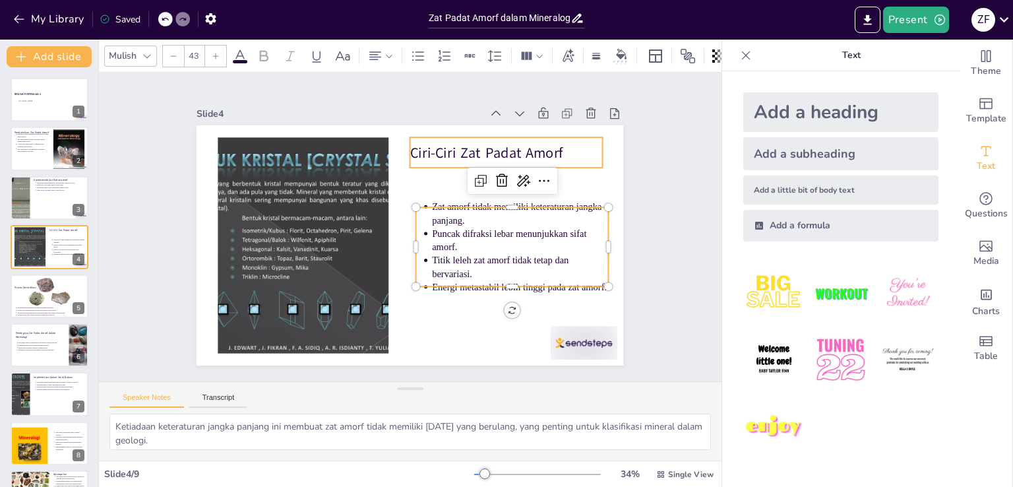
type input "64"
click at [446, 148] on p "Ciri-Ciri Zat Padat Amorf" at bounding box center [520, 173] width 192 height 59
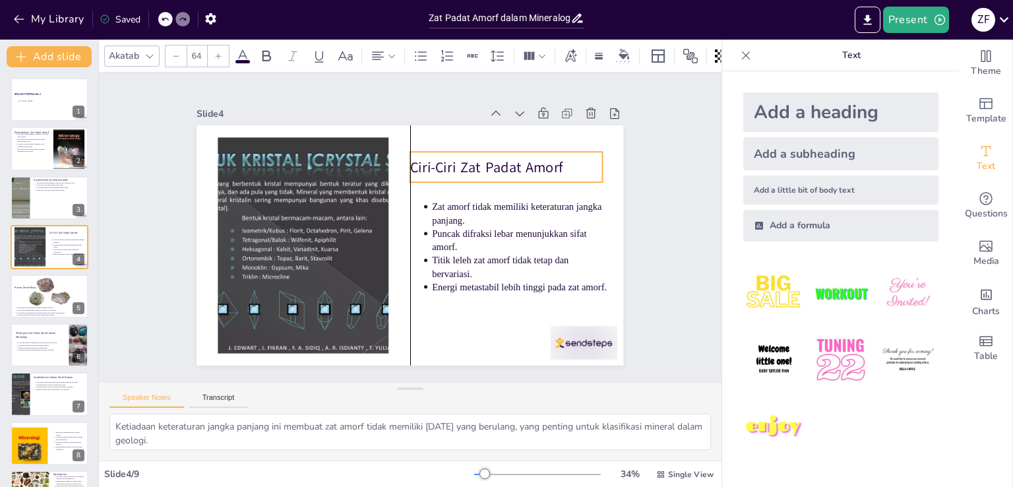
drag, startPoint x: 446, startPoint y: 148, endPoint x: 446, endPoint y: 162, distance: 14.5
click at [446, 162] on p "Ciri-Ciri Zat Padat Amorf" at bounding box center [512, 178] width 193 height 40
click at [71, 189] on button at bounding box center [77, 187] width 16 height 16
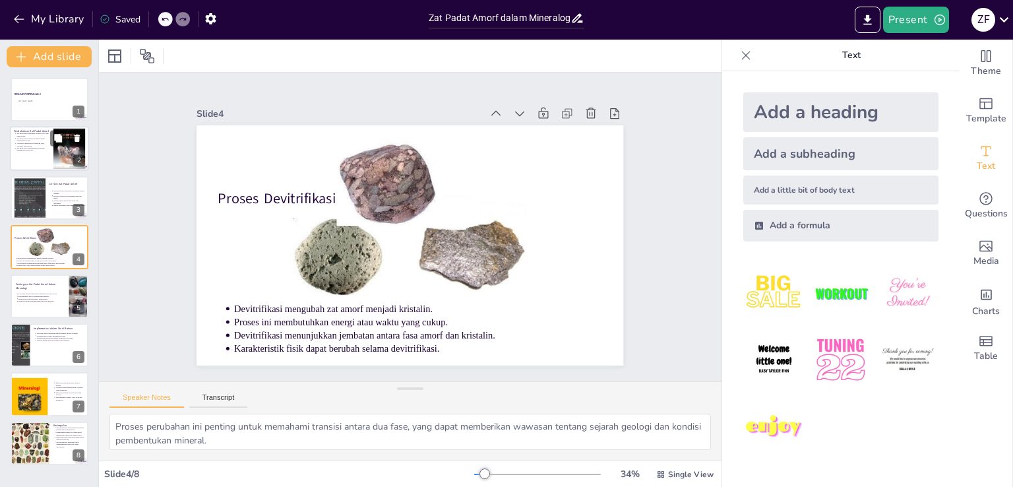
click at [48, 152] on div at bounding box center [49, 149] width 79 height 45
type textarea "Struktur acak dari zat padat amorf membuatnya berbeda dari padatan kristalin ya…"
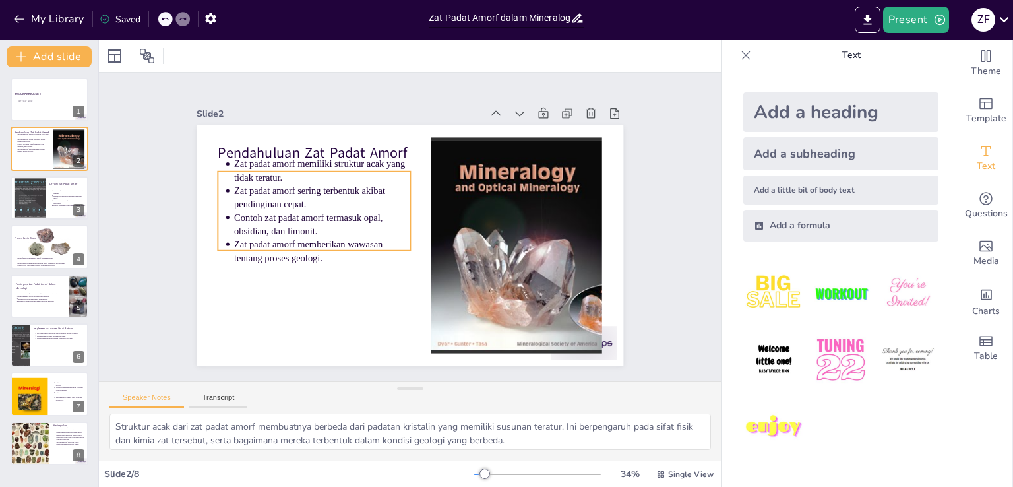
click at [276, 233] on p "Zat padat amorf memberikan wawasan tentang proses geologi." at bounding box center [320, 242] width 177 height 45
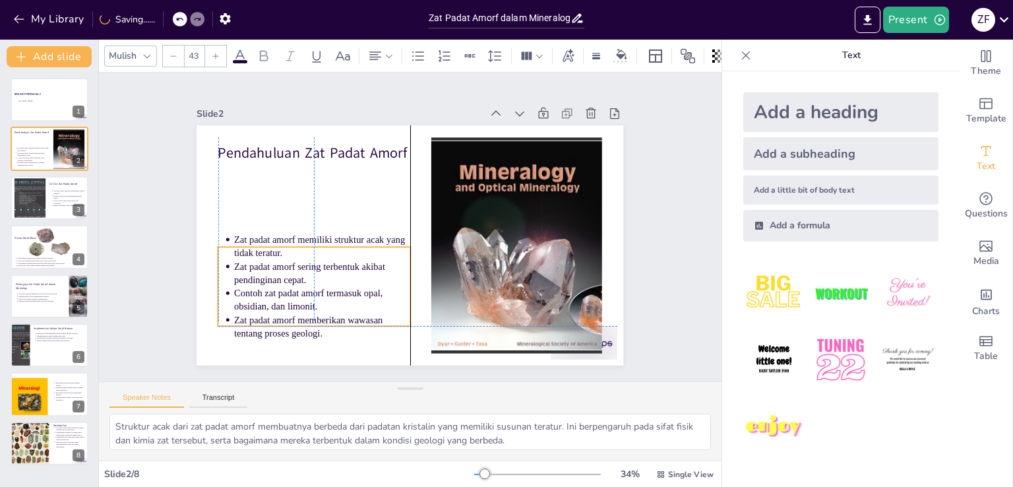
drag, startPoint x: 274, startPoint y: 222, endPoint x: 274, endPoint y: 293, distance: 70.6
click at [274, 293] on p "Contoh zat padat amorf termasuk opal, obsidian, dan limonit." at bounding box center [314, 290] width 177 height 45
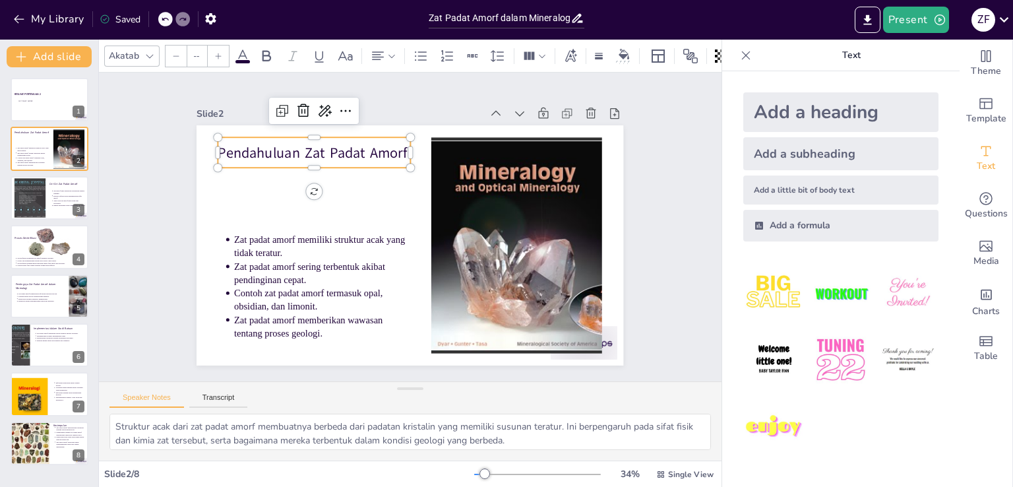
type input "64"
click at [282, 152] on p "Pendahuluan Zat Padat Amorf" at bounding box center [322, 143] width 193 height 40
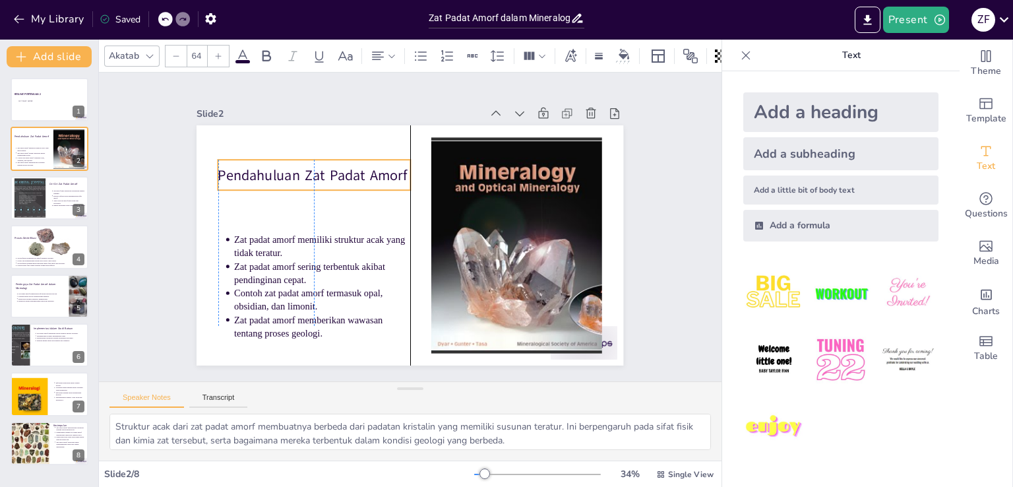
drag, startPoint x: 282, startPoint y: 152, endPoint x: 282, endPoint y: 175, distance: 22.4
click at [282, 175] on p "Pendahuluan Zat Padat Amorf" at bounding box center [327, 156] width 192 height 59
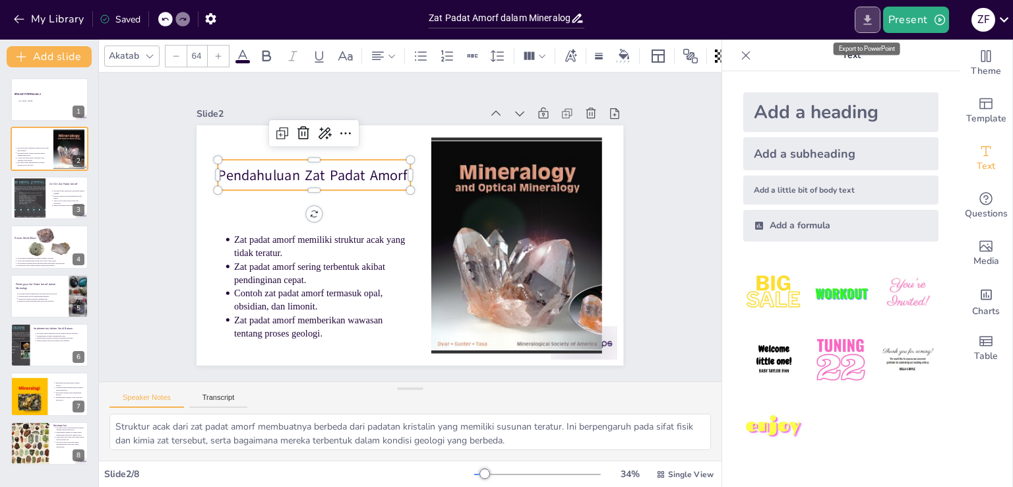
click at [870, 19] on icon "Export to PowerPoint" at bounding box center [868, 20] width 8 height 10
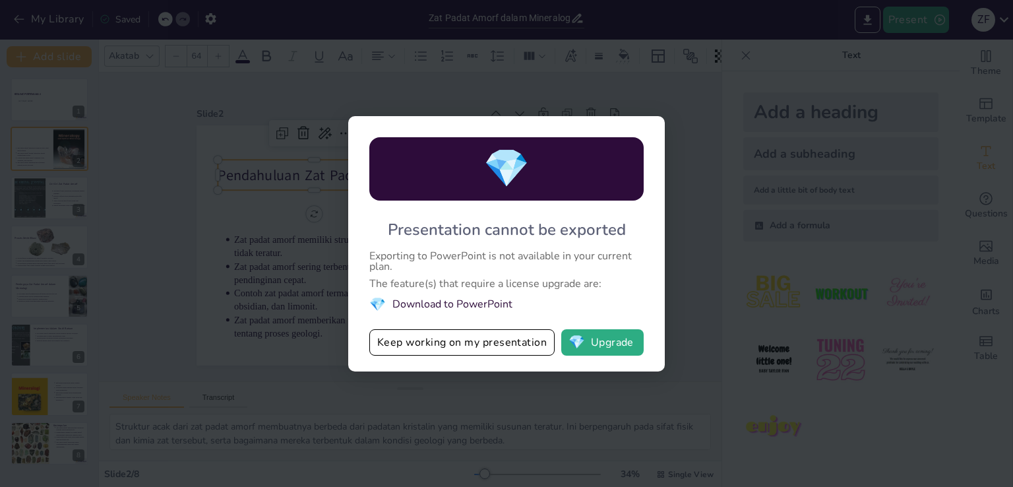
click at [467, 299] on li "💎 Download to PowerPoint" at bounding box center [506, 305] width 274 height 18
drag, startPoint x: 466, startPoint y: 301, endPoint x: 556, endPoint y: 341, distance: 98.1
click at [467, 303] on li "💎 Download to PowerPoint" at bounding box center [506, 305] width 274 height 18
click at [575, 337] on span "💎" at bounding box center [577, 342] width 16 height 13
